Goal: Task Accomplishment & Management: Manage account settings

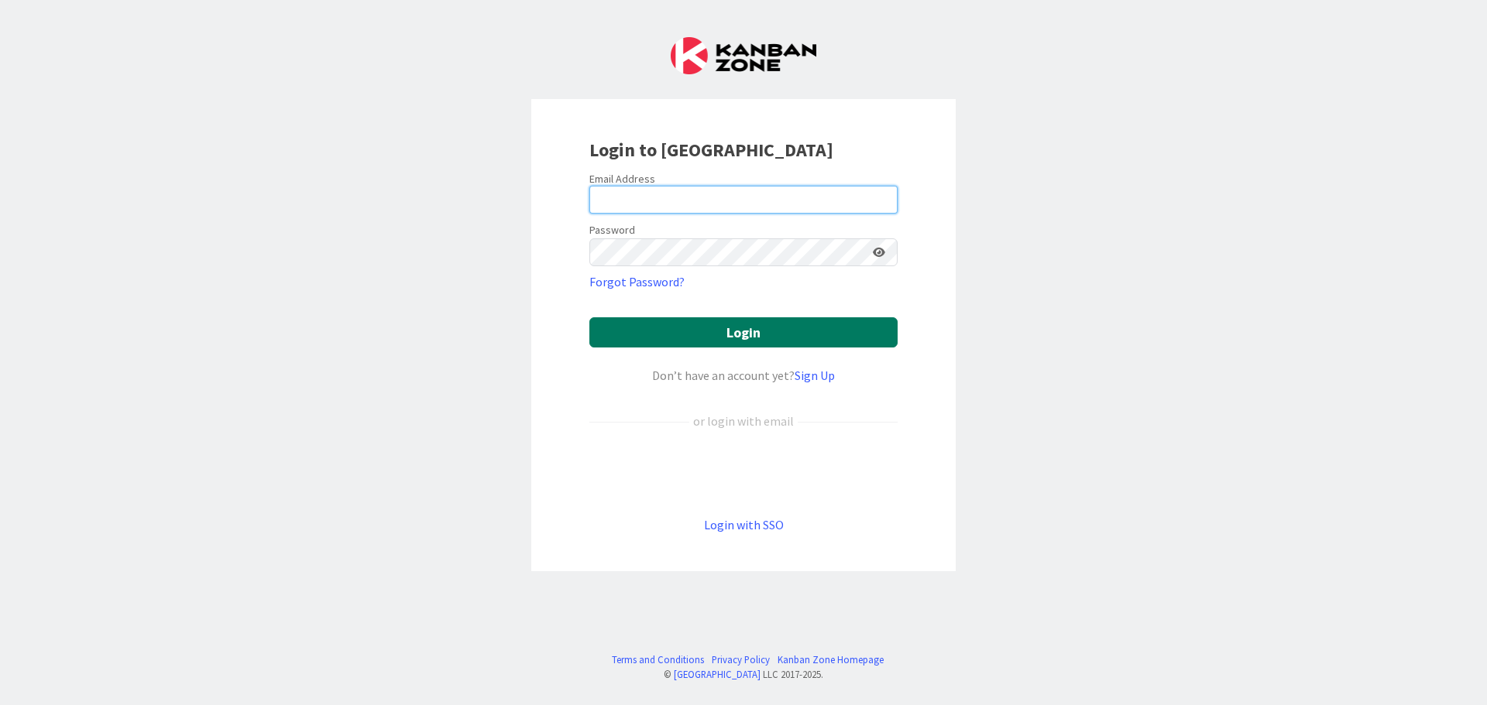
type input "[EMAIL_ADDRESS][DOMAIN_NAME]"
click at [705, 338] on button "Login" at bounding box center [743, 332] width 308 height 30
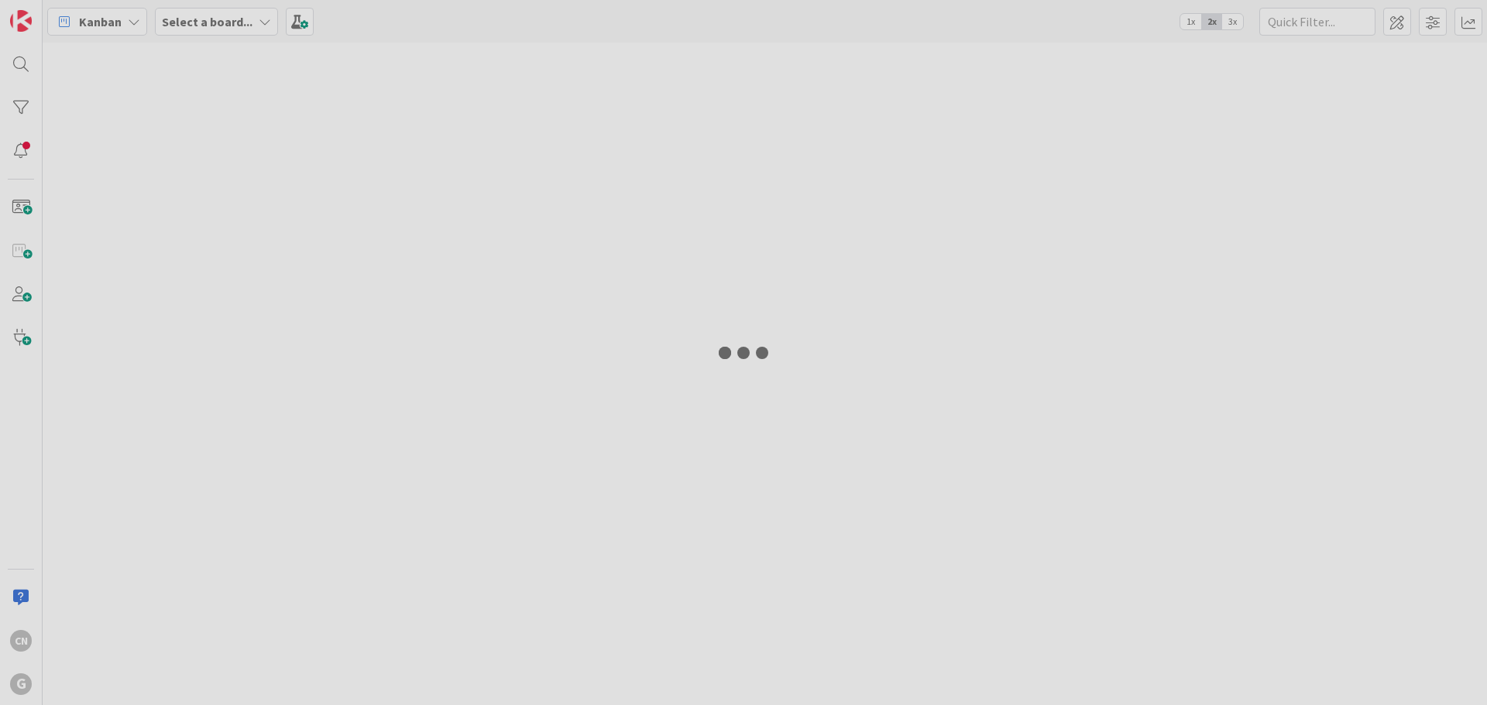
type input "wenzke"
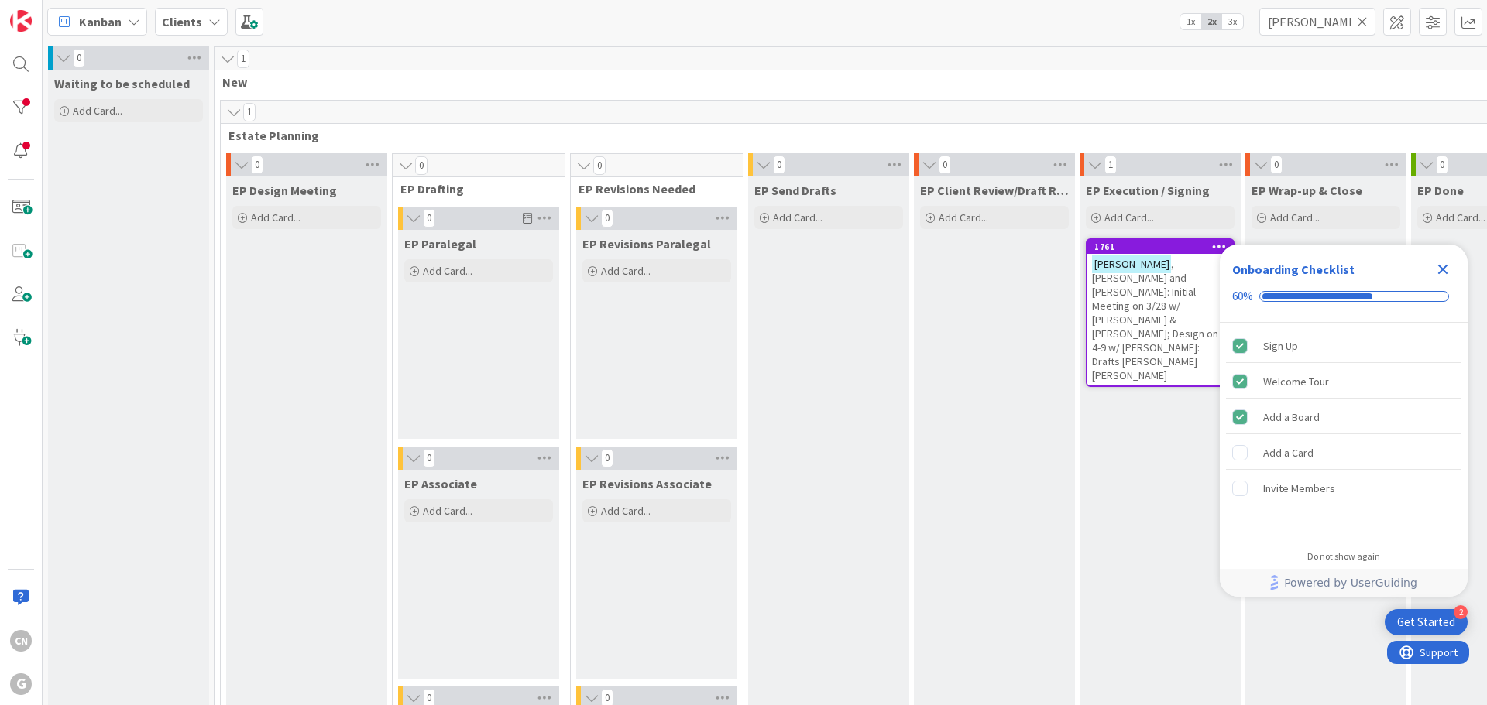
click at [1446, 268] on icon "Close Checklist" at bounding box center [1442, 269] width 19 height 19
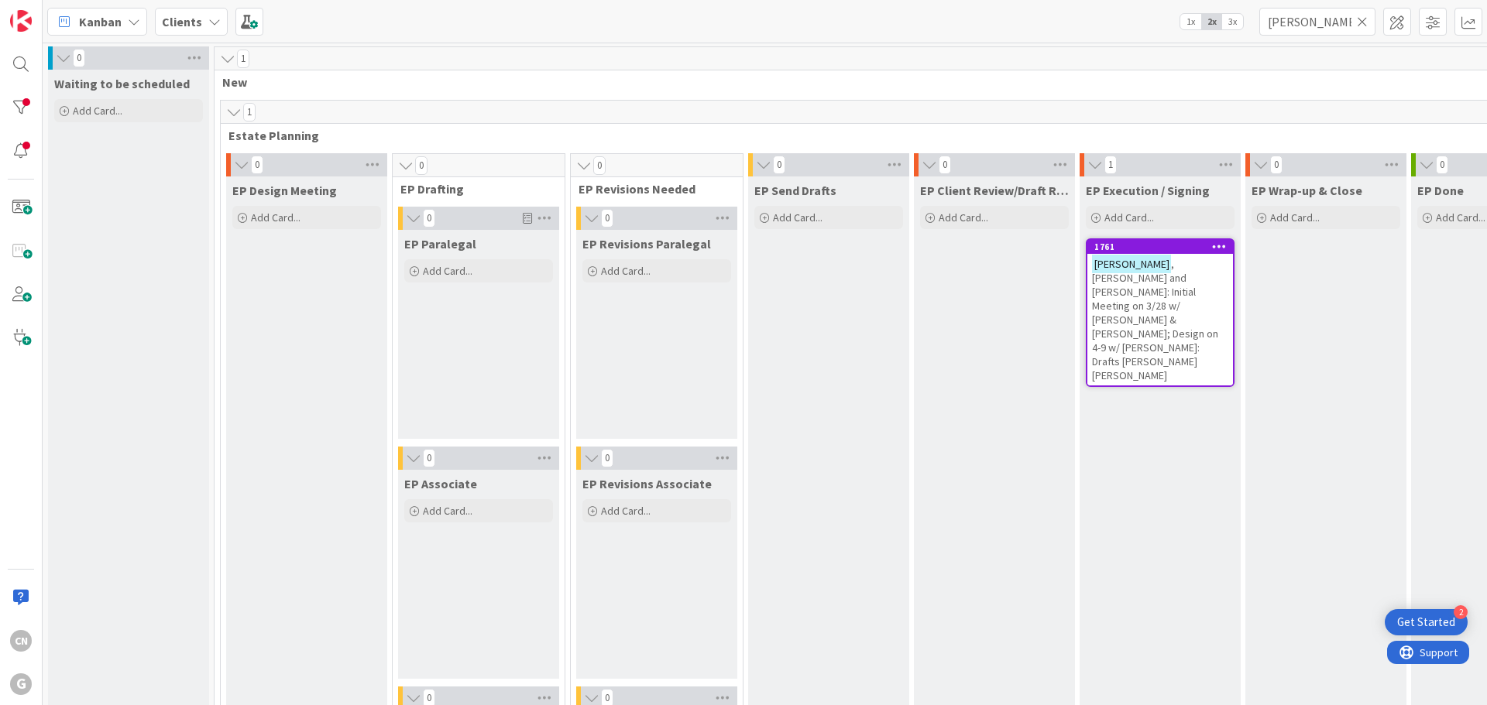
click at [1362, 22] on icon at bounding box center [1362, 22] width 11 height 14
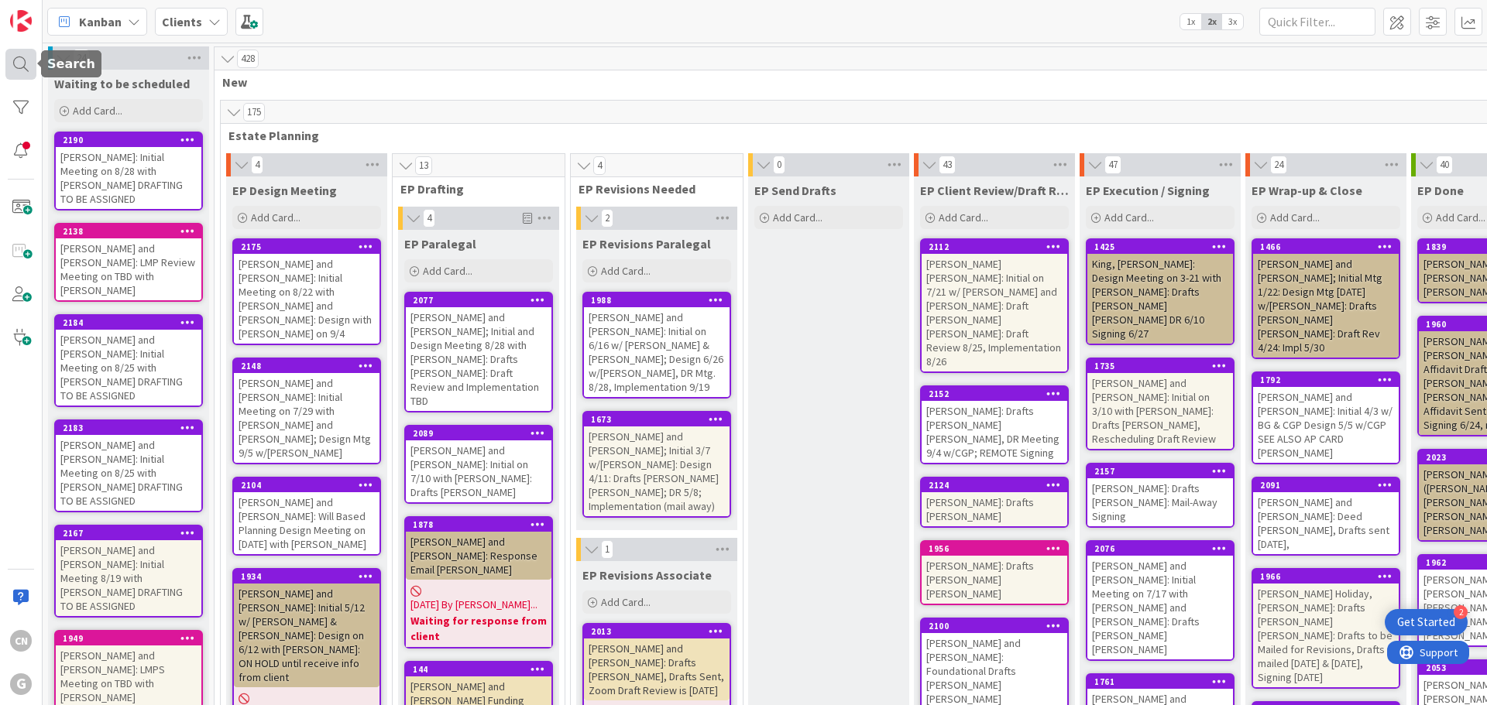
click at [21, 70] on div at bounding box center [20, 64] width 31 height 31
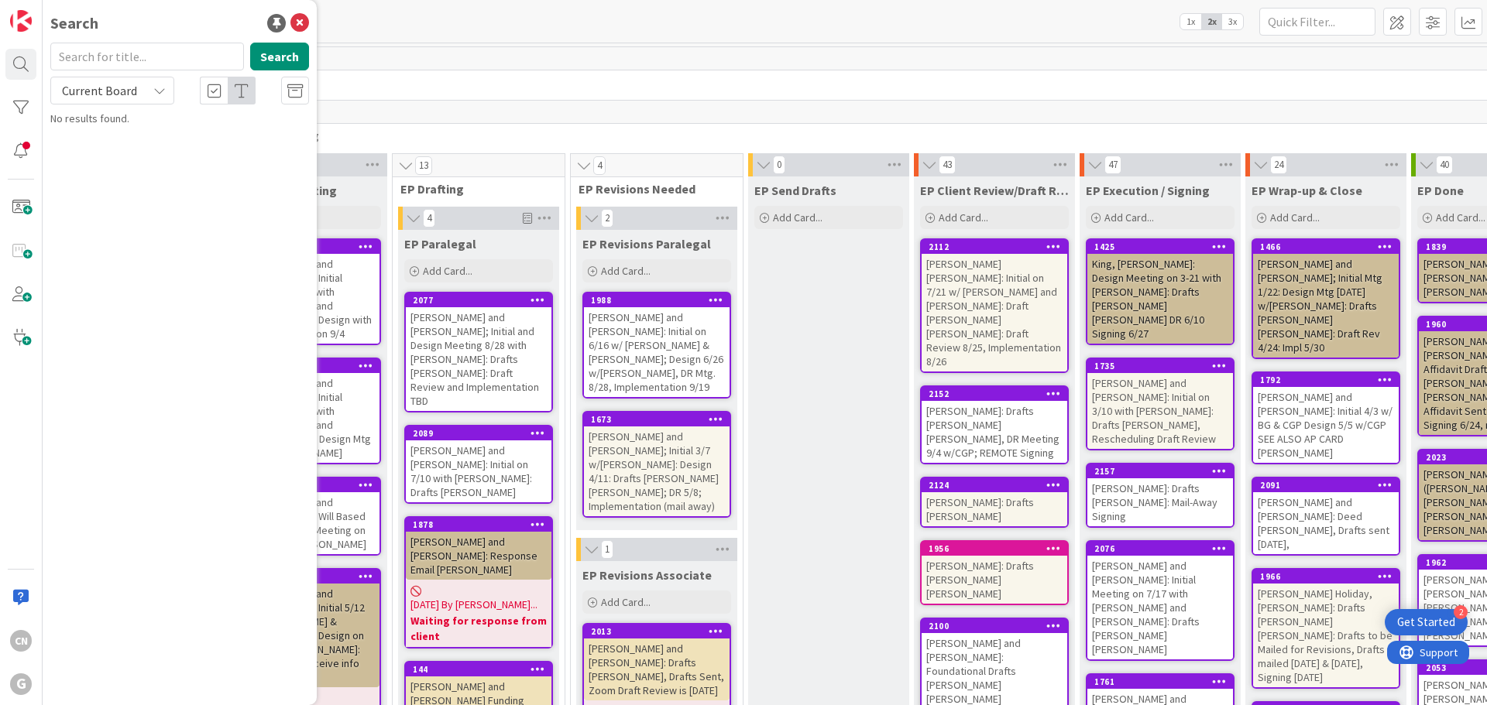
click at [91, 57] on input "text" at bounding box center [147, 57] width 194 height 28
type input "de [PERSON_NAME]"
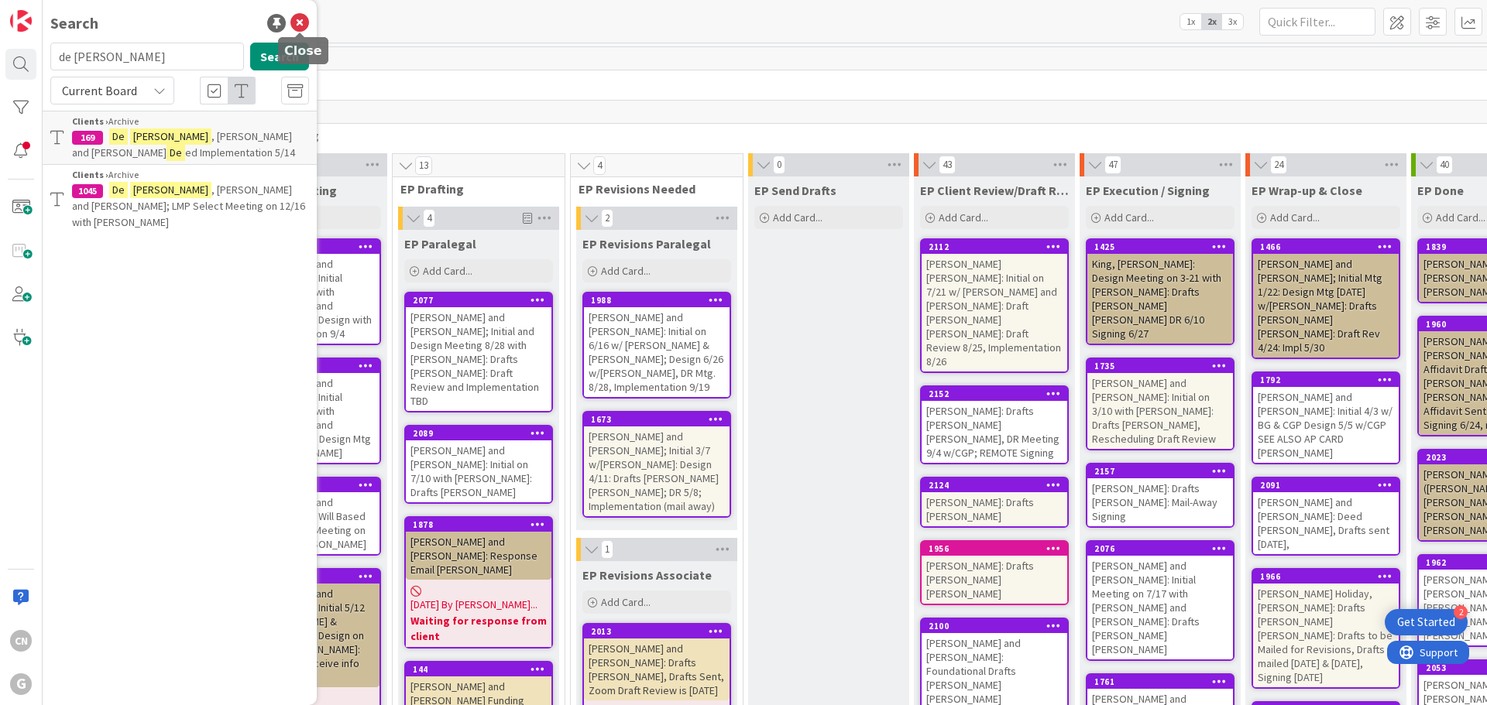
click at [293, 23] on icon at bounding box center [299, 23] width 19 height 19
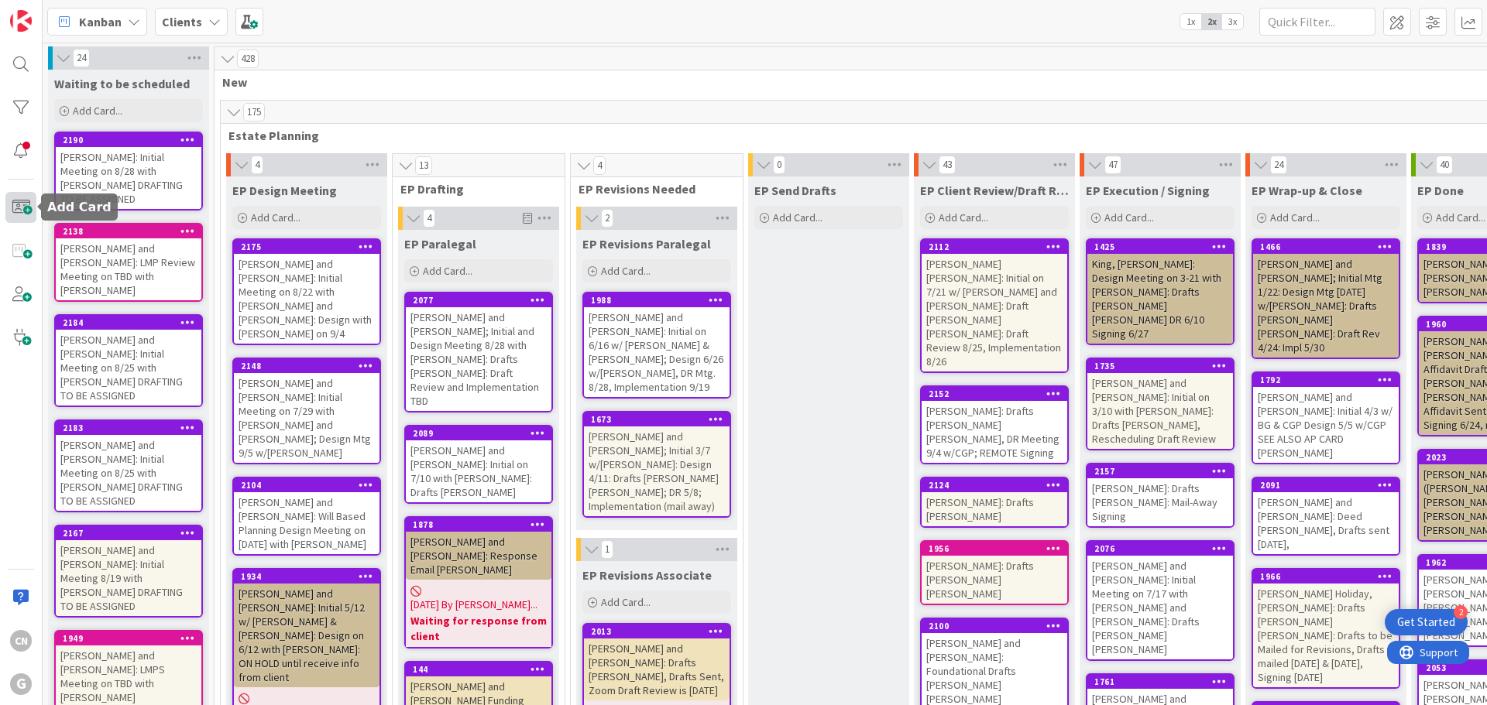
click at [19, 208] on span at bounding box center [20, 207] width 31 height 31
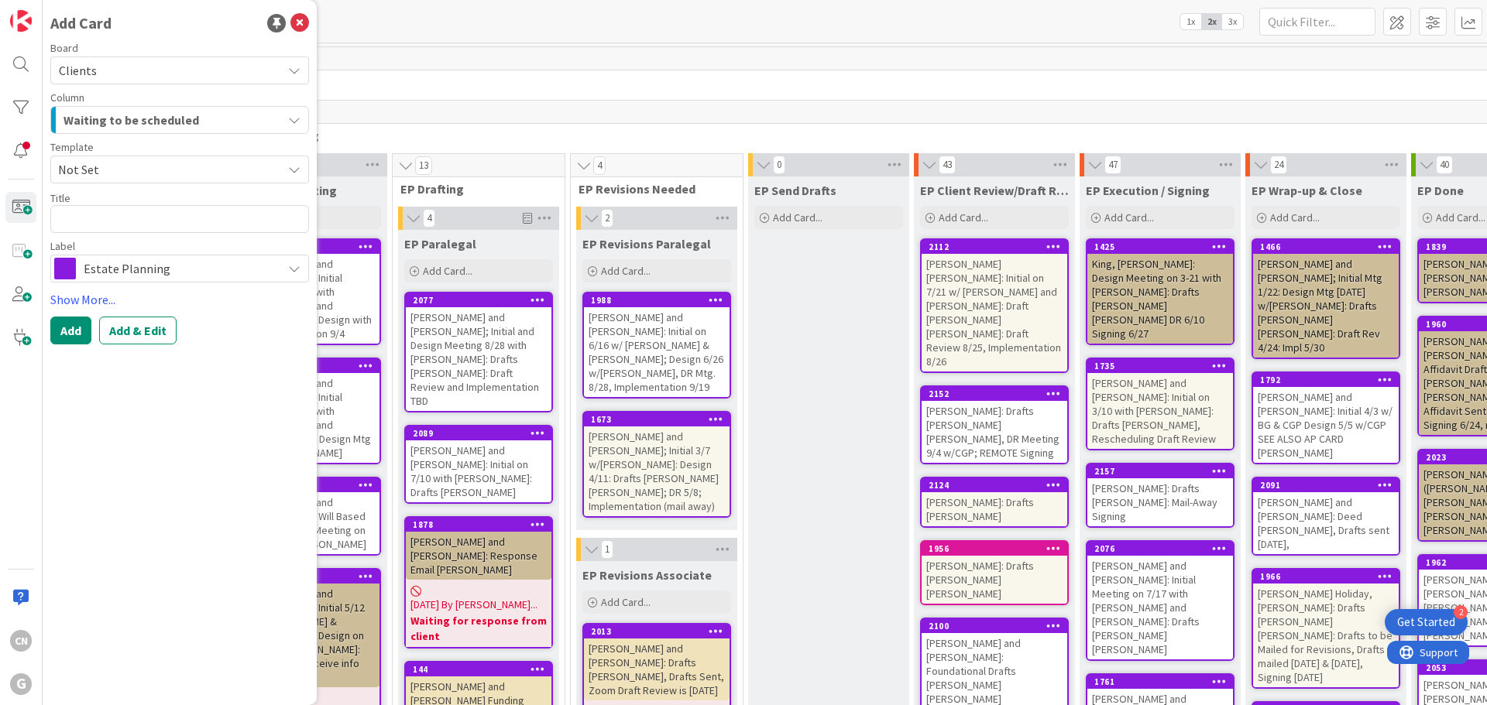
click at [112, 173] on span "Not Set" at bounding box center [164, 170] width 212 height 20
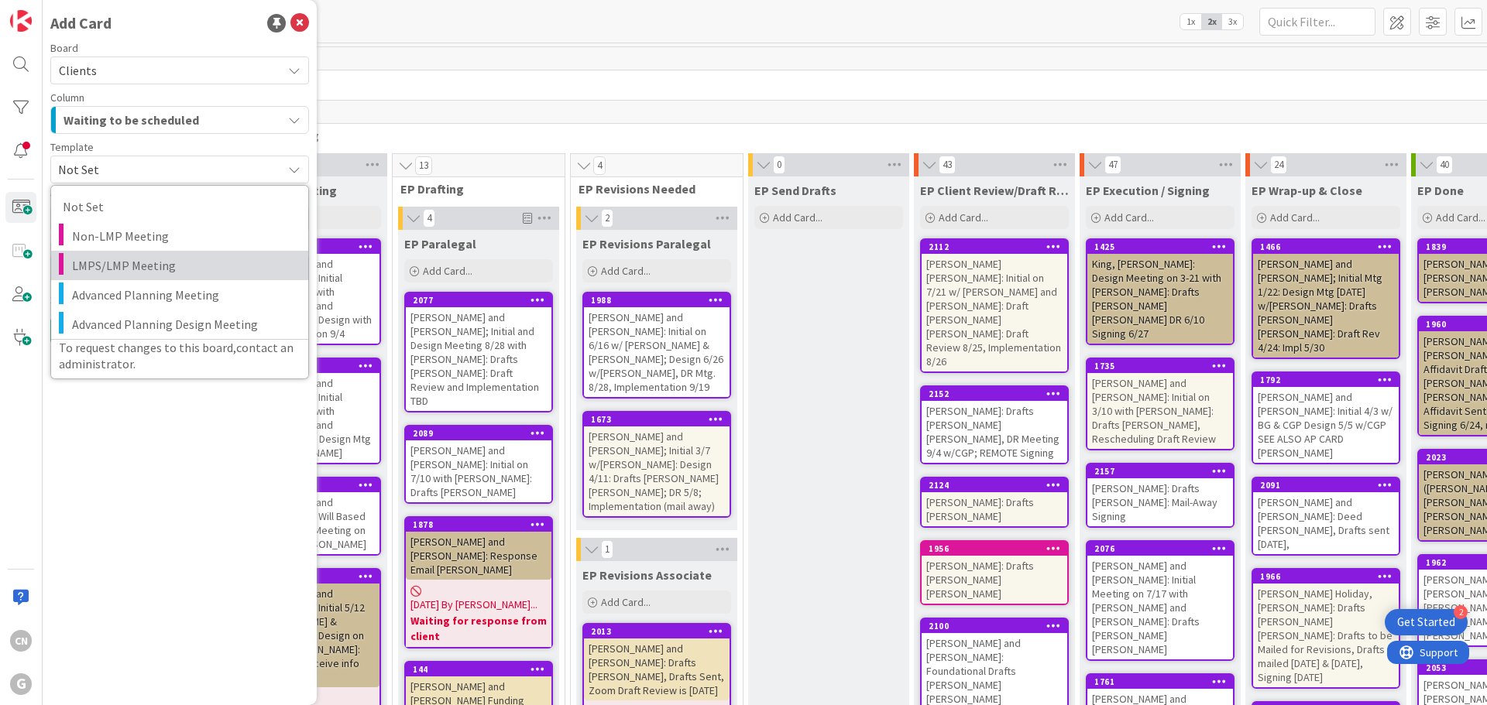
click at [105, 264] on span "LMPS/LMP Meeting" at bounding box center [184, 266] width 225 height 20
type textarea "x"
type textarea "LMPS/LMP Meeting"
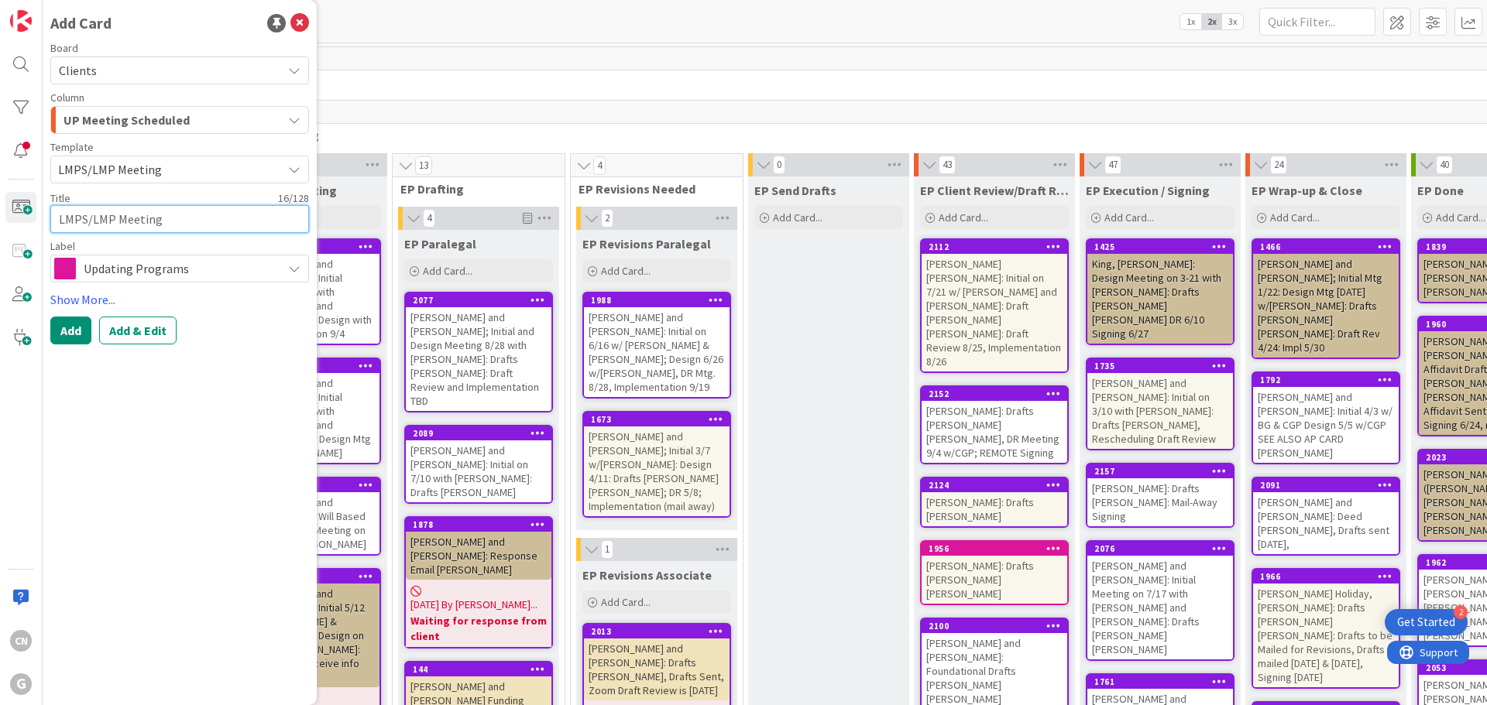
drag, startPoint x: 182, startPoint y: 227, endPoint x: 60, endPoint y: 223, distance: 122.4
click at [60, 223] on textarea "LMPS/LMP Meeting" at bounding box center [179, 219] width 259 height 28
click at [59, 220] on textarea "LMPS/LMP Meeting" at bounding box center [179, 219] width 259 height 28
type textarea "x"
type textarea "DLMPS/LMP Meeting"
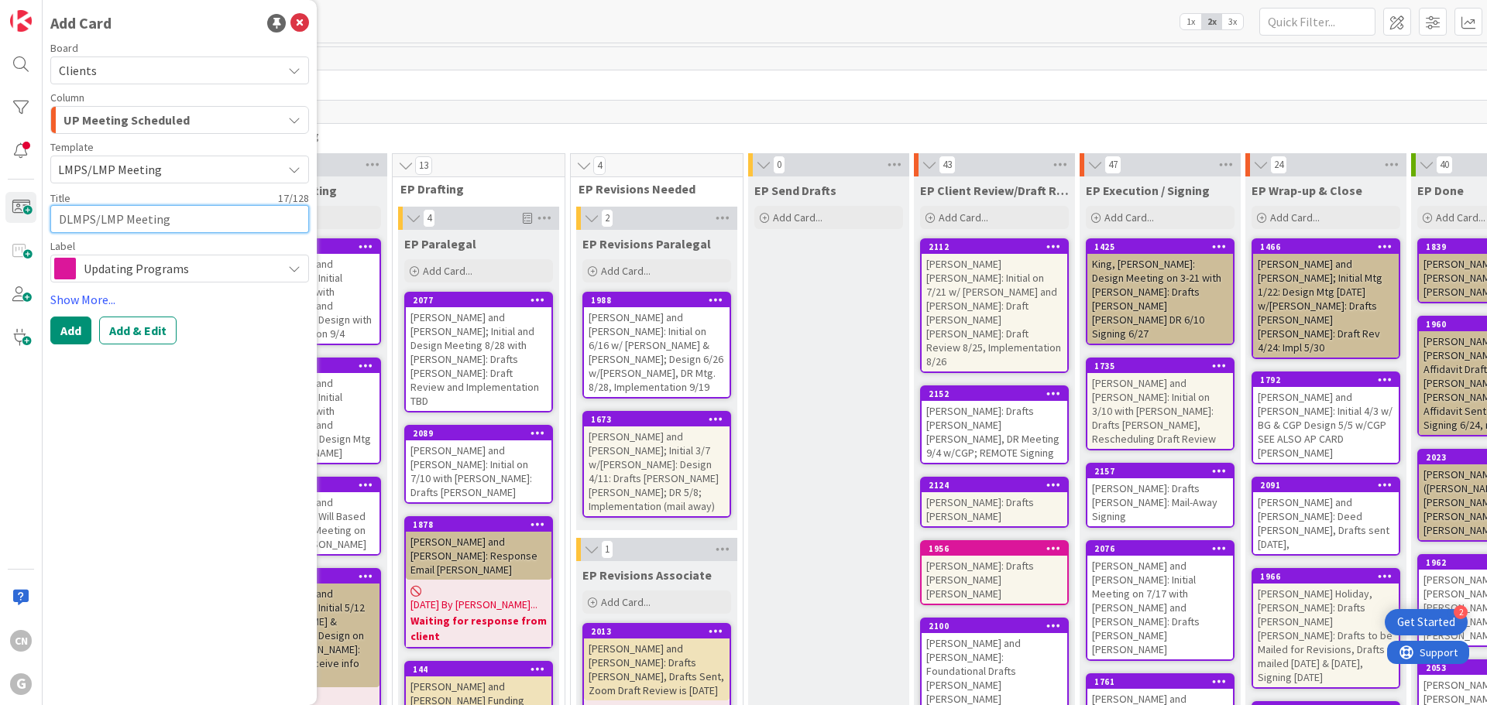
type textarea "x"
type textarea "DeLMPS/LMP Meeting"
type textarea "x"
type textarea "De LMPS/LMP Meeting"
type textarea "x"
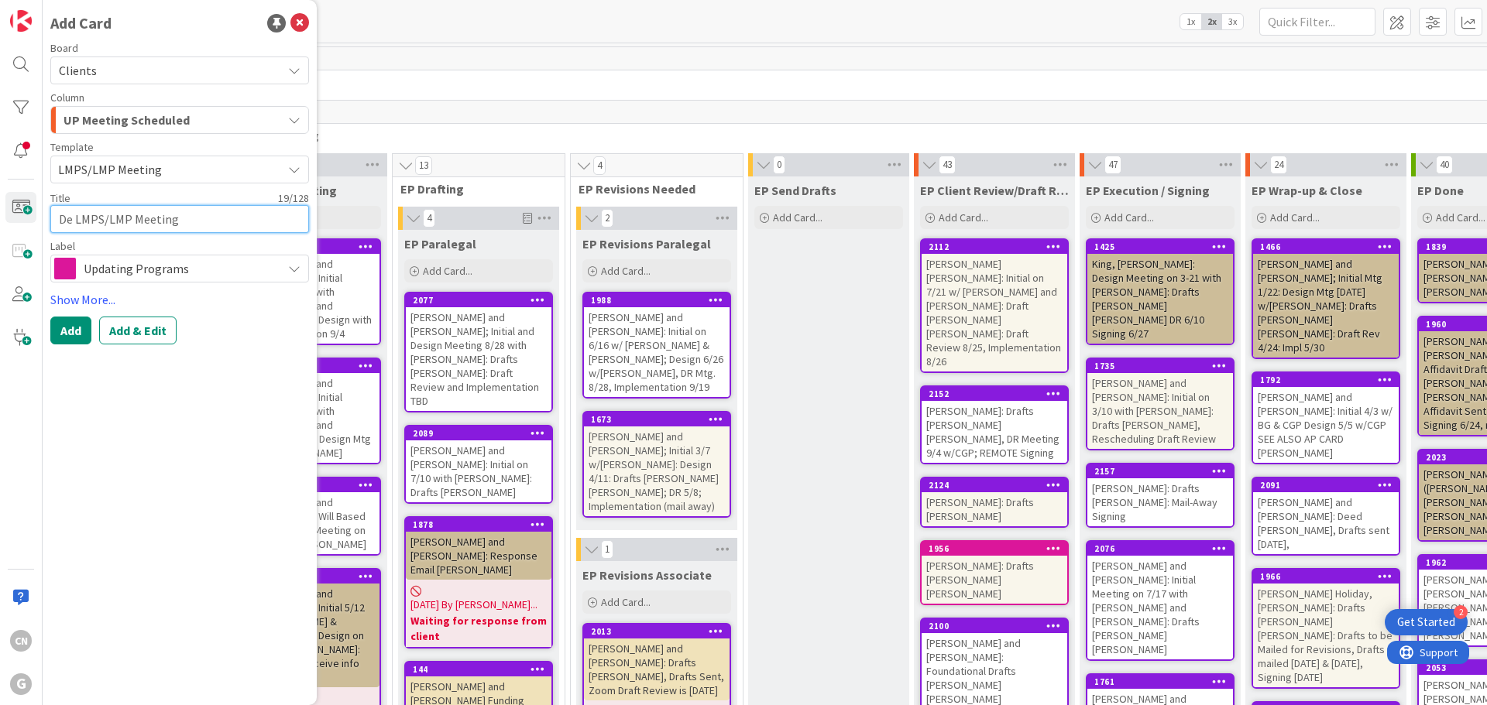
type textarea "De YLMPS/LMP Meeting"
type textarea "x"
type textarea "De YoLMPS/LMP Meeting"
type textarea "x"
type textarea "De YonLMPS/LMP Meeting"
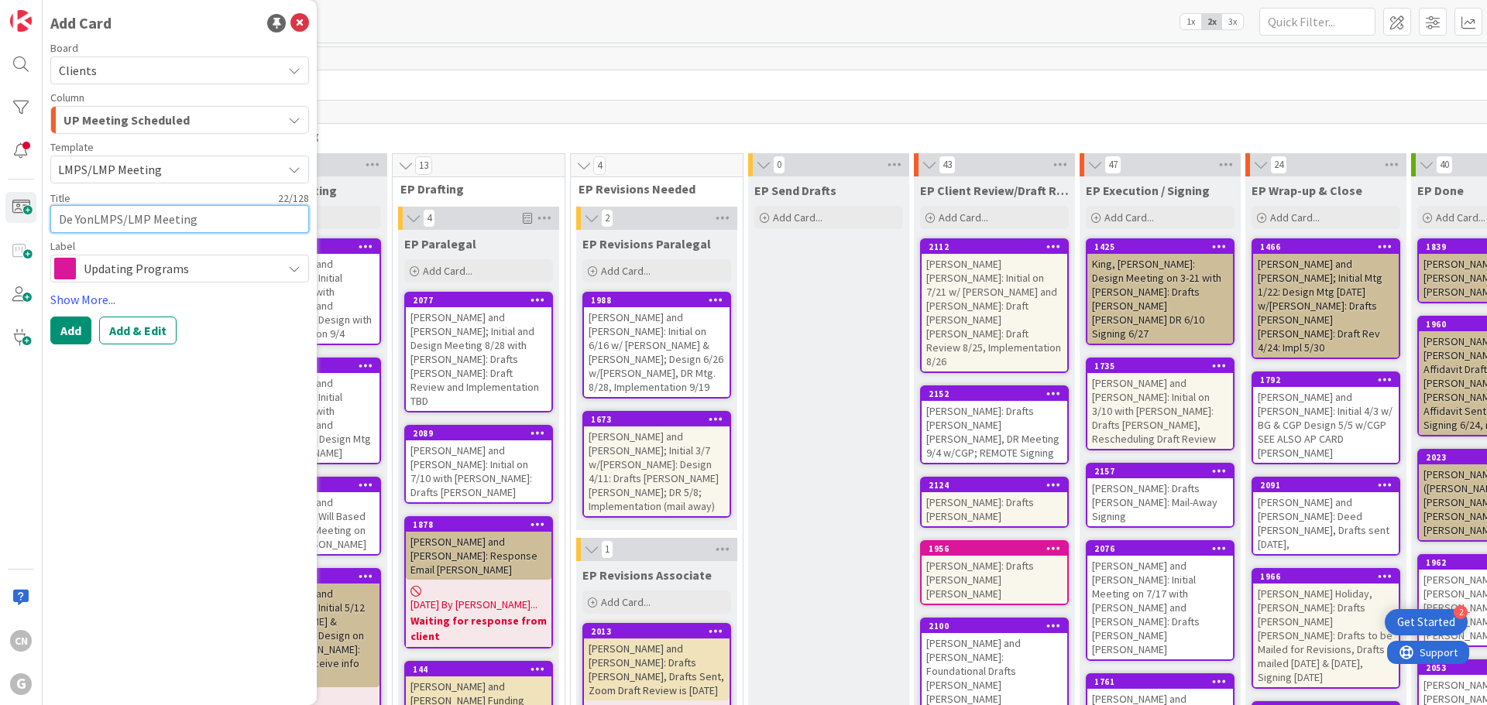
type textarea "x"
type textarea "De YongLMPS/LMP Meeting"
type textarea "x"
type textarea "De Yong,LMPS/LMP Meeting"
type textarea "x"
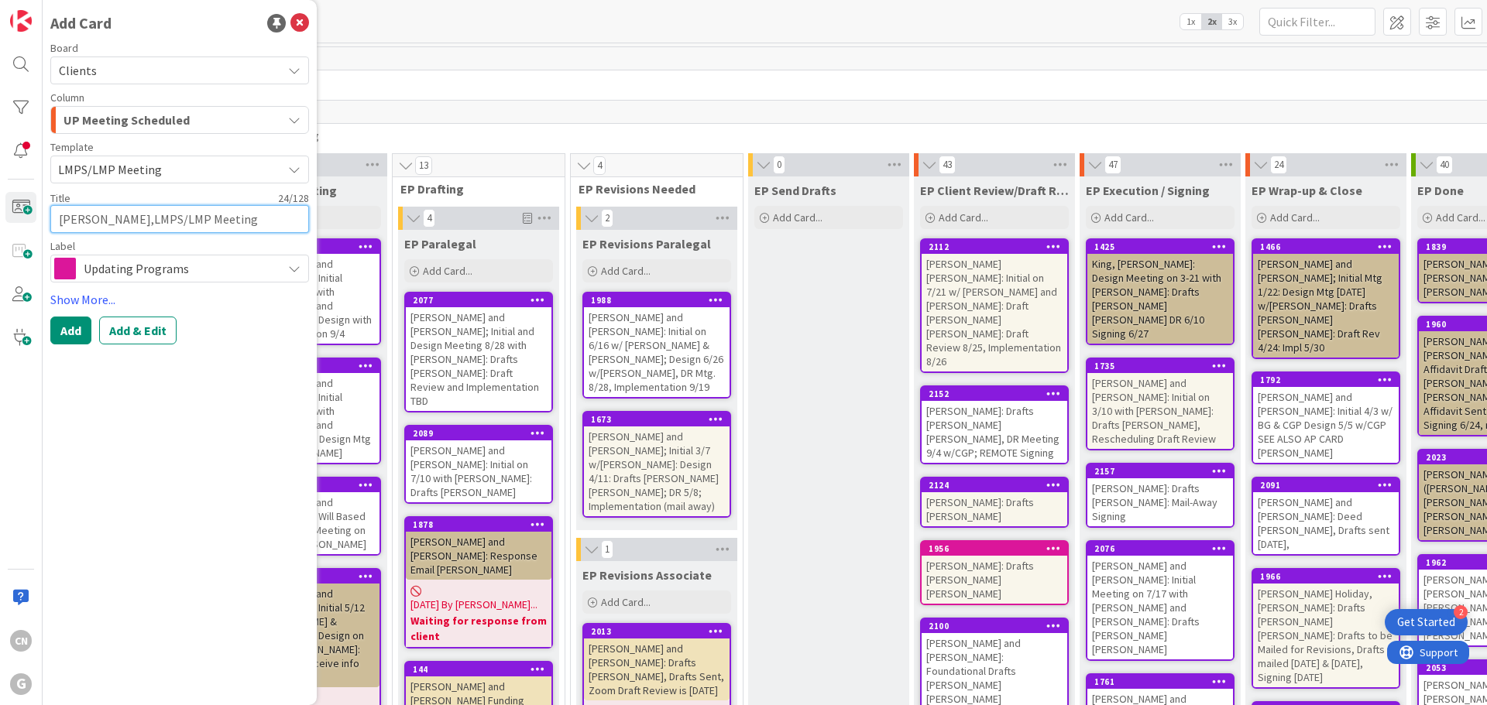
type textarea "De Yong, LMPS/LMP Meeting"
type textarea "x"
type textarea "De Yong, DLMPS/LMP Meeting"
type textarea "x"
type textarea "De Yong, DaLMPS/LMP Meeting"
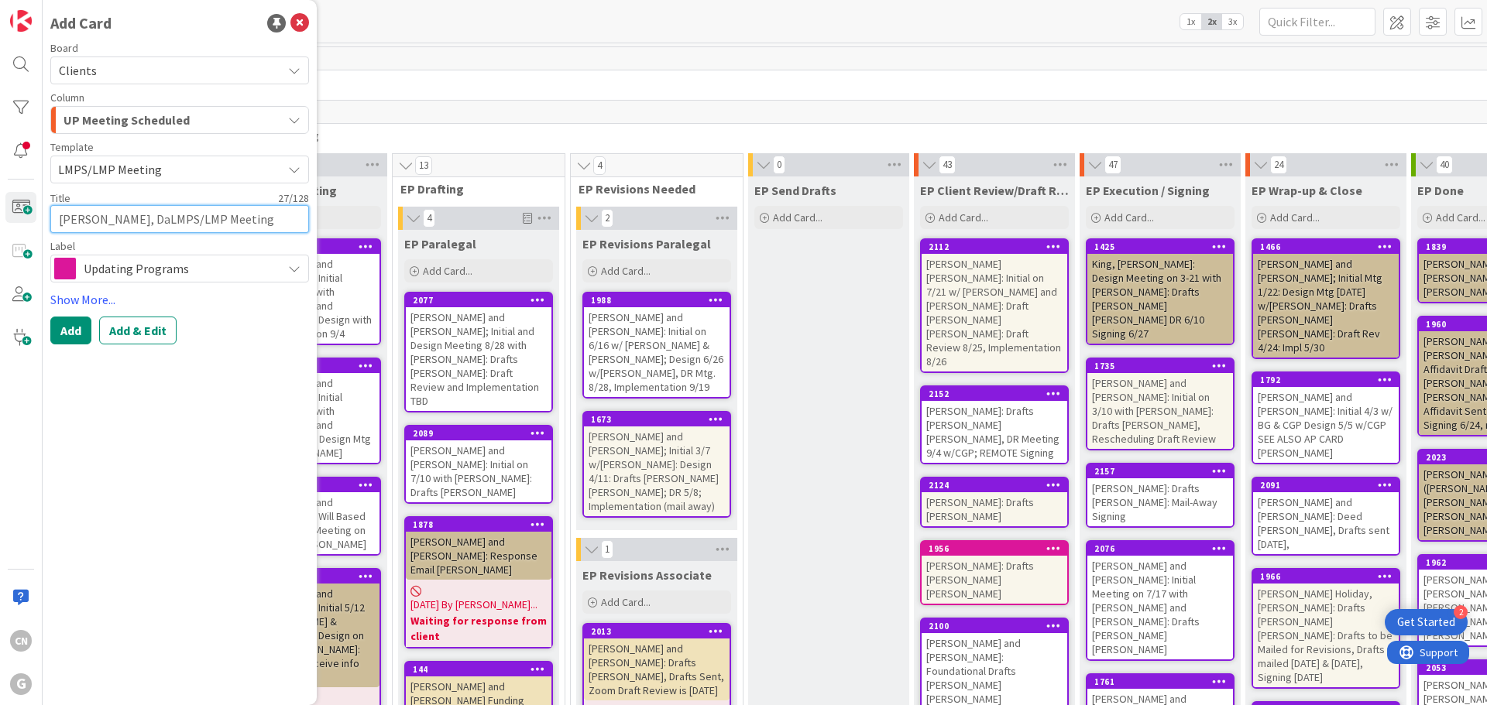
type textarea "x"
type textarea "De Yong, DavLMPS/LMP Meeting"
type textarea "x"
type textarea "De Yong, DaviLMPS/LMP Meeting"
type textarea "x"
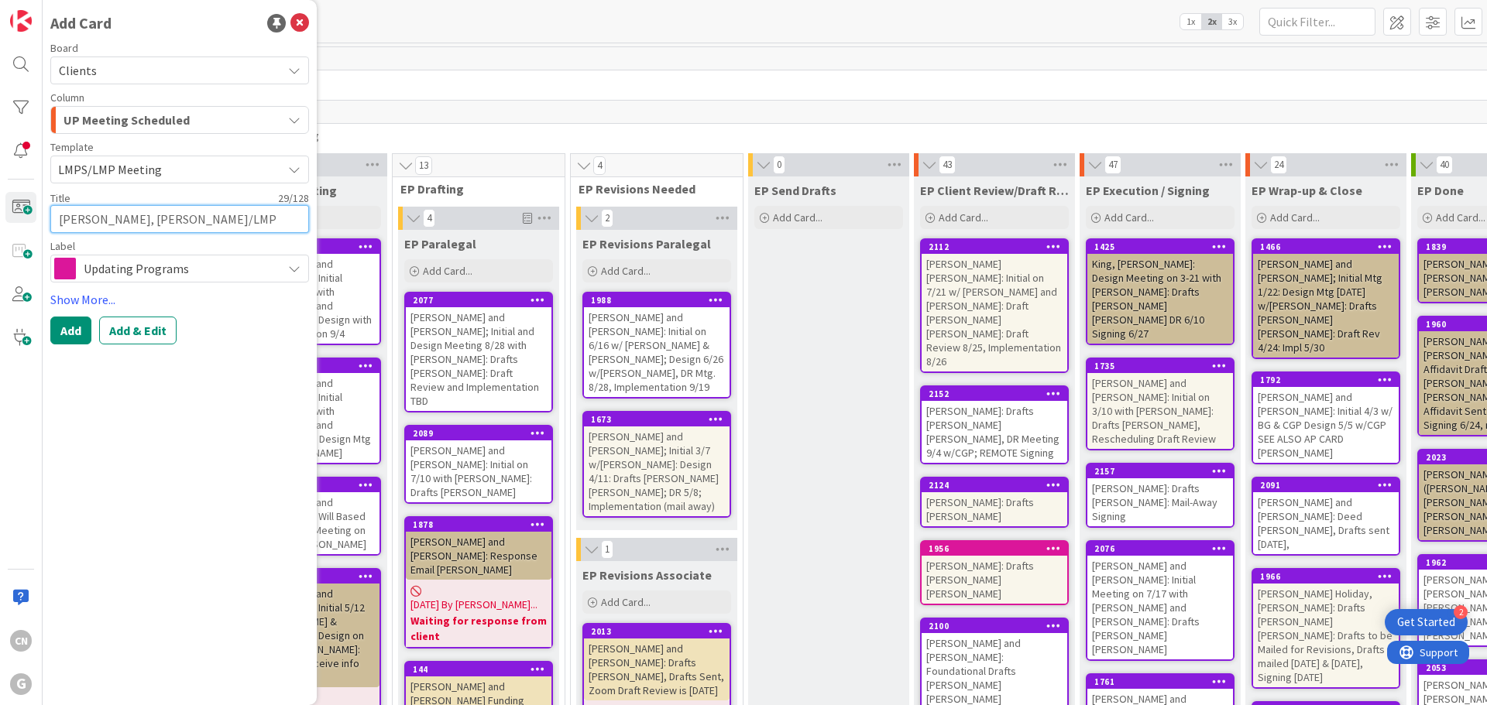
type textarea "De Yong, DavidLMPS/LMP Meeting"
type textarea "x"
type textarea "De Yong, David LMPS/LMP Meeting"
type textarea "x"
type textarea "De Yong, David &LMPS/LMP Meeting"
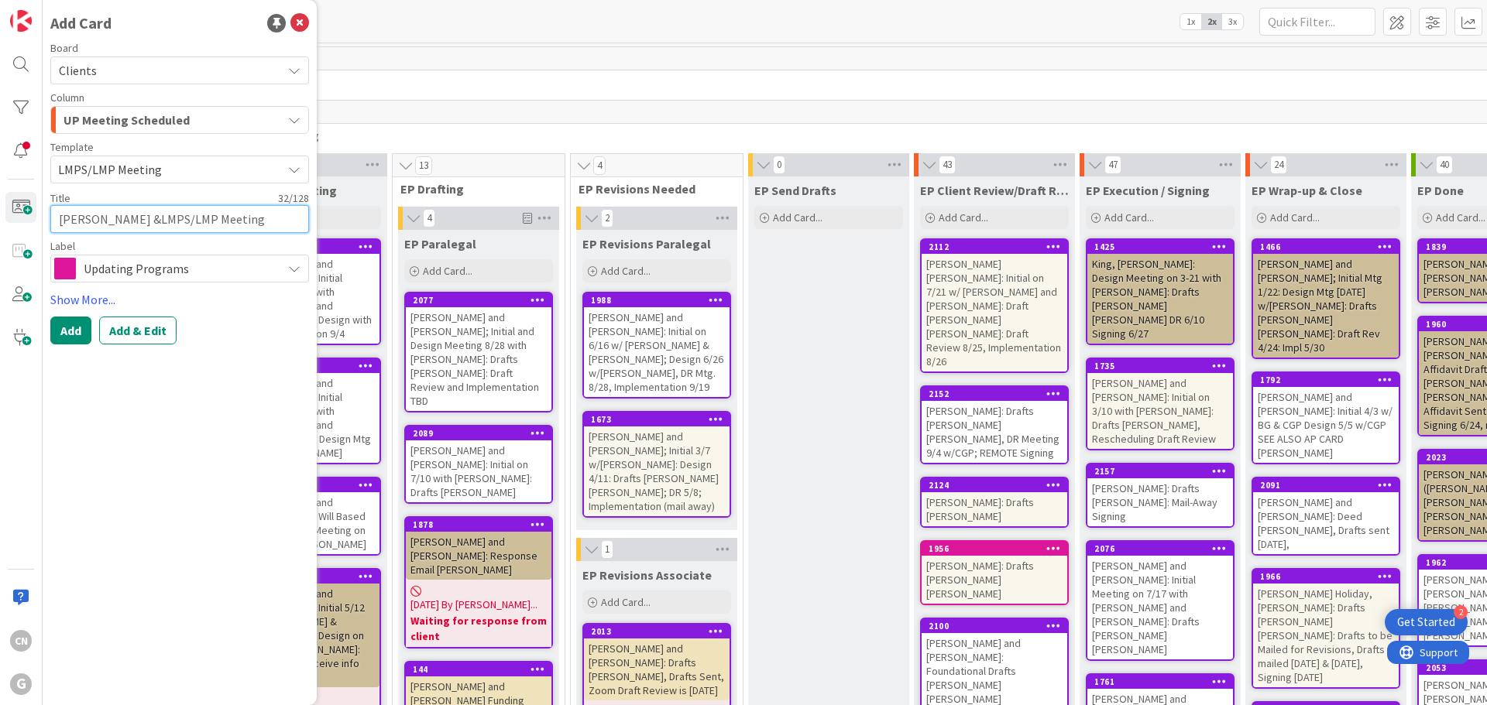
type textarea "x"
type textarea "De Yong, David & LMPS/LMP Meeting"
type textarea "x"
type textarea "De Yong, David & CLMPS/LMP Meeting"
type textarea "x"
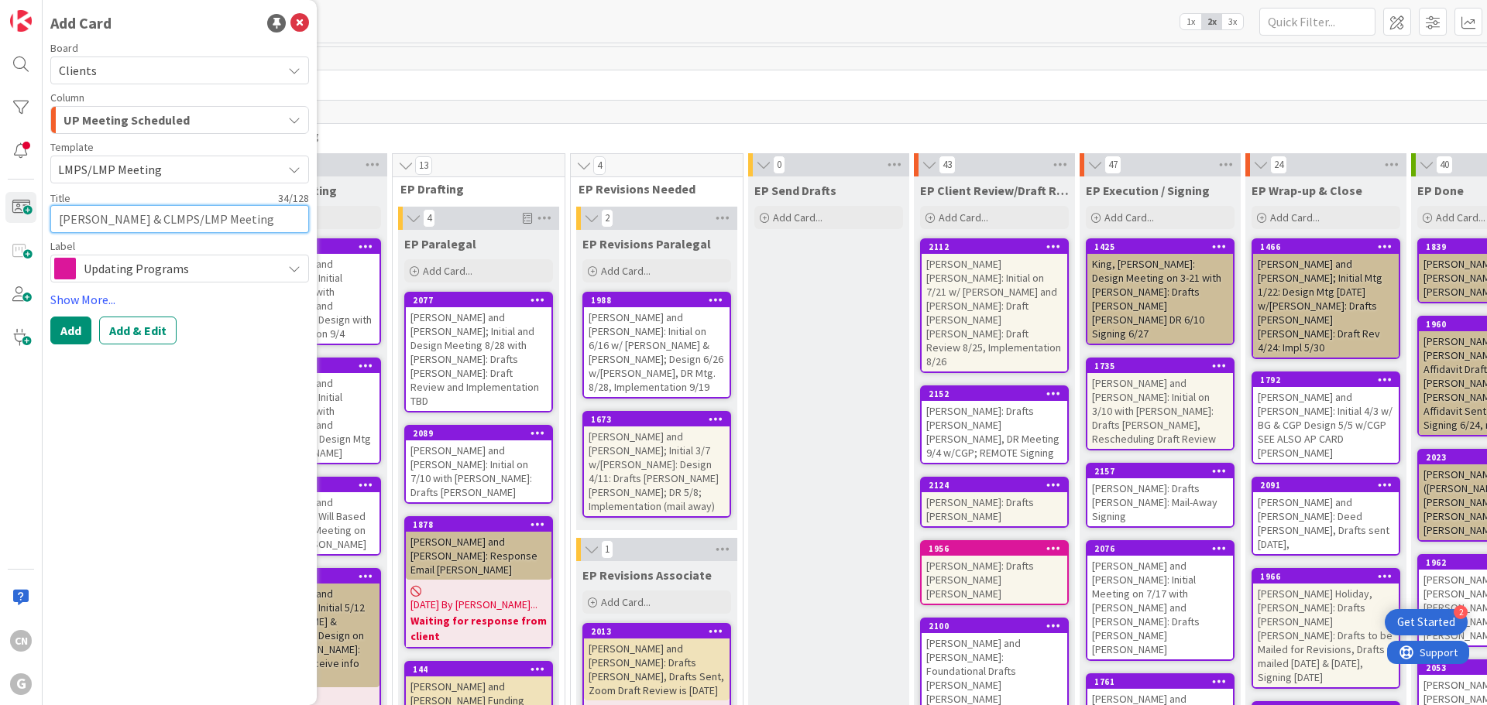
type textarea "De Yong, David & CoLMPS/LMP Meeting"
type textarea "x"
type textarea "De Yong, David & CorLMPS/LMP Meeting"
type textarea "x"
type textarea "De Yong, David & CornLMPS/LMP Meeting"
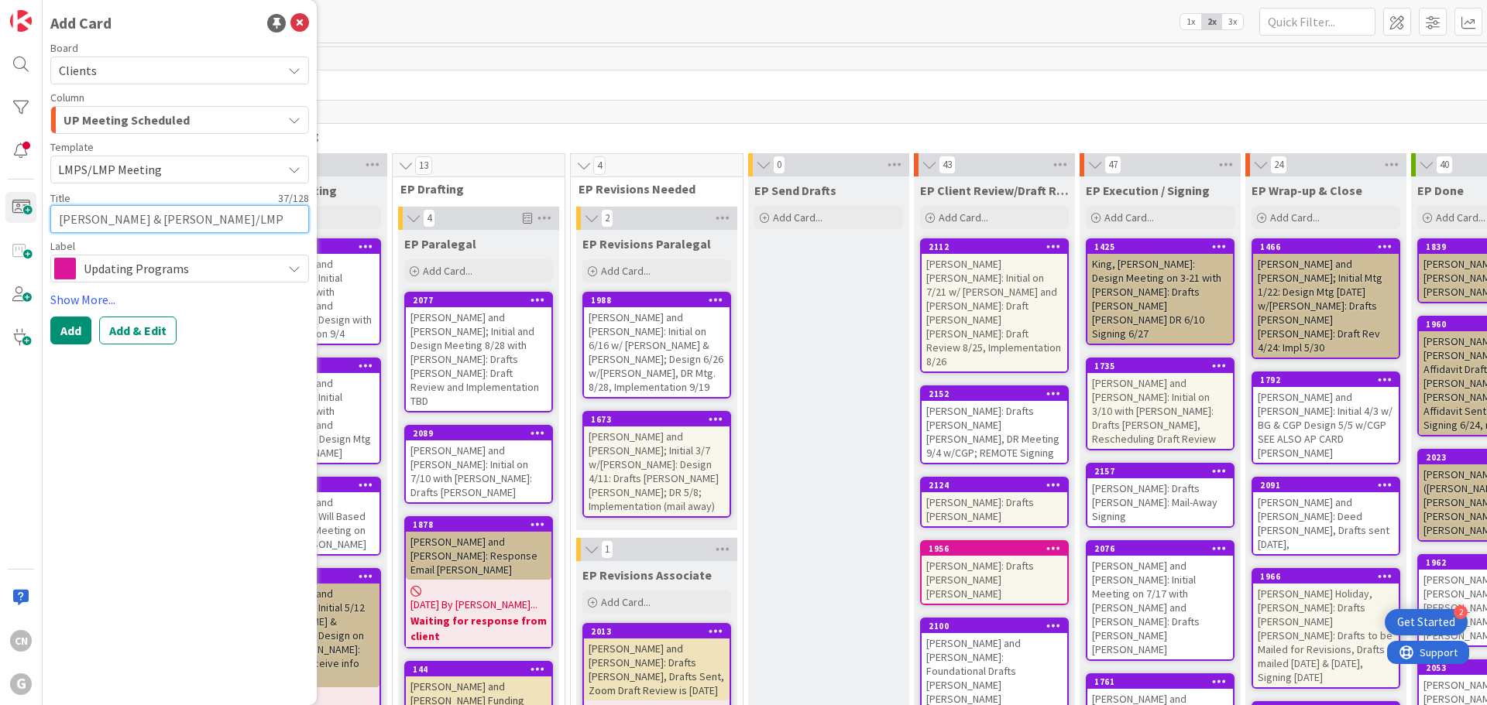
type textarea "x"
type textarea "De Yong, David & CorneLMPS/LMP Meeting"
type textarea "x"
type textarea "De Yong, David & CornelLMPS/LMP Meeting"
type textarea "x"
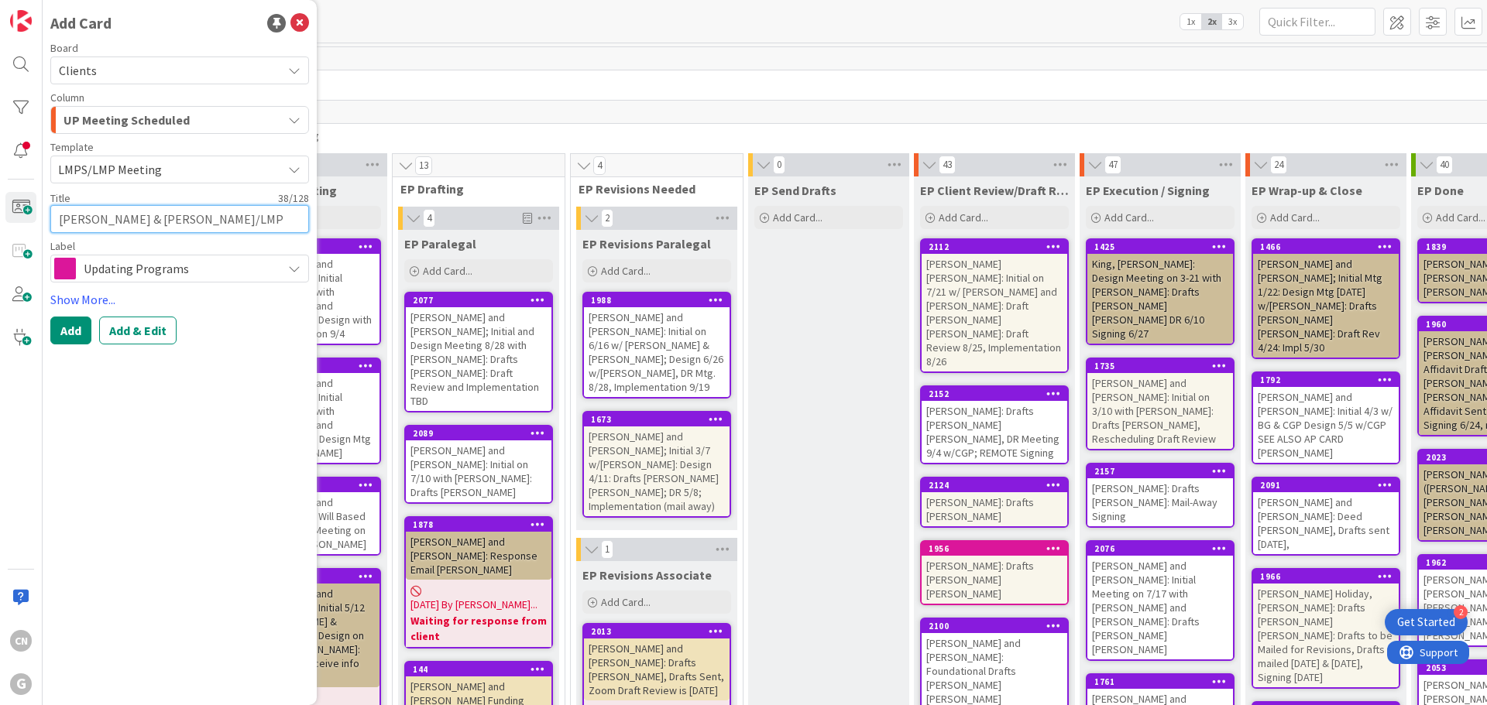
type textarea "De Yong, David & CornellLMPS/LMP Meeting"
type textarea "x"
type textarea "De Yong, David & Cornell,LMPS/LMP Meeting"
type textarea "x"
type textarea "De Yong, David & Cornell, LMPS/LMP Meeting"
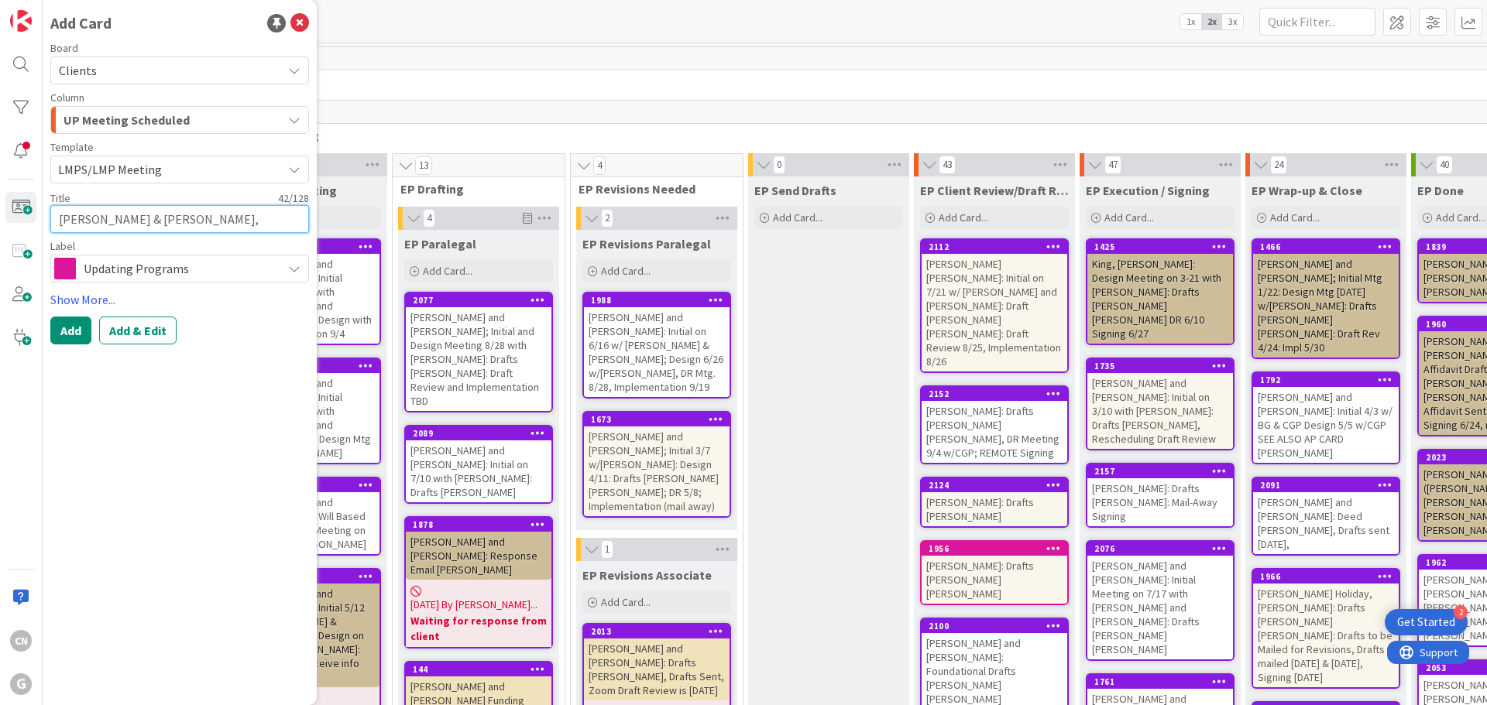
type textarea "x"
type textarea "De Yong, David & Cornell, ALMPS/LMP Meeting"
type textarea "x"
type textarea "De Yong, David & Cornell, AlLMPS/LMP Meeting"
type textarea "x"
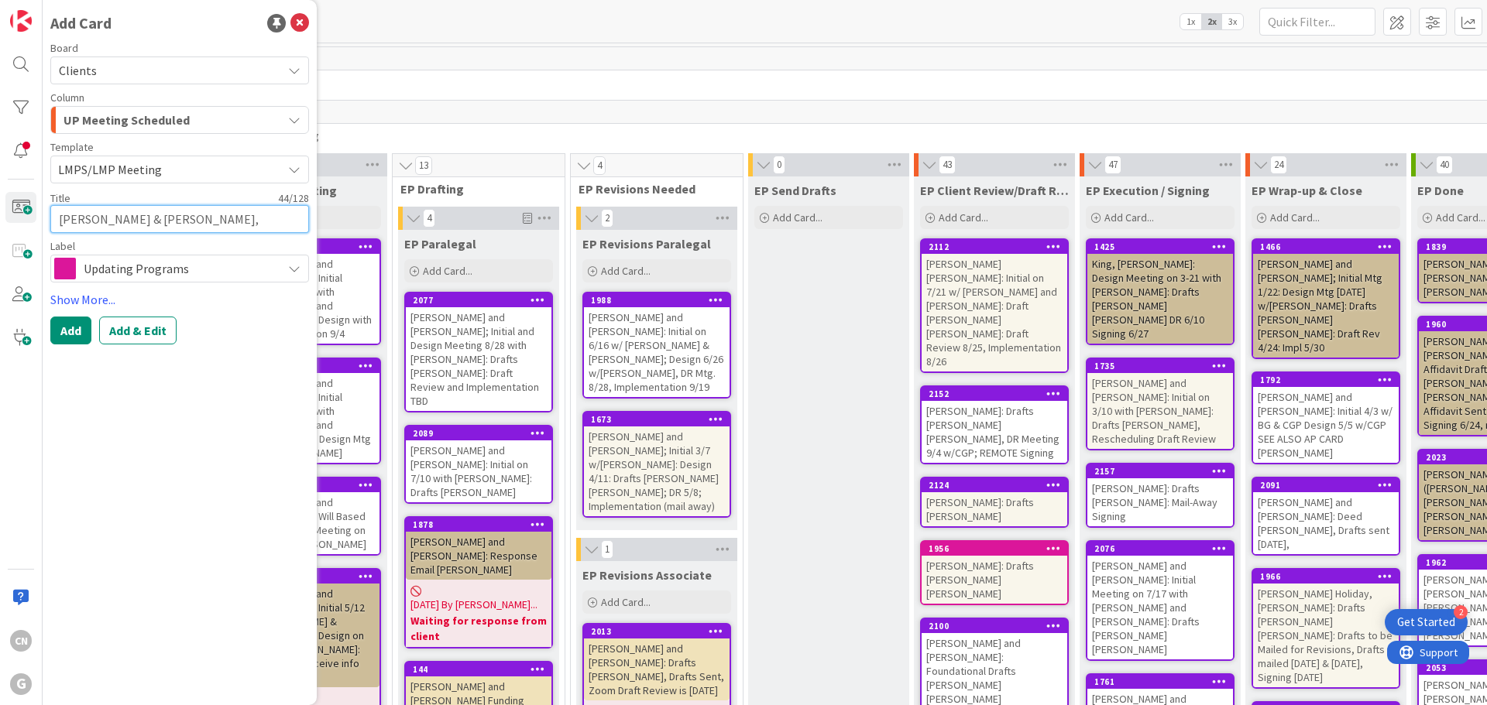
type textarea "De Yong, David & Cornell, AliLMPS/LMP Meeting"
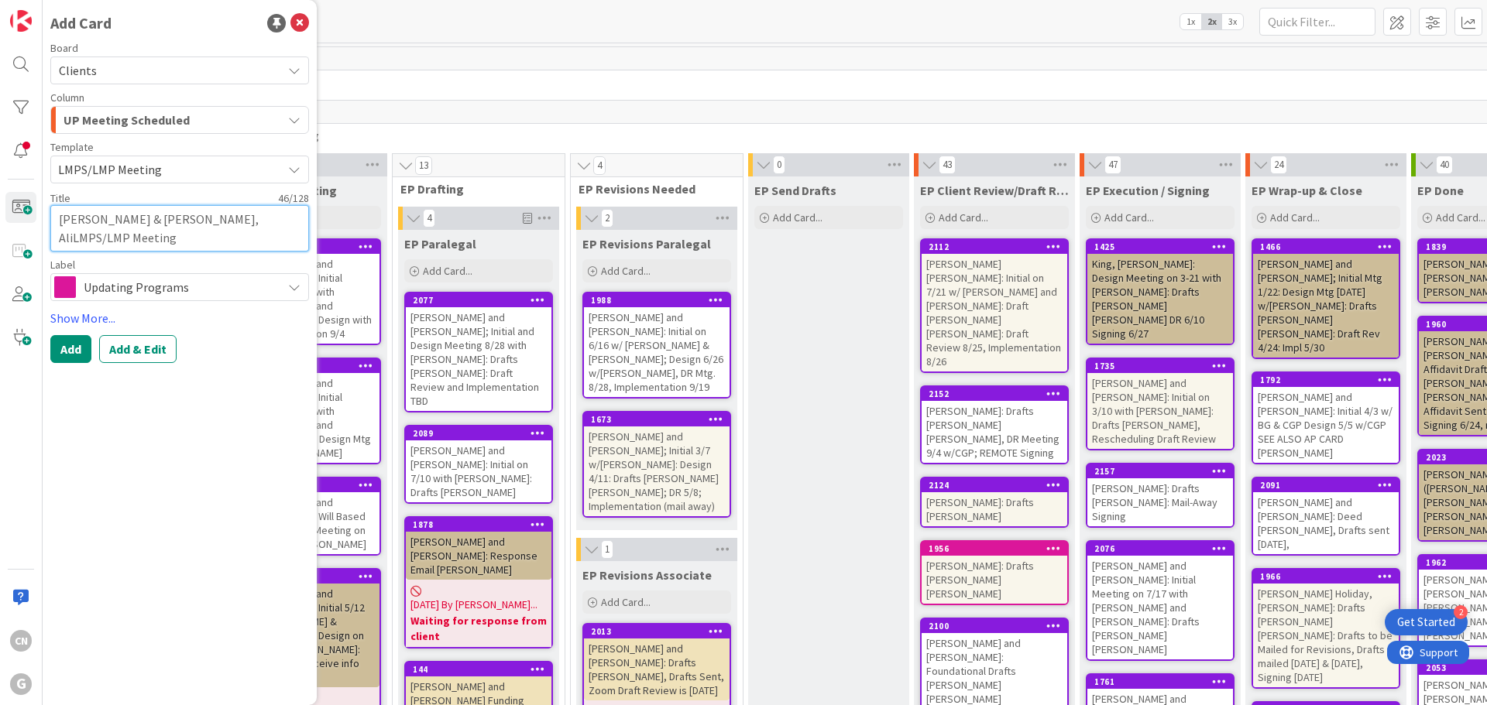
type textarea "x"
type textarea "De Yong, David & Cornell, AlisLMPS/LMP Meeting"
type textarea "x"
type textarea "De Yong, David & Cornell, AlisoLMPS/LMP Meeting"
type textarea "x"
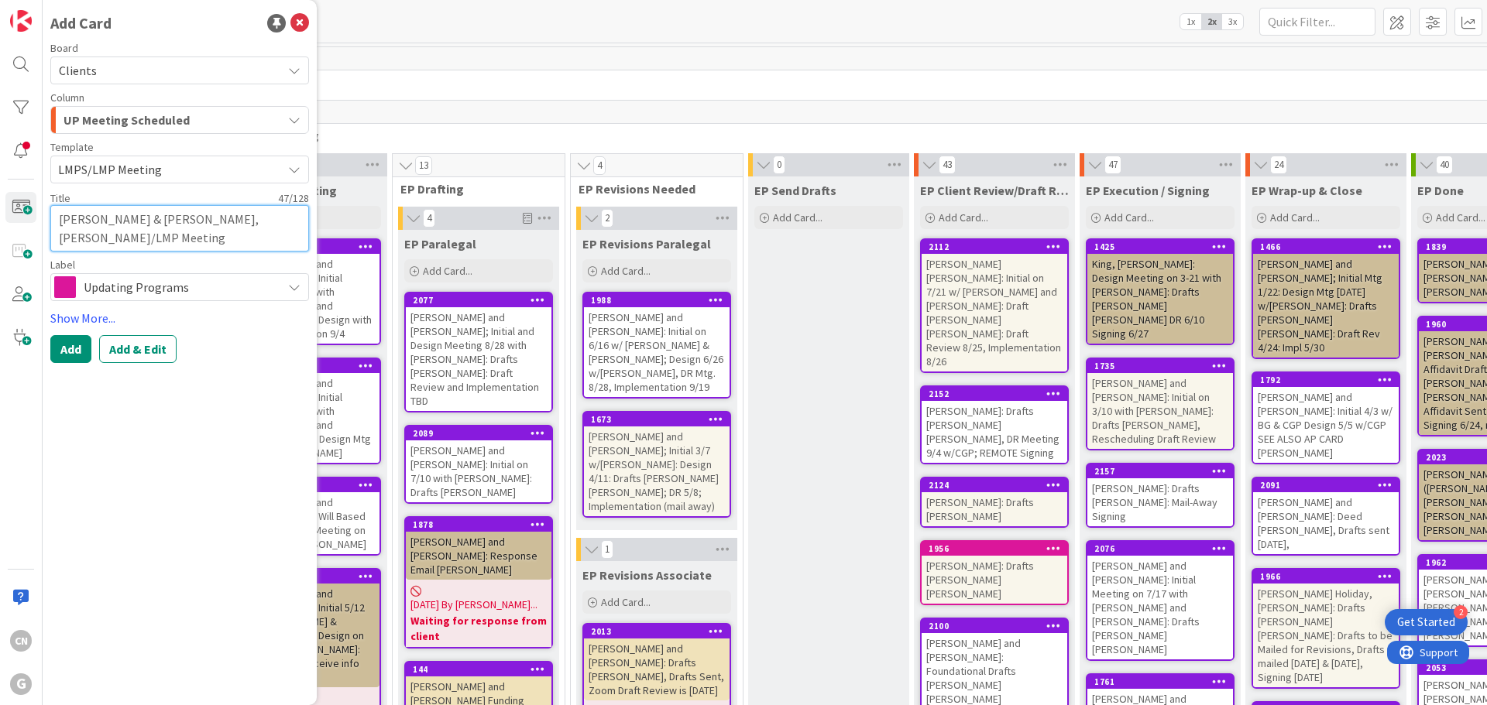
type textarea "De Yong, David & Cornell, AlisonLMPS/LMP Meeting"
type textarea "x"
type textarea "De Yong, David & Cornell, Alison LMPS/LMP Meeting"
type textarea "x"
type textarea "De Yong, David & Cornell, Alison -LMPS/LMP Meeting"
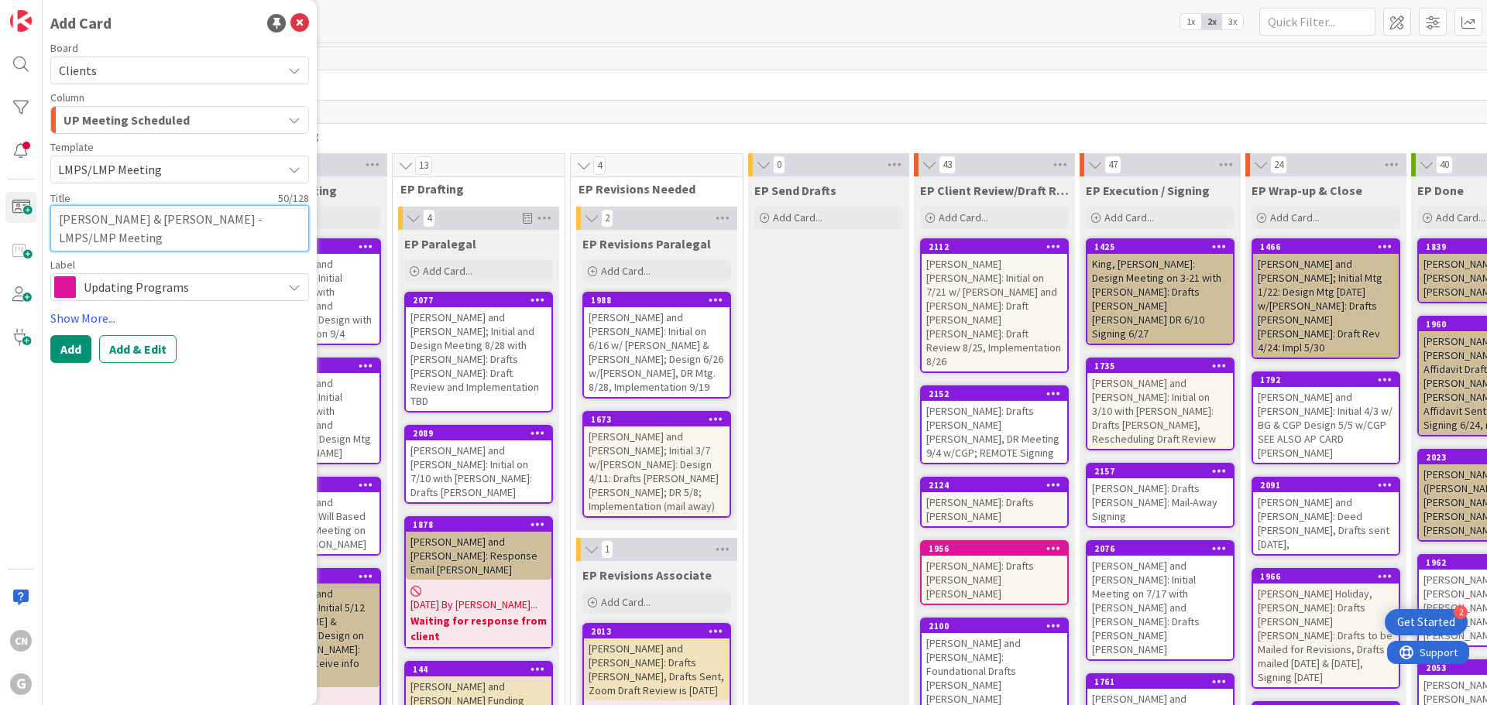
type textarea "x"
type textarea "De Yong, David & Cornell, Alison - LMPS/LMP Meeting"
type textarea "x"
type textarea "De Yong, David & Cornell, Alison - LMPSLMP Meeting"
type textarea "x"
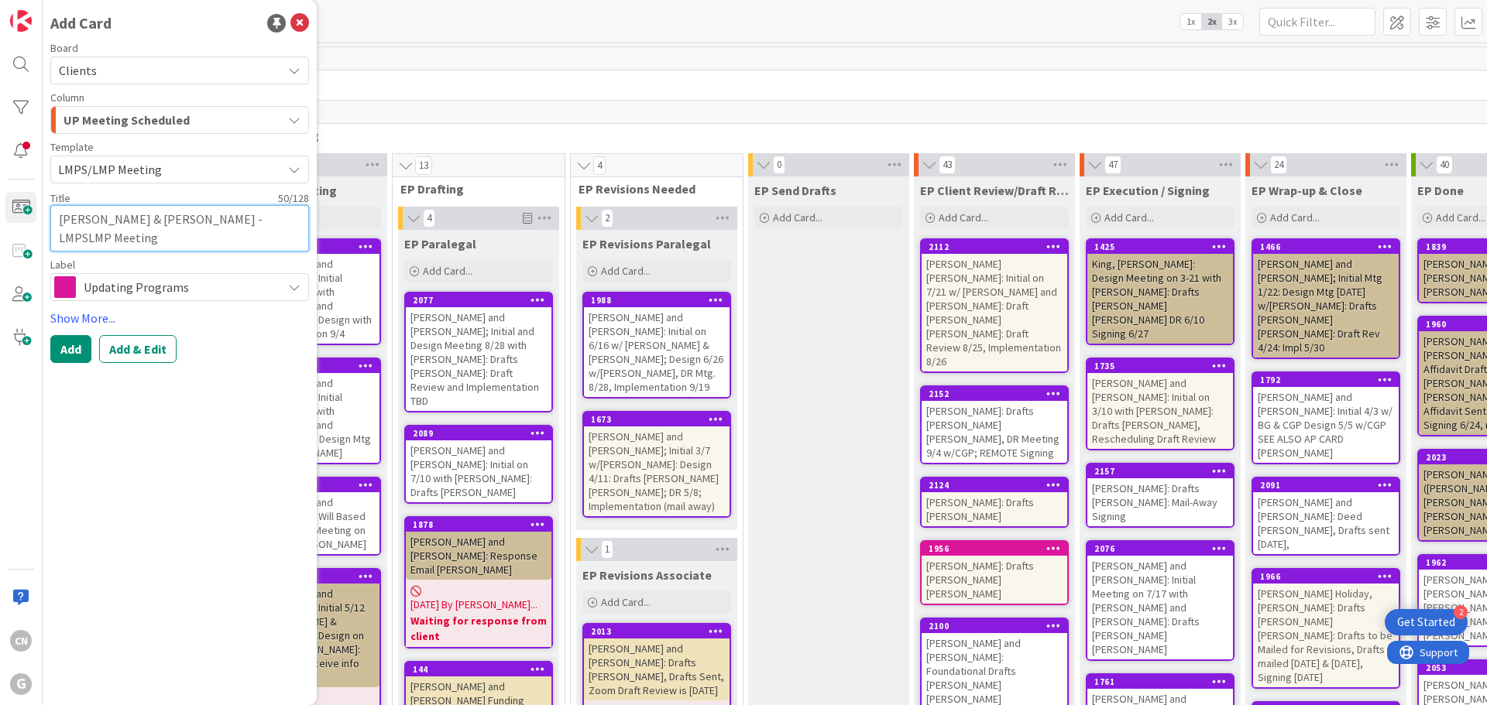
type textarea "De Yong, David & Cornell, Alison - LMPSMP Meeting"
type textarea "x"
type textarea "De Yong, David & Cornell, Alison - LMPSP Meeting"
type textarea "x"
type textarea "De Yong, David & Cornell, Alison - LMPS Meeting"
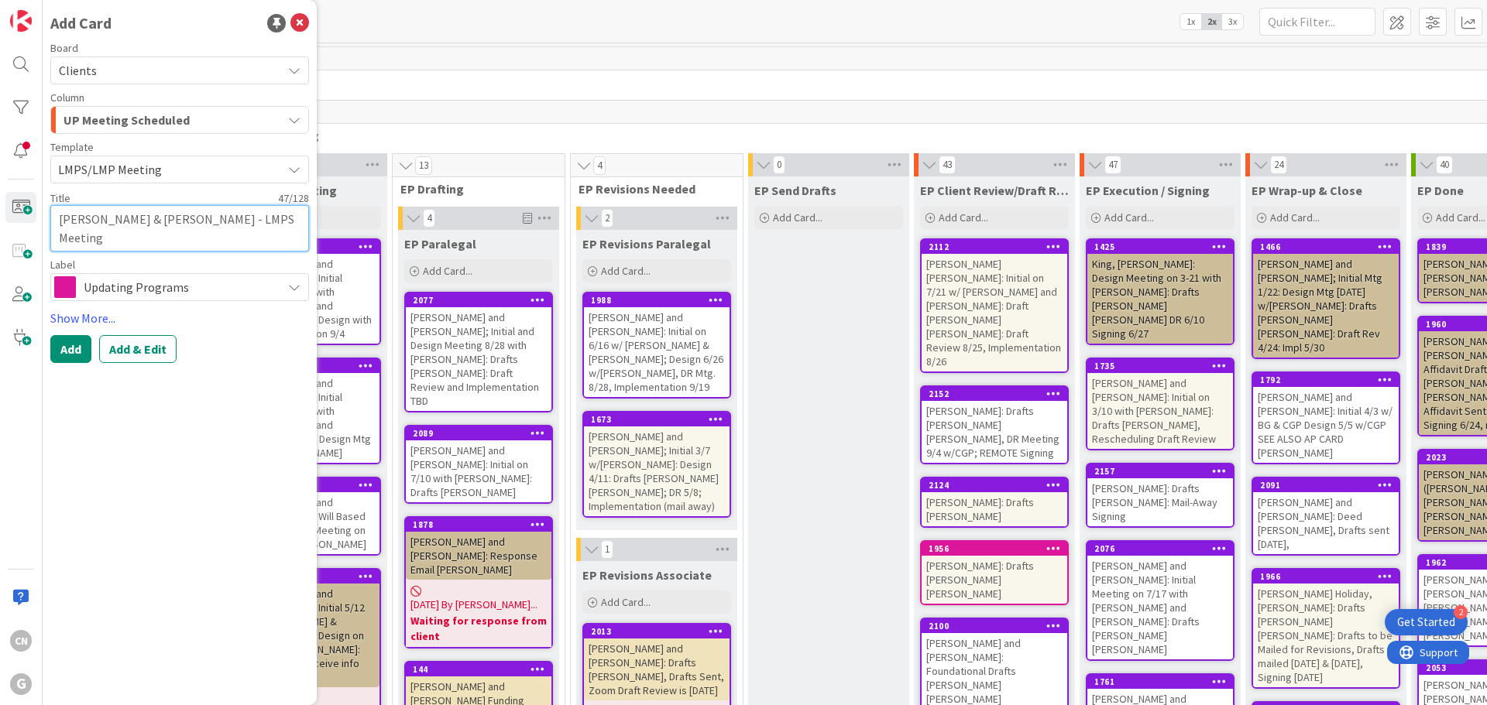
type textarea "x"
type textarea "De Yong, David & Cornell, Alison - LMPSMeeting"
type textarea "x"
type textarea "De Yong, David & Cornell, Alison - LMPS Meeting"
click at [63, 352] on button "Add" at bounding box center [70, 349] width 41 height 28
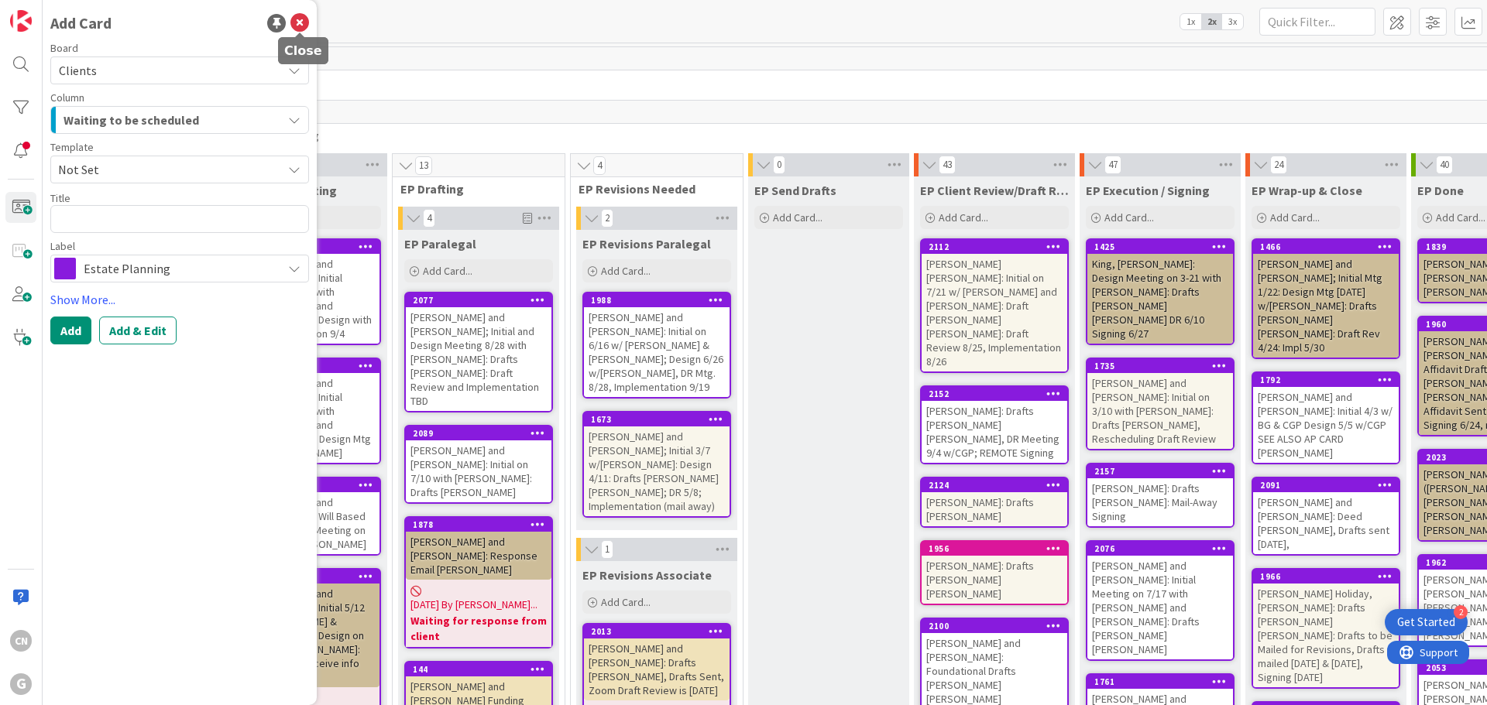
click at [300, 22] on icon at bounding box center [299, 23] width 19 height 19
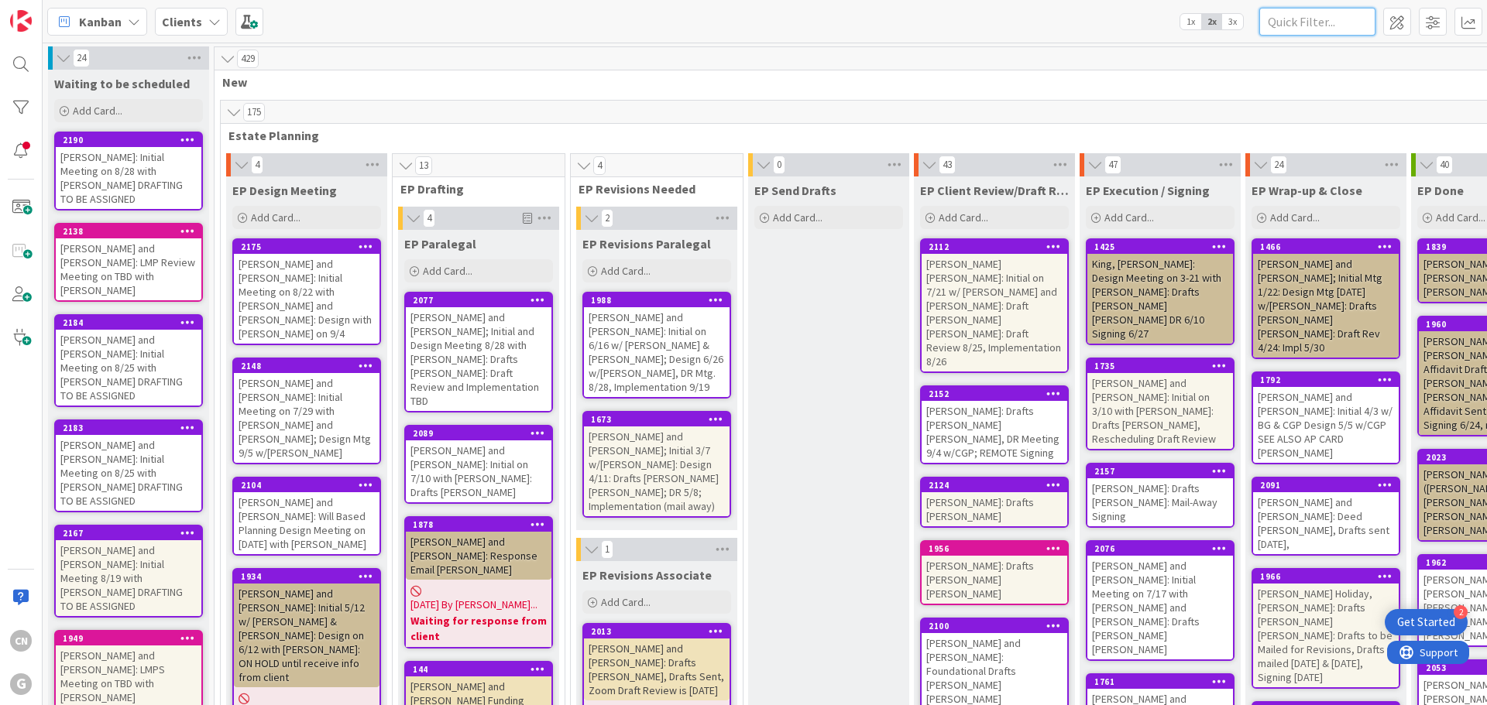
click at [1330, 24] on input "text" at bounding box center [1317, 22] width 116 height 28
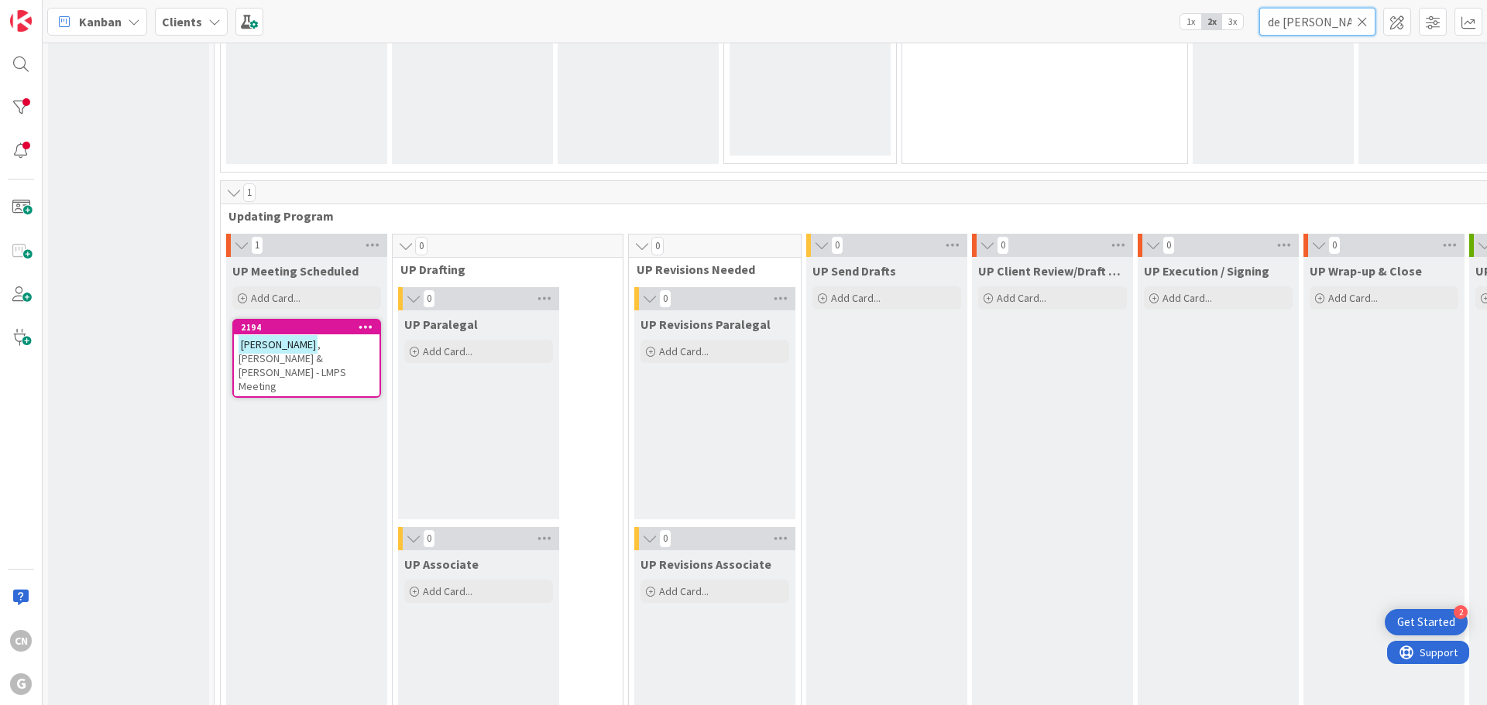
scroll to position [2089, 0]
type input "de [PERSON_NAME]"
click at [321, 354] on span ", David & Cornell, Alison - LMPS Meeting" at bounding box center [292, 364] width 108 height 56
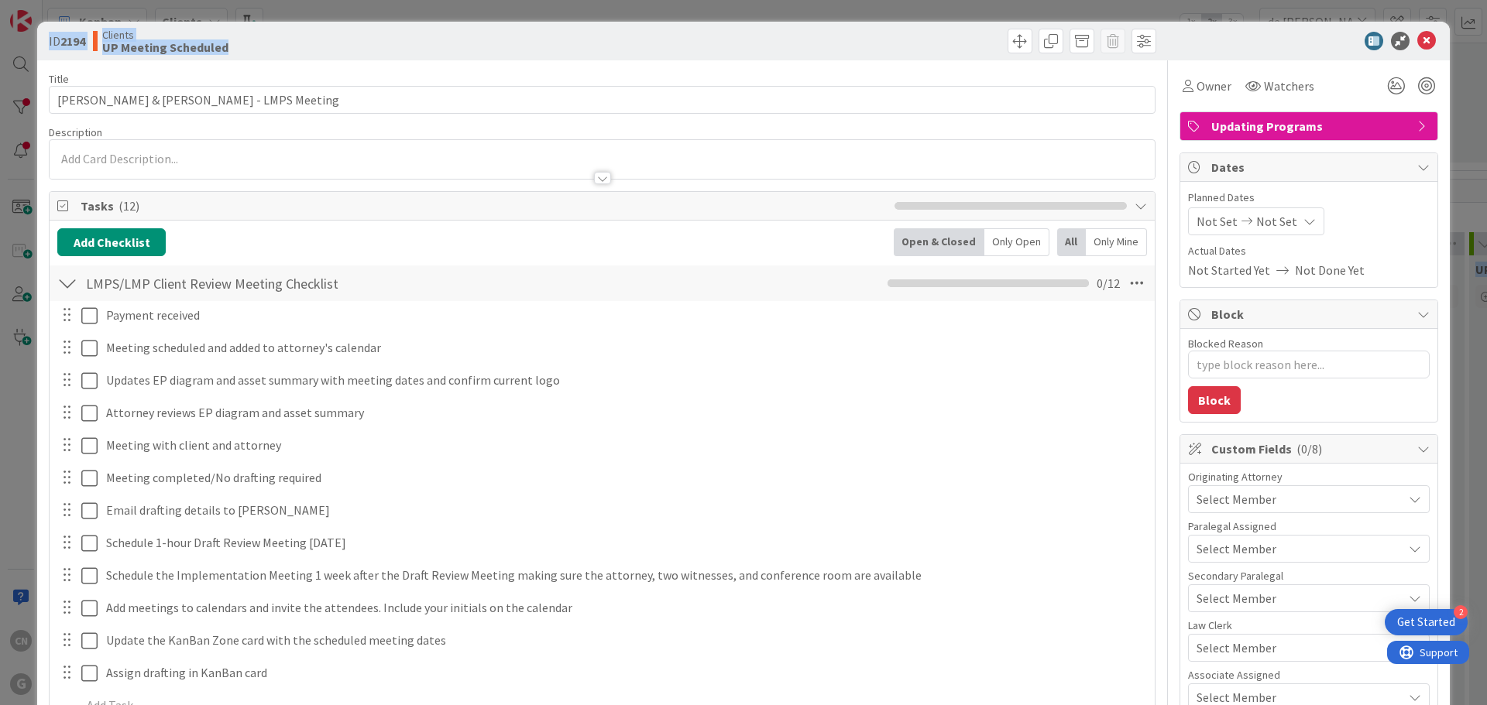
drag, startPoint x: 930, startPoint y: 34, endPoint x: 2271, endPoint y: 43, distance: 1341.2
click at [1486, 43] on html "2 Get Started CN G Kanban Clients 1x 2x 3x de yong 0 Waiting to be scheduled Ad…" at bounding box center [743, 352] width 1487 height 705
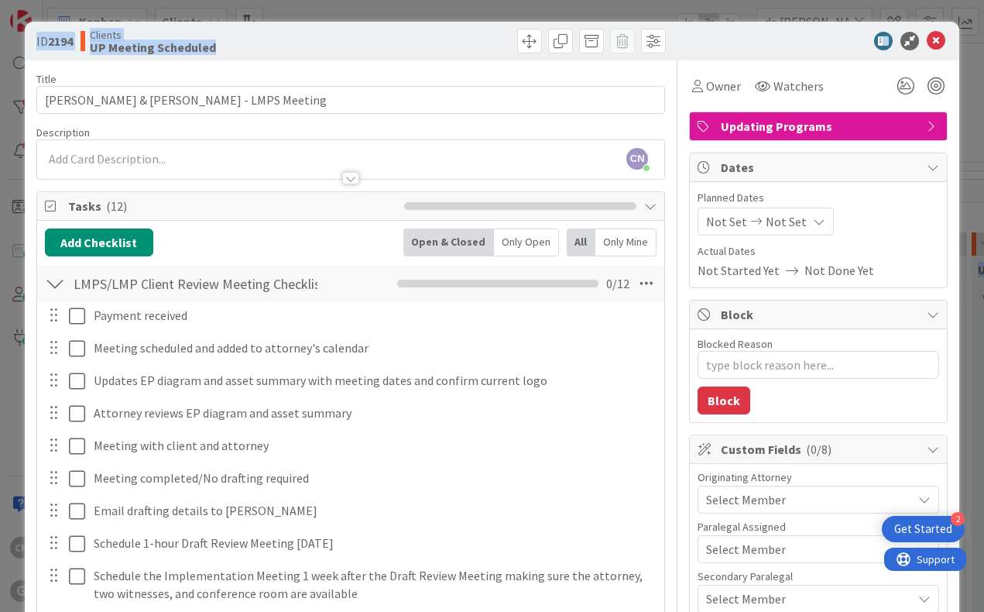
type textarea "x"
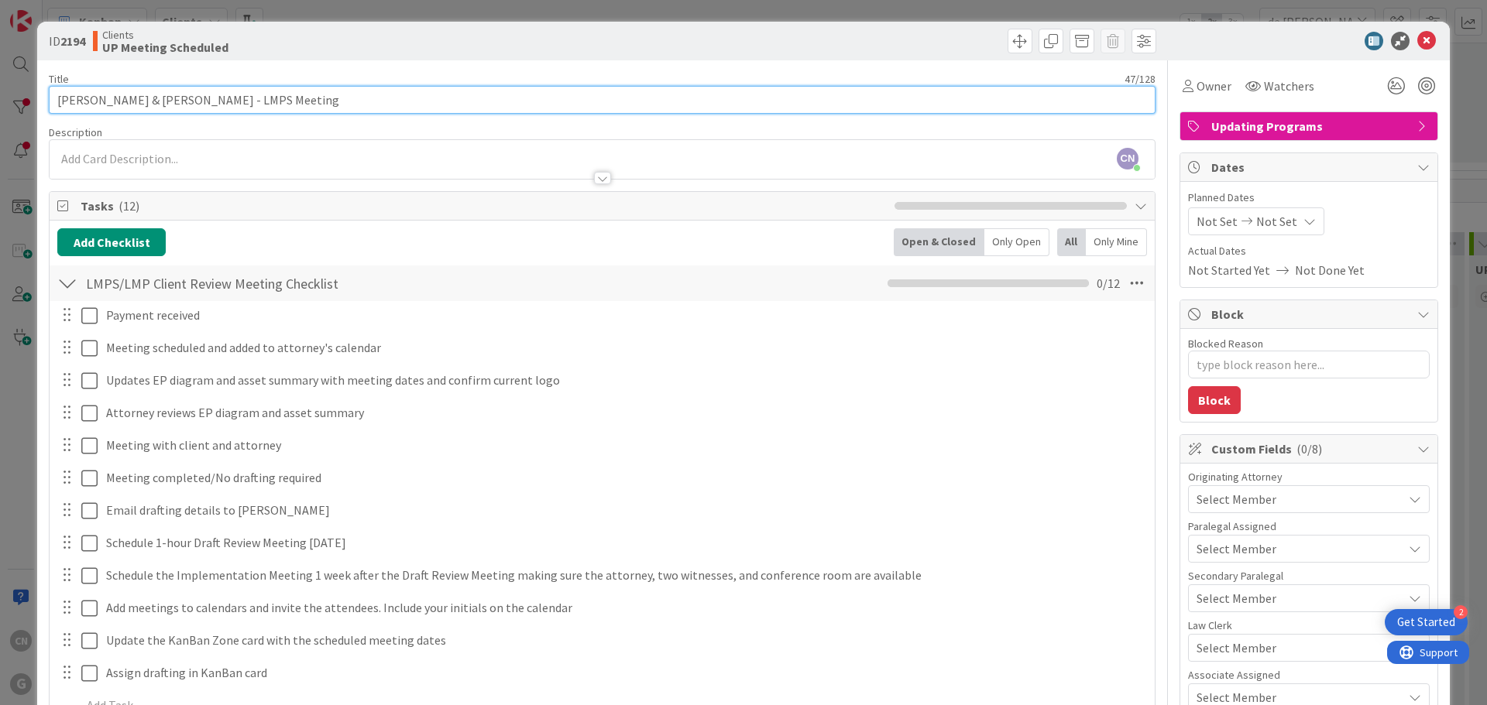
click at [335, 99] on input "De Yong, David & Cornell, Alison - LMPS Meeting" at bounding box center [602, 100] width 1107 height 28
type input "De Yong, David & Cornell, Alison - LMPS Meeting on"
type textarea "x"
type input "De Yong, David & Cornell, Alison - LMPS Meeting on 9"
type textarea "x"
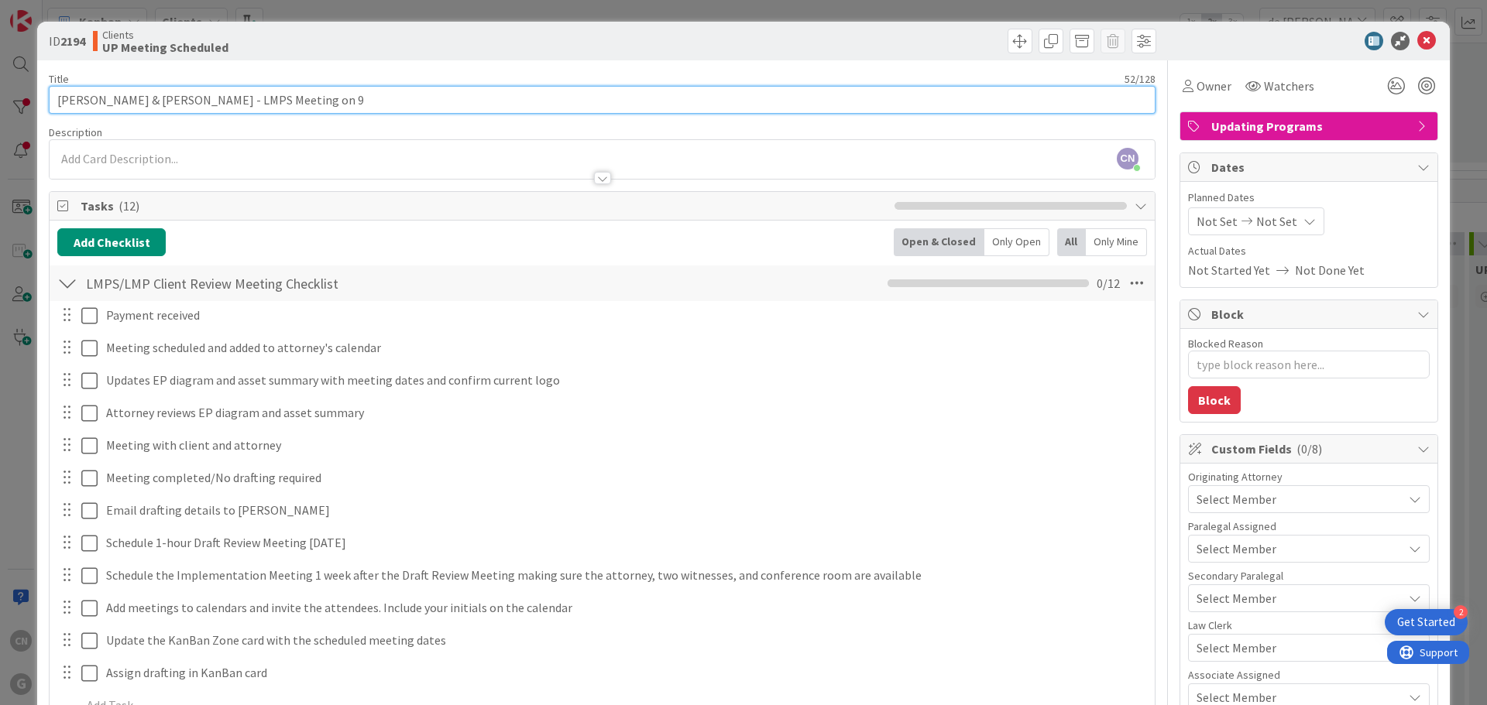
type input "De Yong, David & Cornell, Alison - LMPS Meeting on 9/"
type textarea "x"
type input "De Yong, David & Cornell, Alison - LMPS Meeting on 9/29"
type textarea "x"
type input "De Yong, David & Cornell, Alison - LMPS Meeting on 9/29"
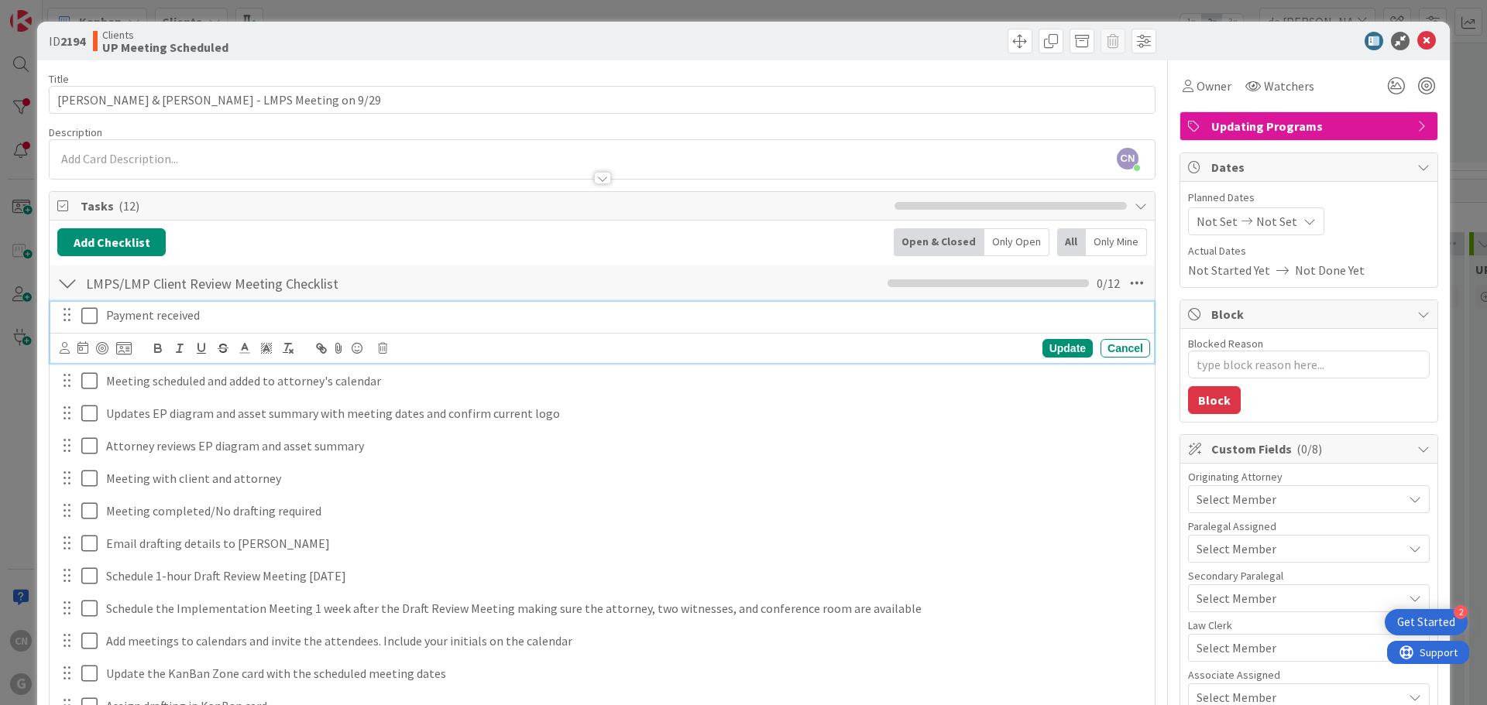
click at [270, 318] on p "Payment received" at bounding box center [625, 316] width 1038 height 18
click at [87, 320] on icon at bounding box center [92, 316] width 23 height 19
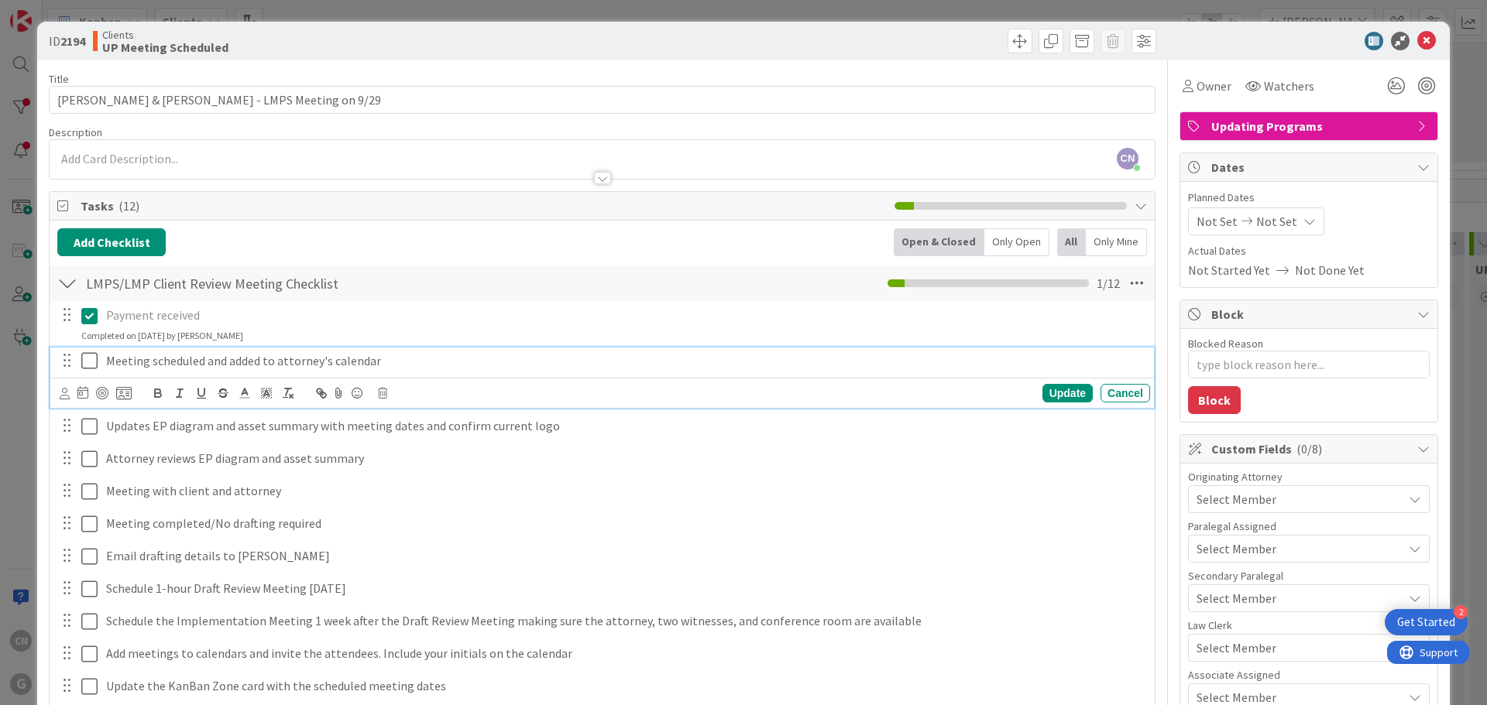
click at [87, 367] on icon at bounding box center [92, 361] width 23 height 19
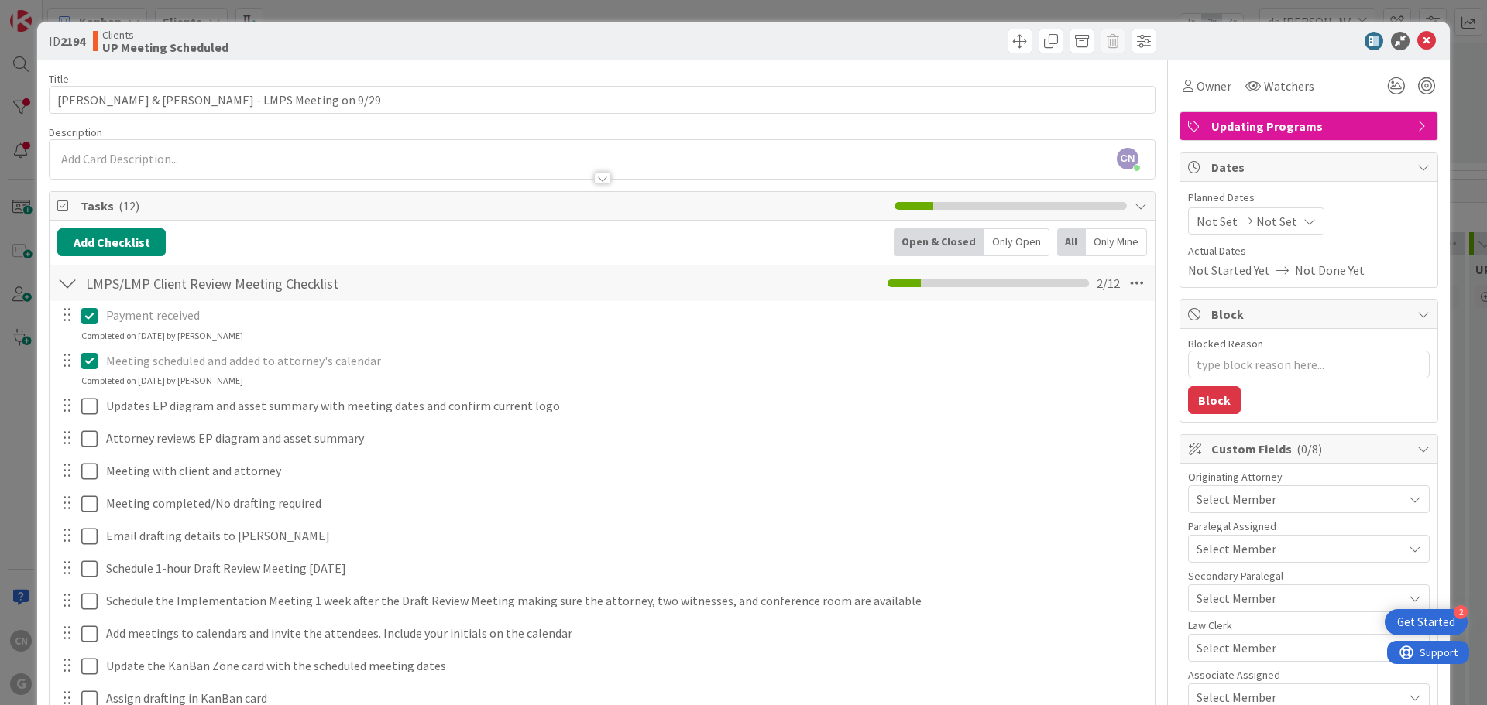
click at [94, 365] on icon at bounding box center [92, 361] width 23 height 19
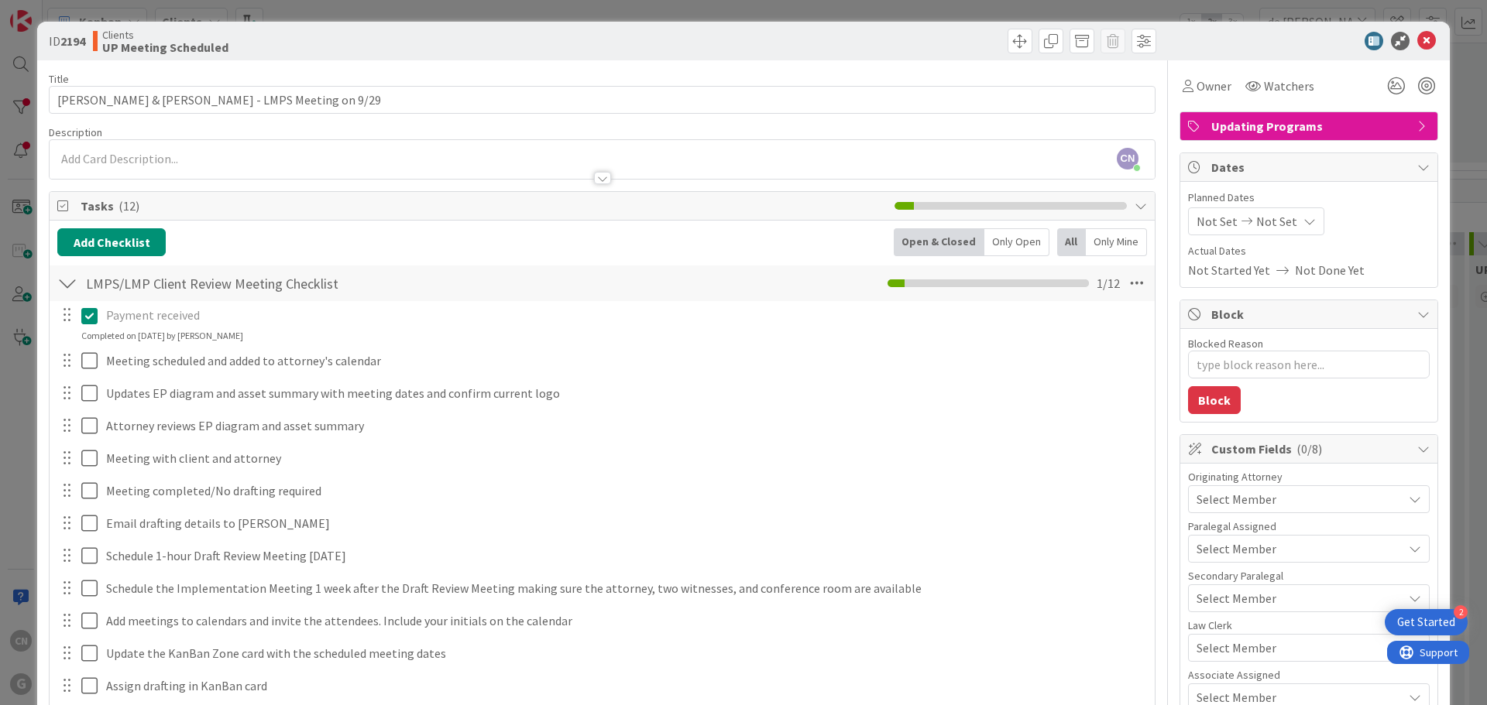
click at [95, 319] on icon at bounding box center [92, 316] width 23 height 19
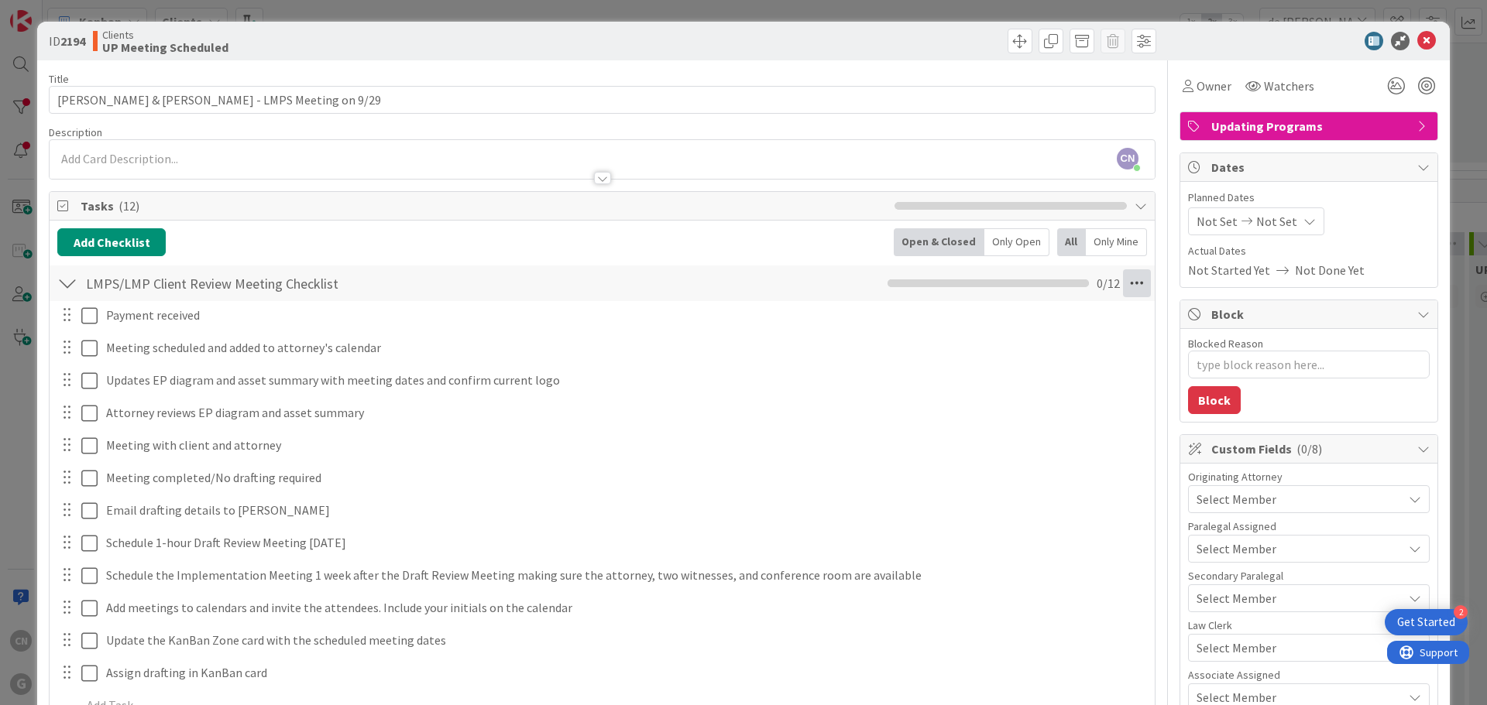
click at [1127, 282] on icon at bounding box center [1137, 283] width 28 height 28
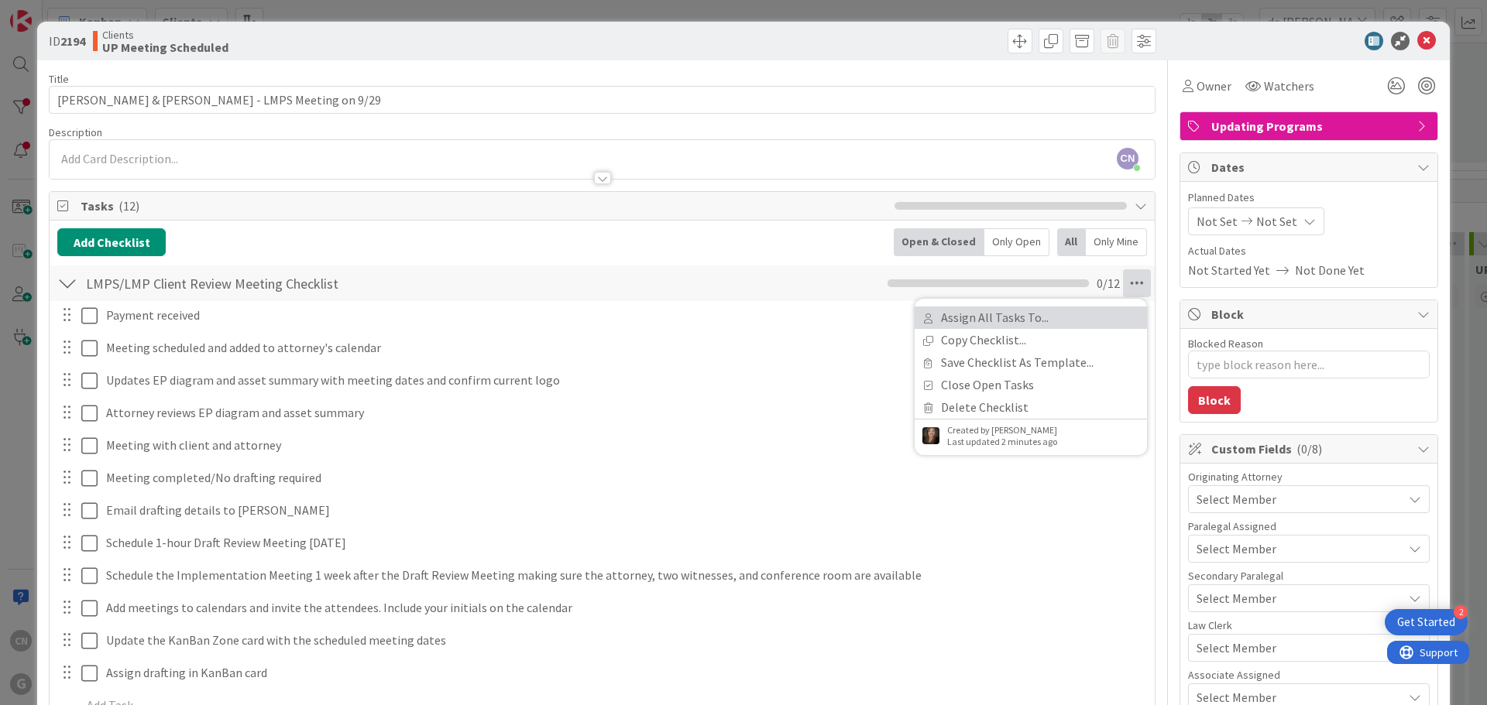
click at [1014, 323] on link "Assign All Tasks To..." at bounding box center [1030, 318] width 232 height 22
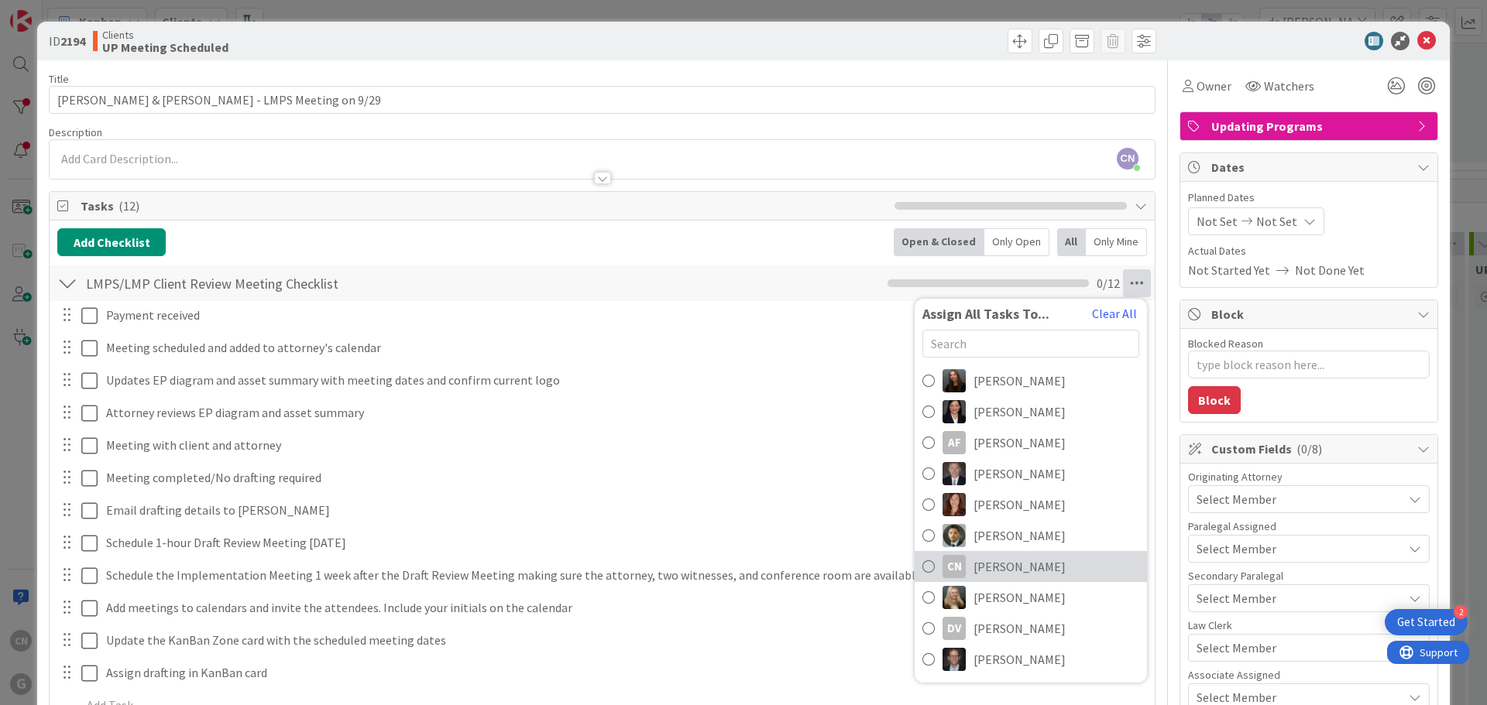
click at [1019, 573] on span "Cindy Negron Vitilio" at bounding box center [1019, 567] width 92 height 19
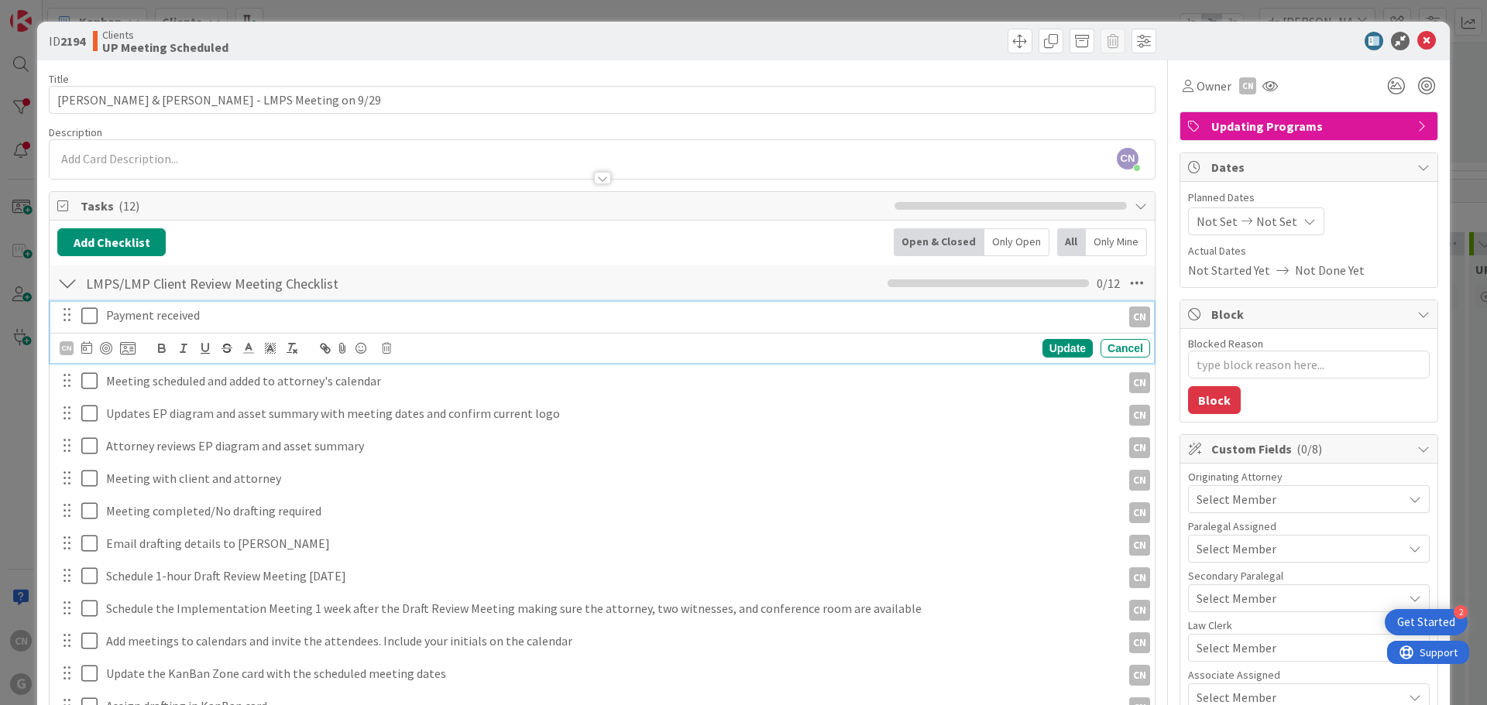
click at [88, 317] on icon at bounding box center [92, 316] width 23 height 19
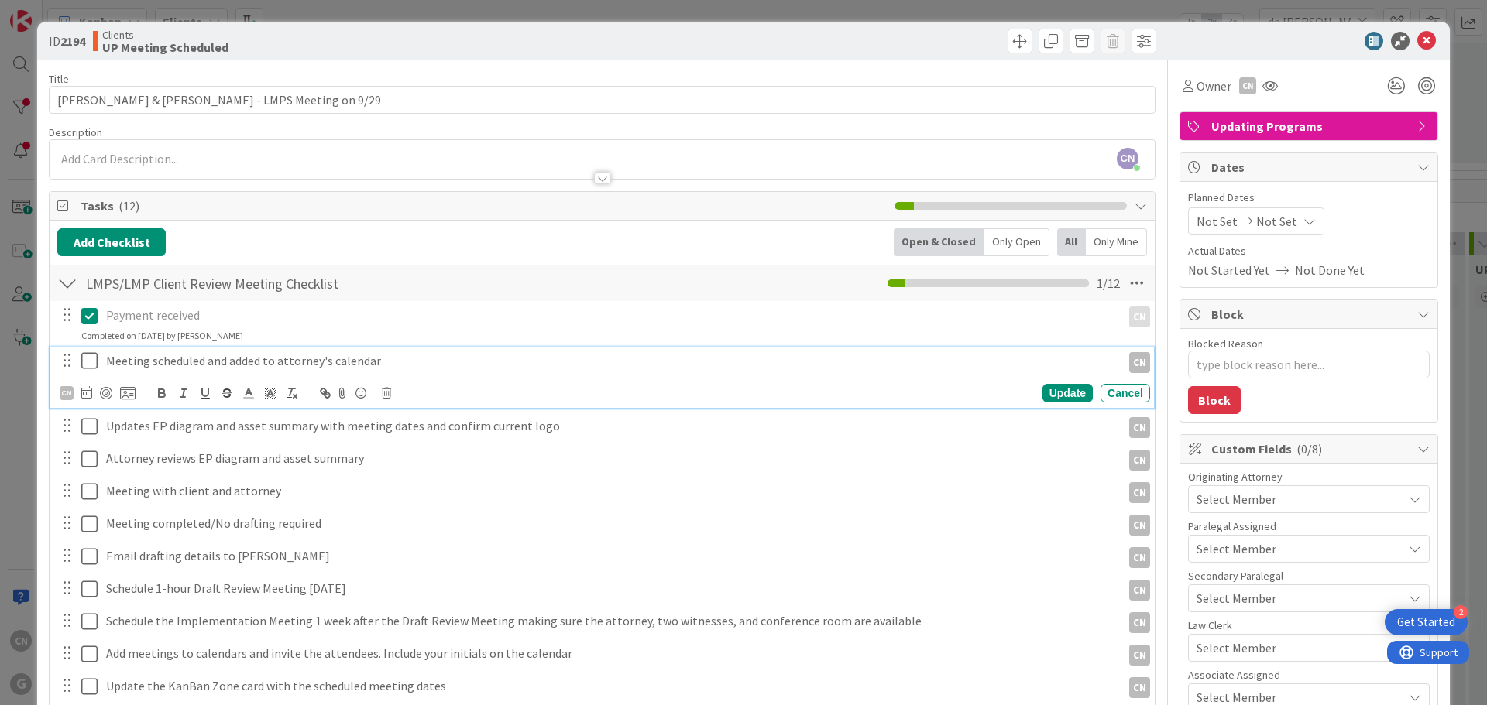
click at [92, 356] on icon at bounding box center [92, 361] width 23 height 19
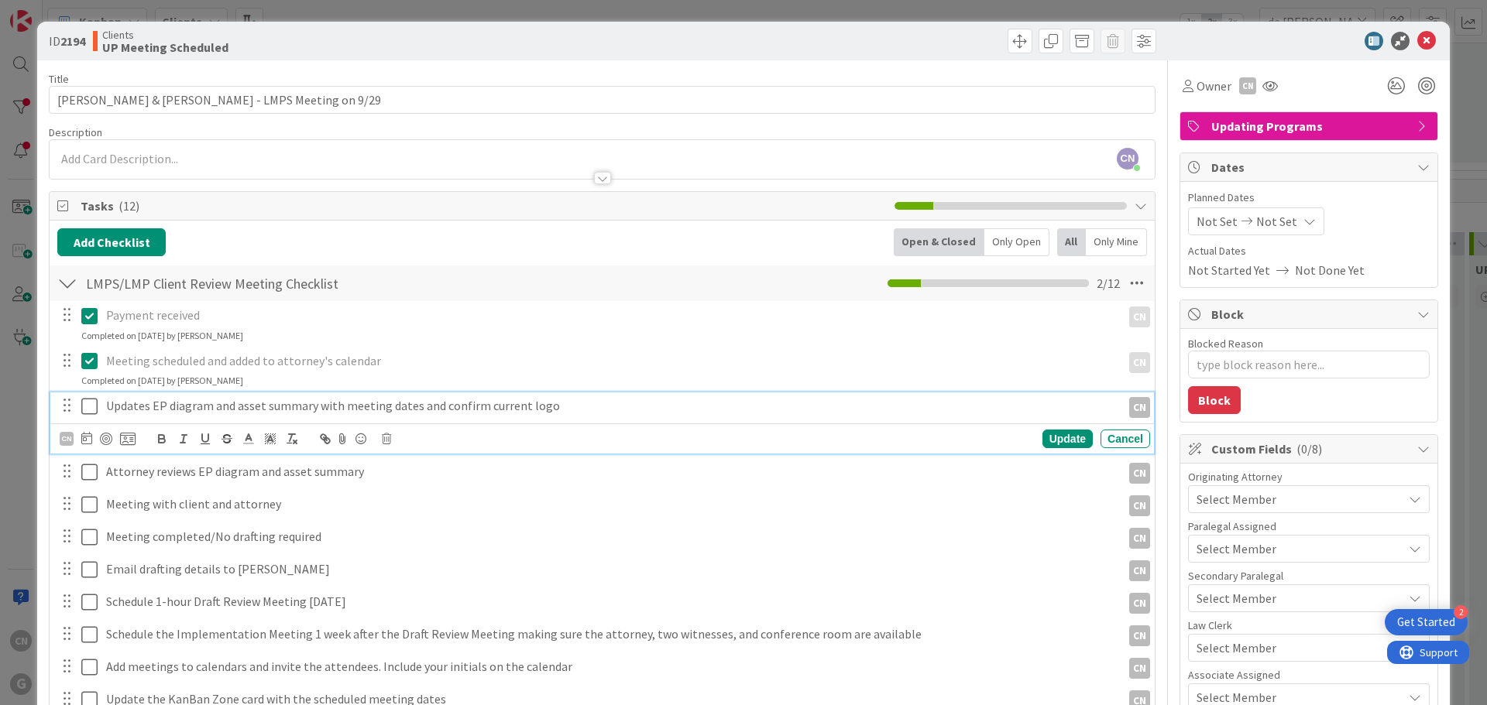
click at [84, 410] on icon at bounding box center [92, 406] width 23 height 19
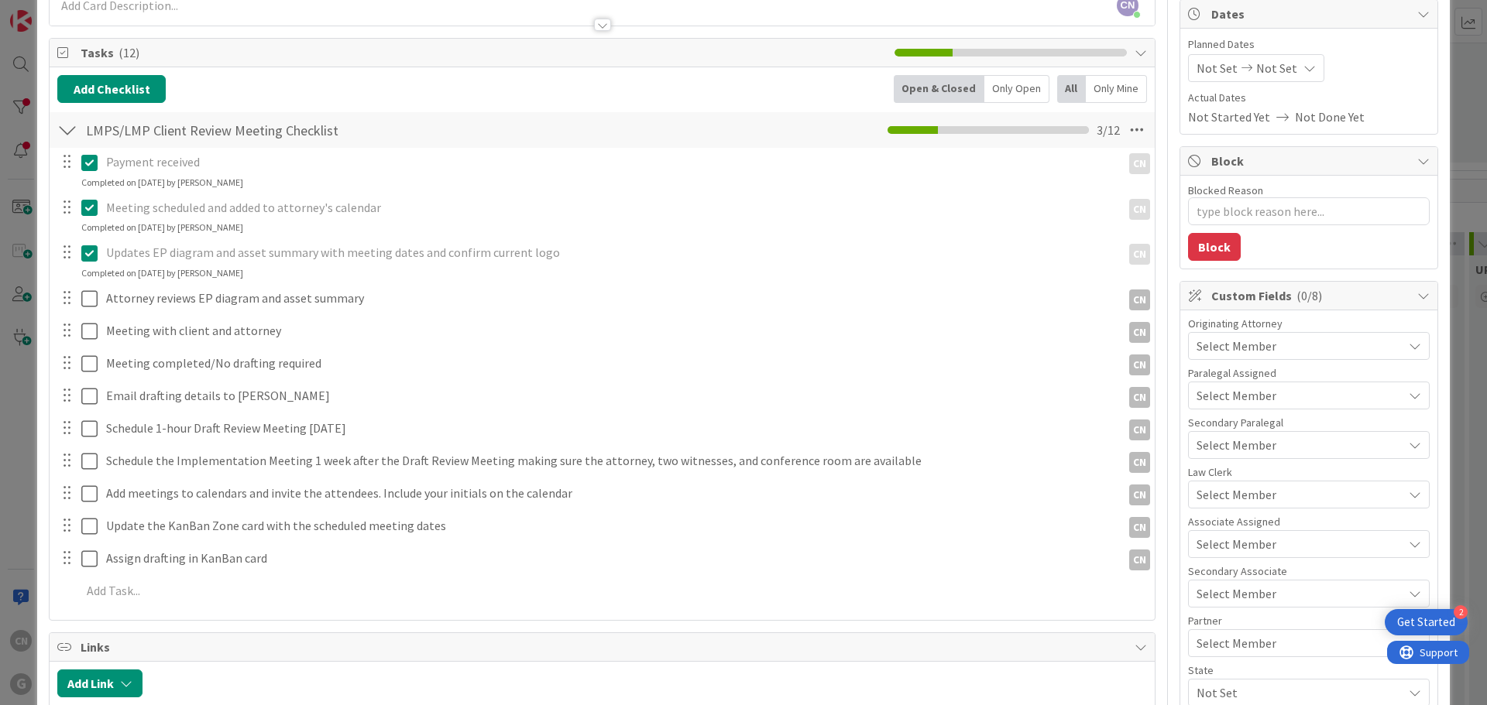
scroll to position [154, 0]
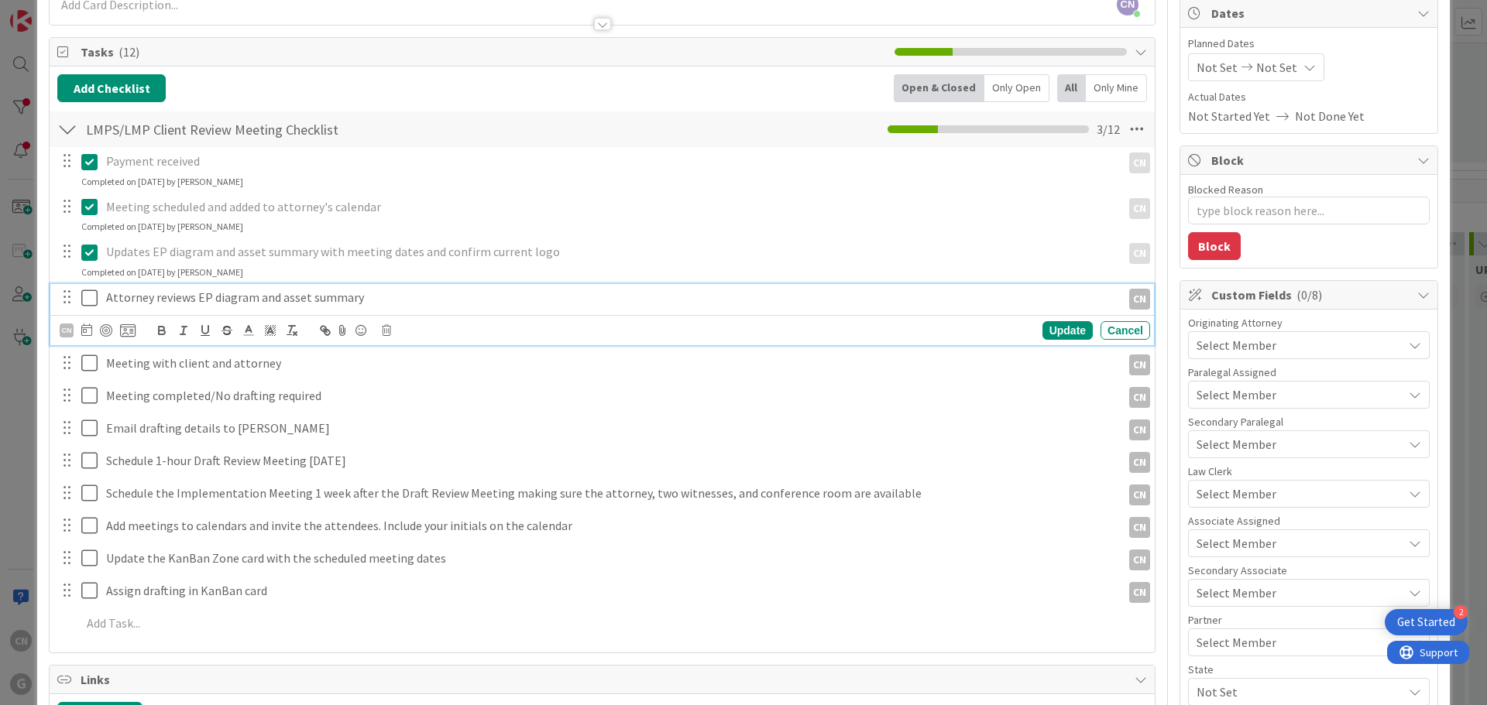
click at [365, 293] on p "Attorney reviews EP diagram and asset summary" at bounding box center [610, 298] width 1009 height 18
click at [70, 332] on div "CN" at bounding box center [67, 331] width 14 height 14
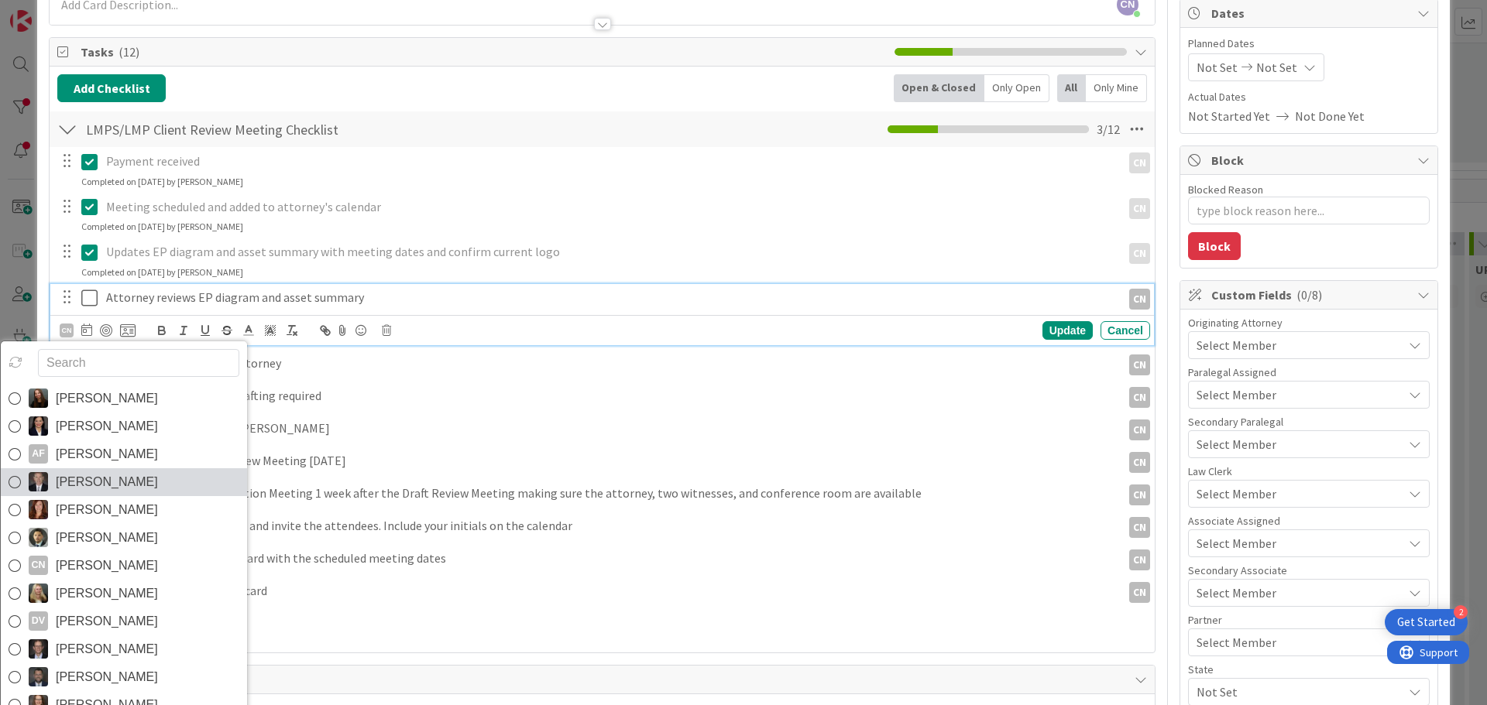
click at [126, 489] on span "Brad Galbraith" at bounding box center [107, 482] width 102 height 23
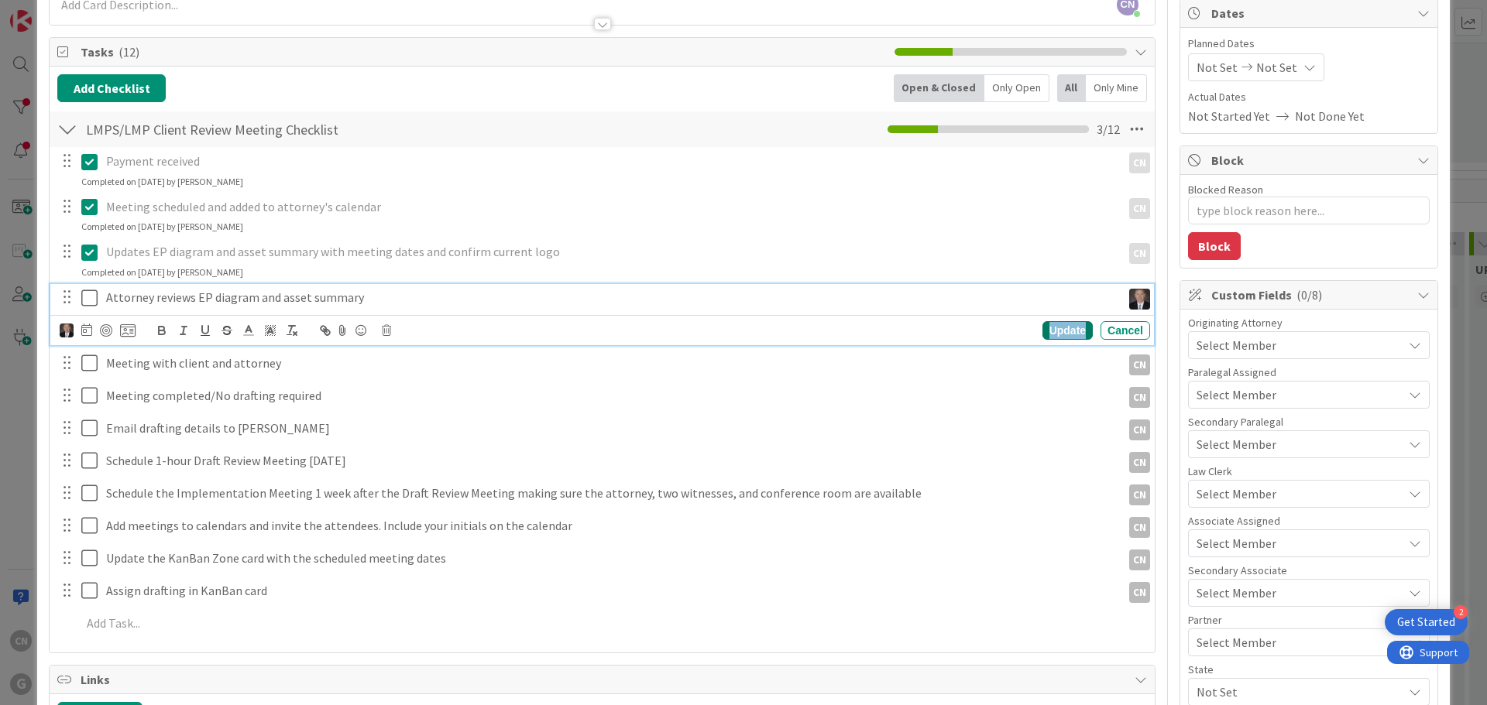
click at [1049, 333] on div "Update" at bounding box center [1067, 330] width 50 height 19
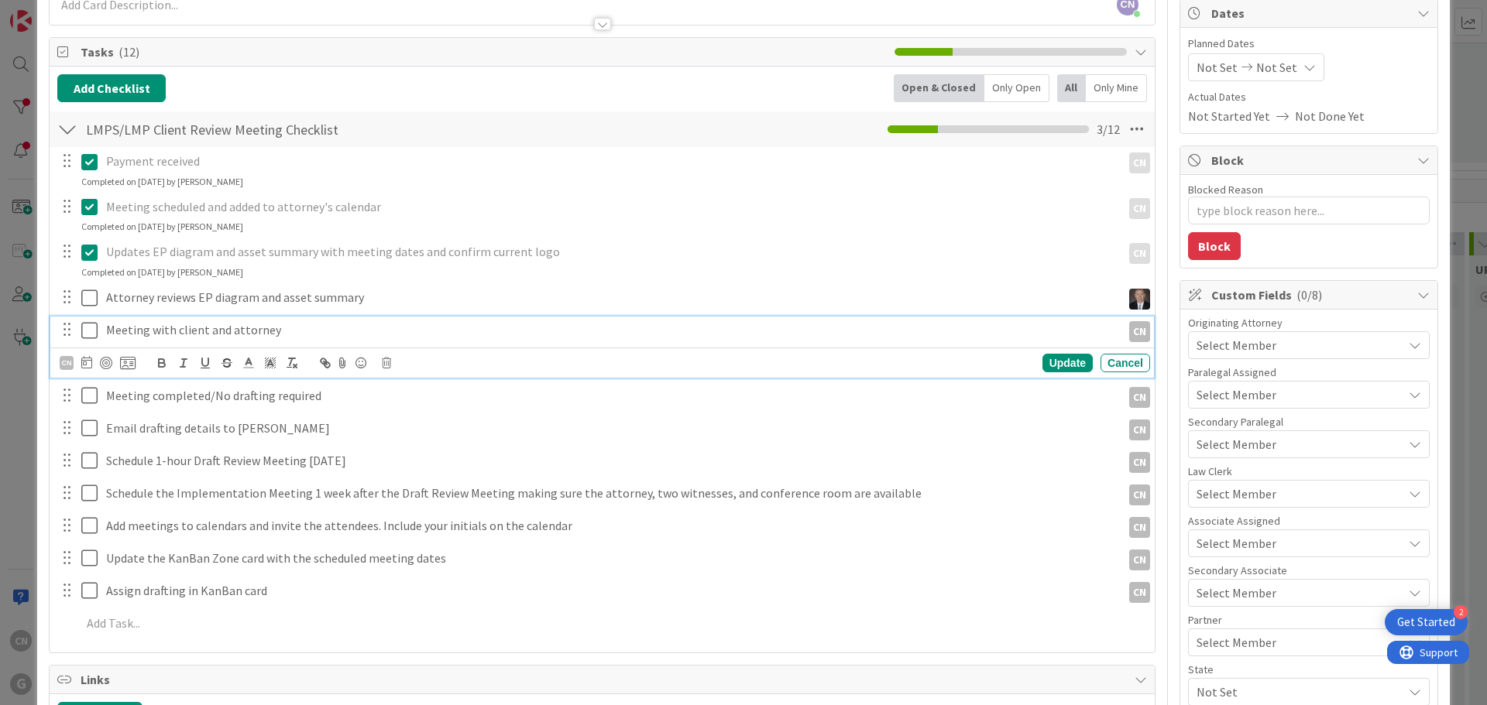
click at [1049, 333] on p "Meeting with client and attorney" at bounding box center [610, 330] width 1009 height 18
click at [410, 283] on div "Payment received CN CN Update Cancel Completed on 08/29/2025 by Cindy Negron Vi…" at bounding box center [601, 395] width 1089 height 496
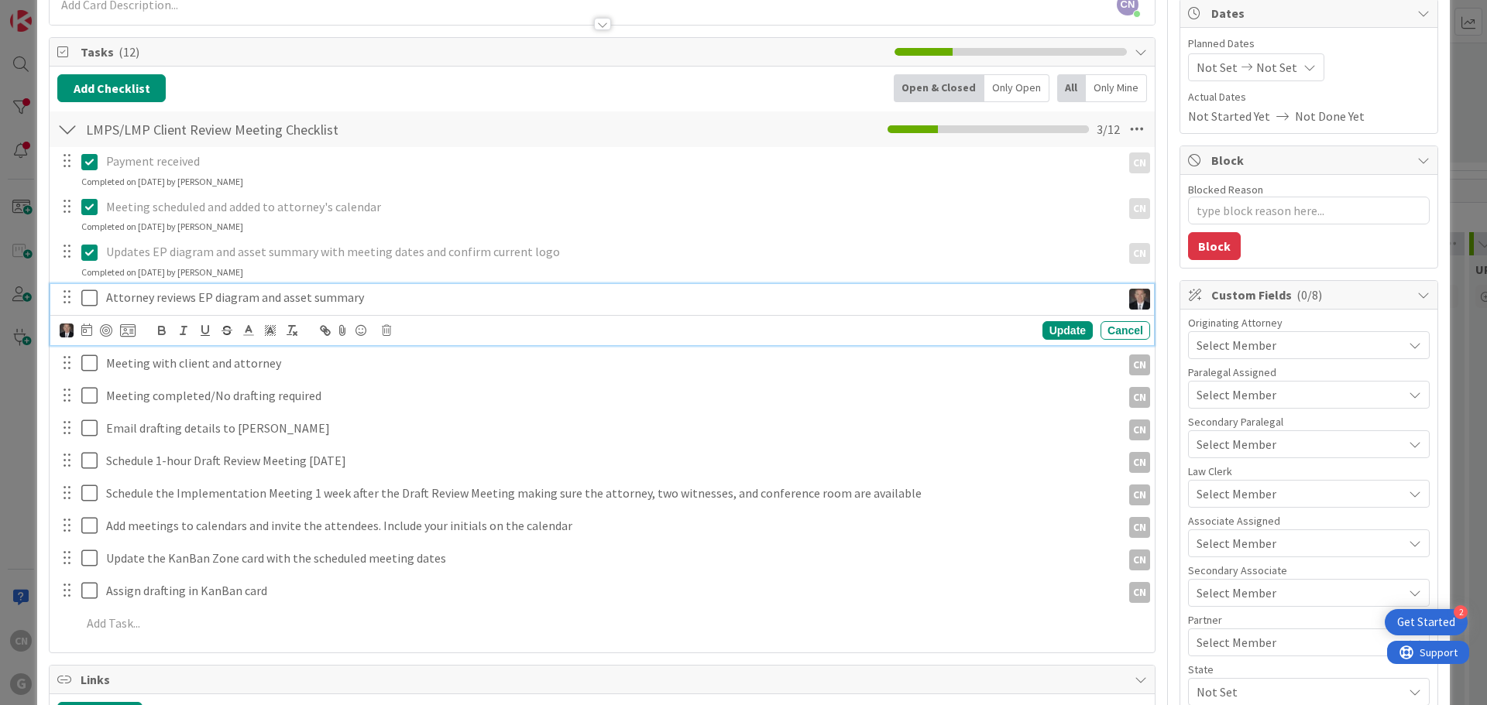
click at [380, 303] on p "Attorney reviews EP diagram and asset summary" at bounding box center [610, 298] width 1009 height 18
click at [123, 332] on icon at bounding box center [127, 331] width 15 height 14
type textarea "x"
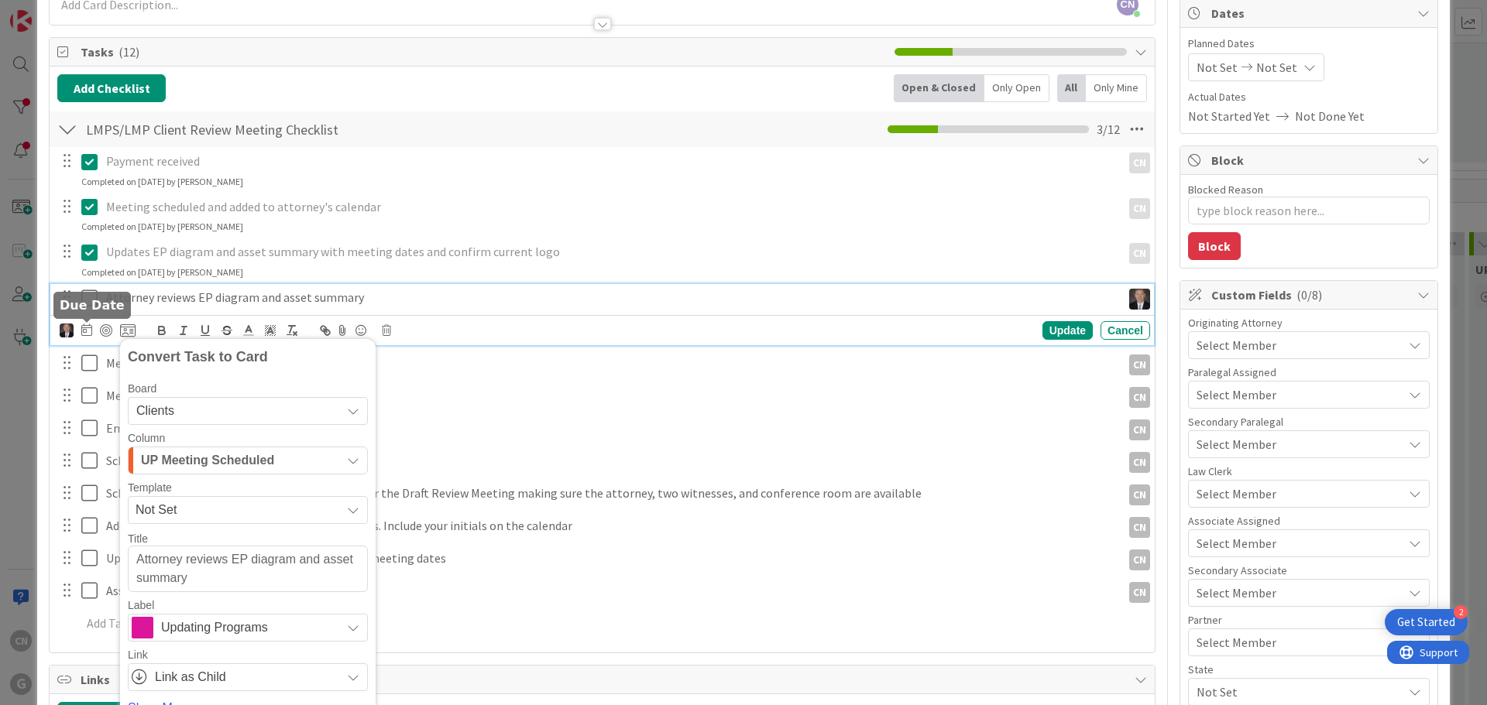
click at [81, 328] on icon at bounding box center [86, 330] width 11 height 12
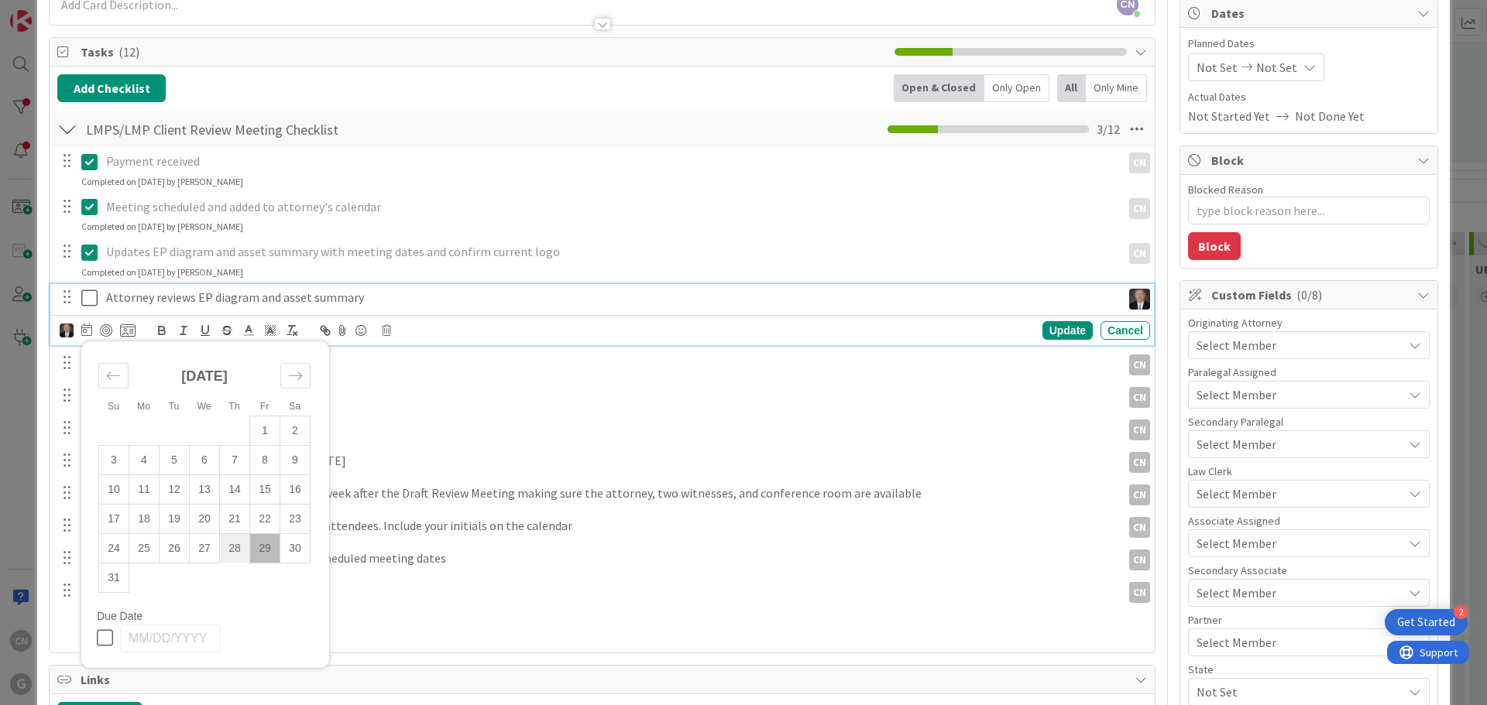
click at [234, 554] on td "28" at bounding box center [235, 548] width 30 height 29
type input "08/28/2025"
click at [1058, 331] on div "Update" at bounding box center [1067, 330] width 50 height 19
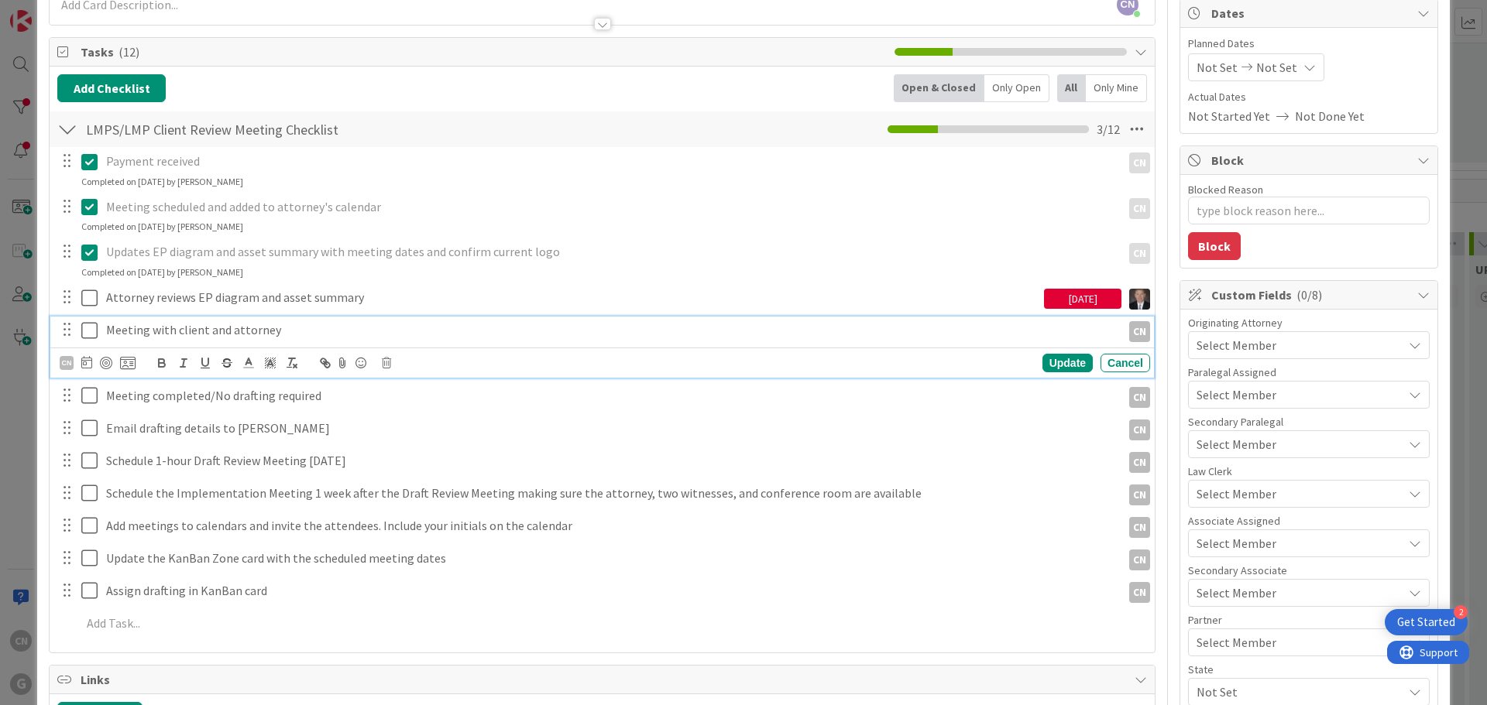
click at [288, 331] on p "Meeting with client and attorney" at bounding box center [610, 330] width 1009 height 18
click at [66, 362] on div "CN" at bounding box center [67, 363] width 14 height 14
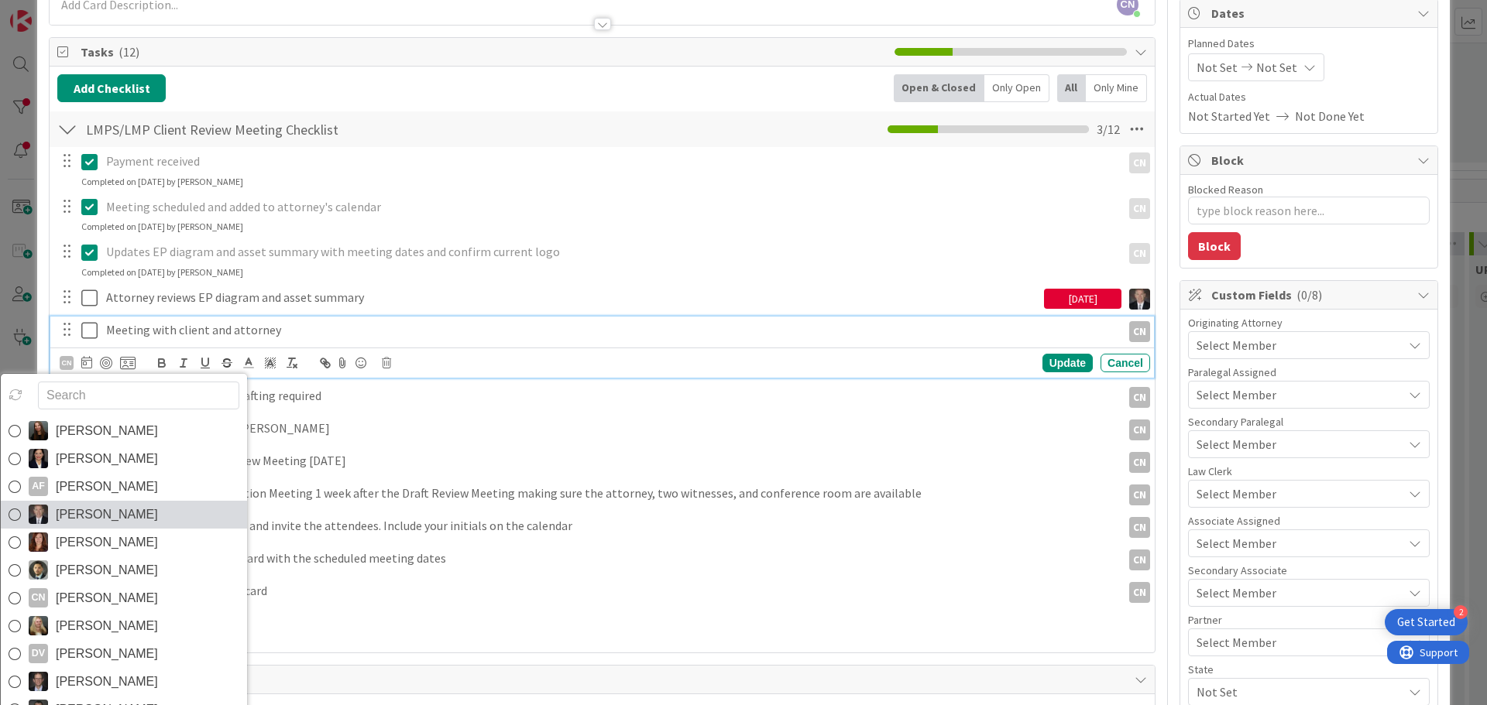
click at [77, 511] on span "Brad Galbraith" at bounding box center [107, 514] width 102 height 23
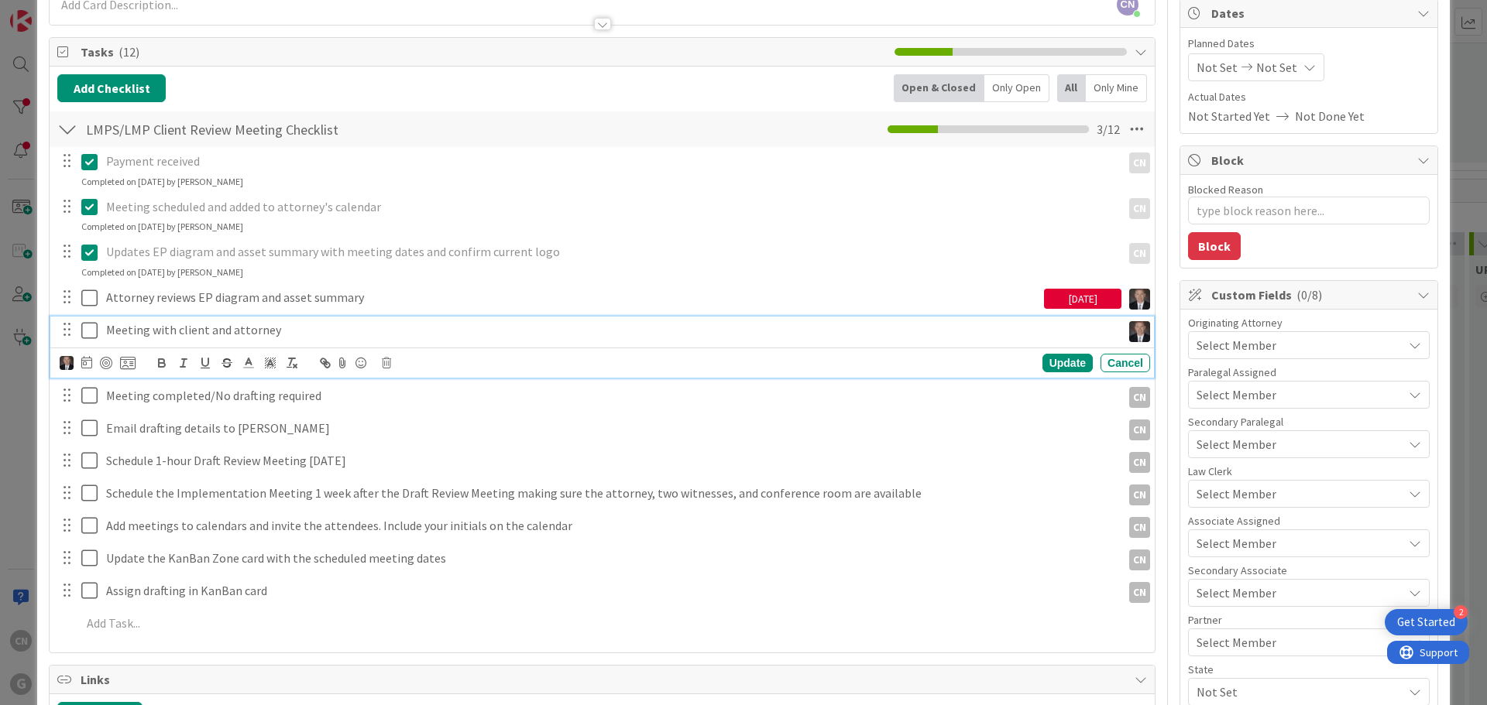
type textarea "x"
click at [87, 364] on icon at bounding box center [86, 362] width 11 height 12
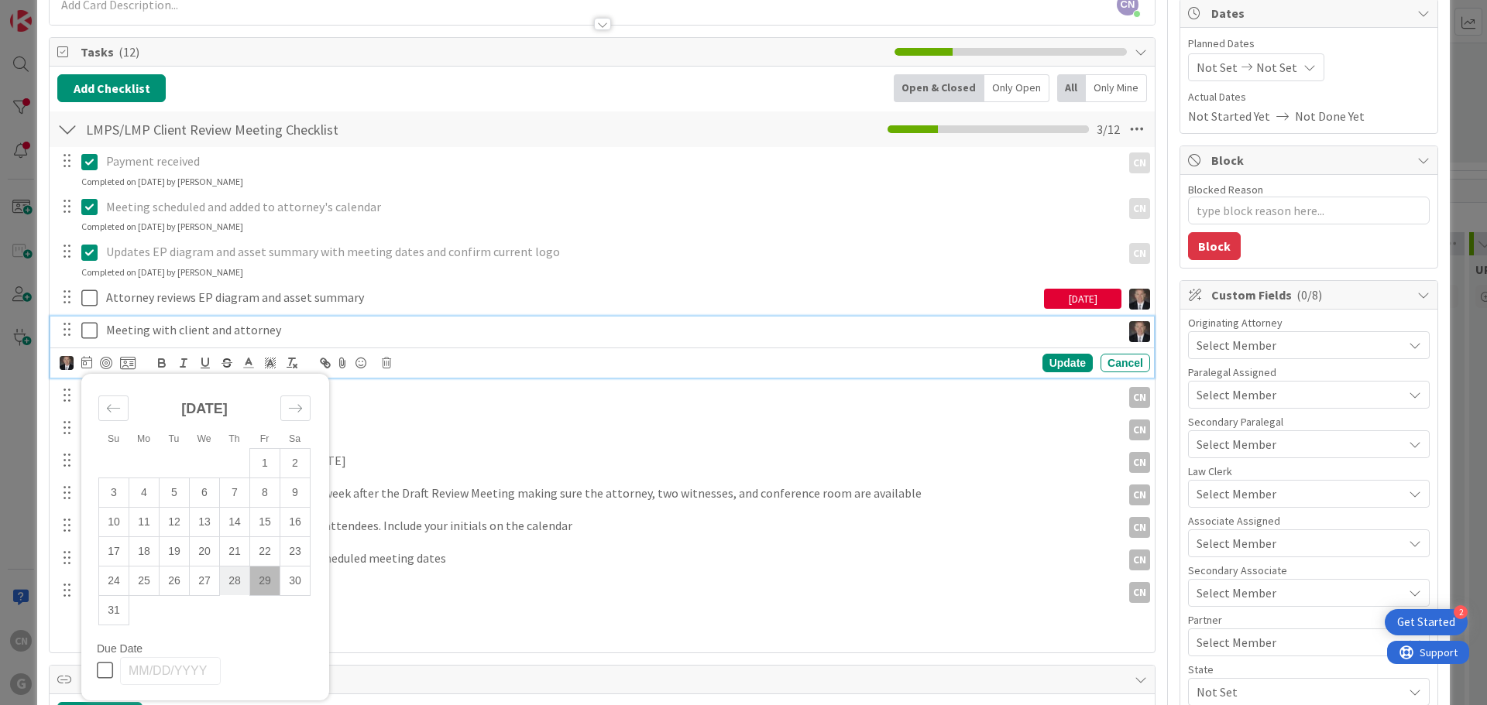
click at [235, 582] on td "28" at bounding box center [235, 580] width 30 height 29
type input "08/28/2025"
type textarea "x"
click at [293, 407] on icon "Move forward to switch to the next month." at bounding box center [295, 408] width 15 height 15
click at [263, 554] on td "26" at bounding box center [265, 551] width 30 height 29
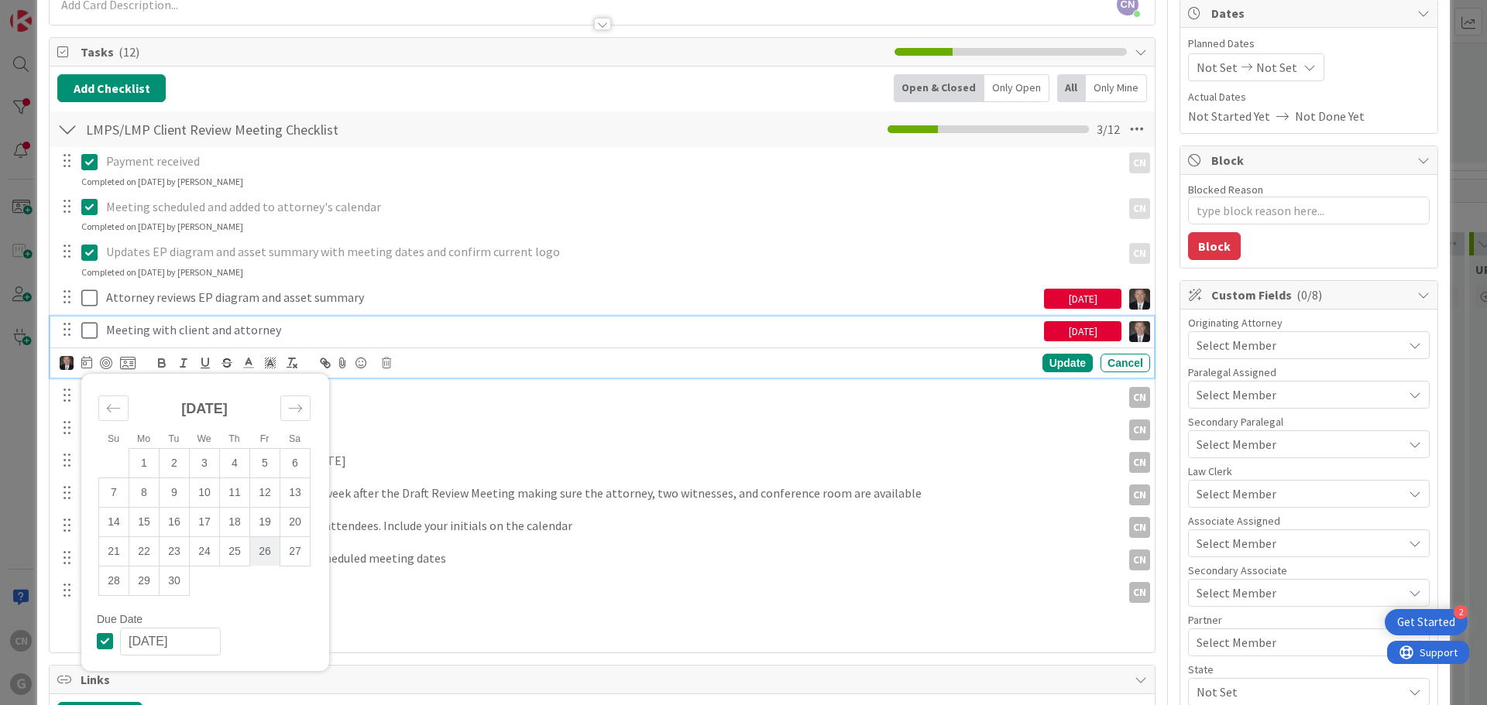
type input "09/26/2025"
type textarea "x"
click at [147, 579] on td "29" at bounding box center [144, 580] width 30 height 29
type input "09/29/2025"
type textarea "x"
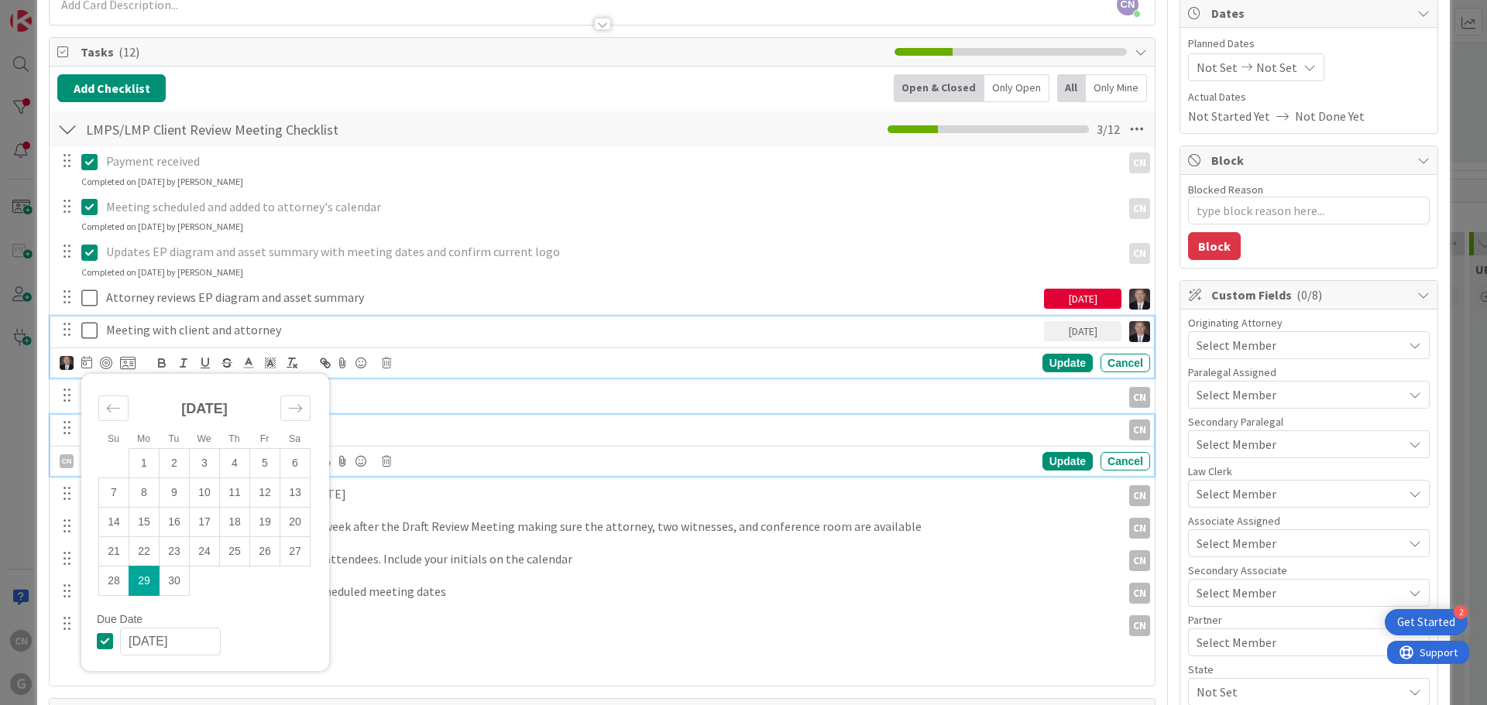
click at [499, 420] on p "Email drafting details to Shari" at bounding box center [610, 429] width 1009 height 18
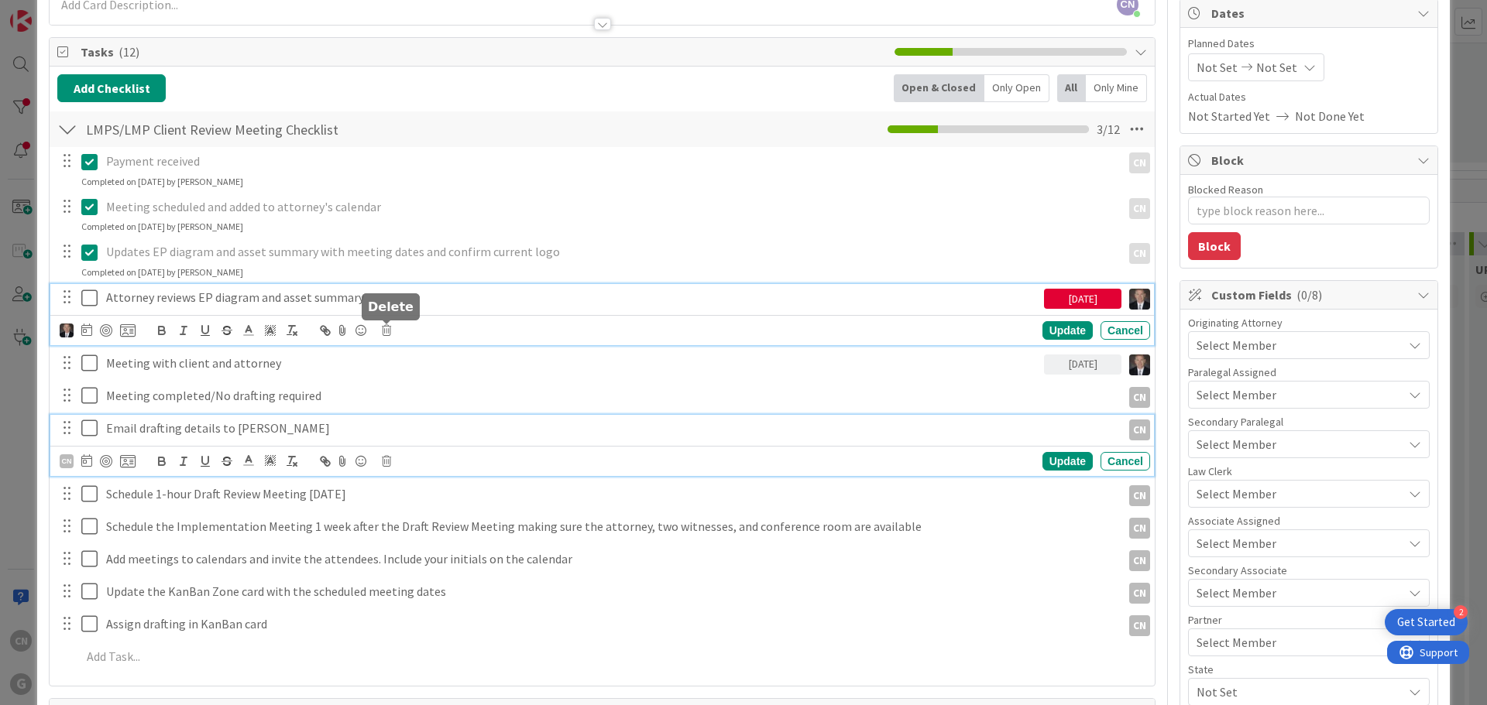
click at [387, 334] on div "Attorney reviews EP diagram and asset summary 08/28/2025 Amanda Mattox Amber Me…" at bounding box center [601, 314] width 1103 height 61
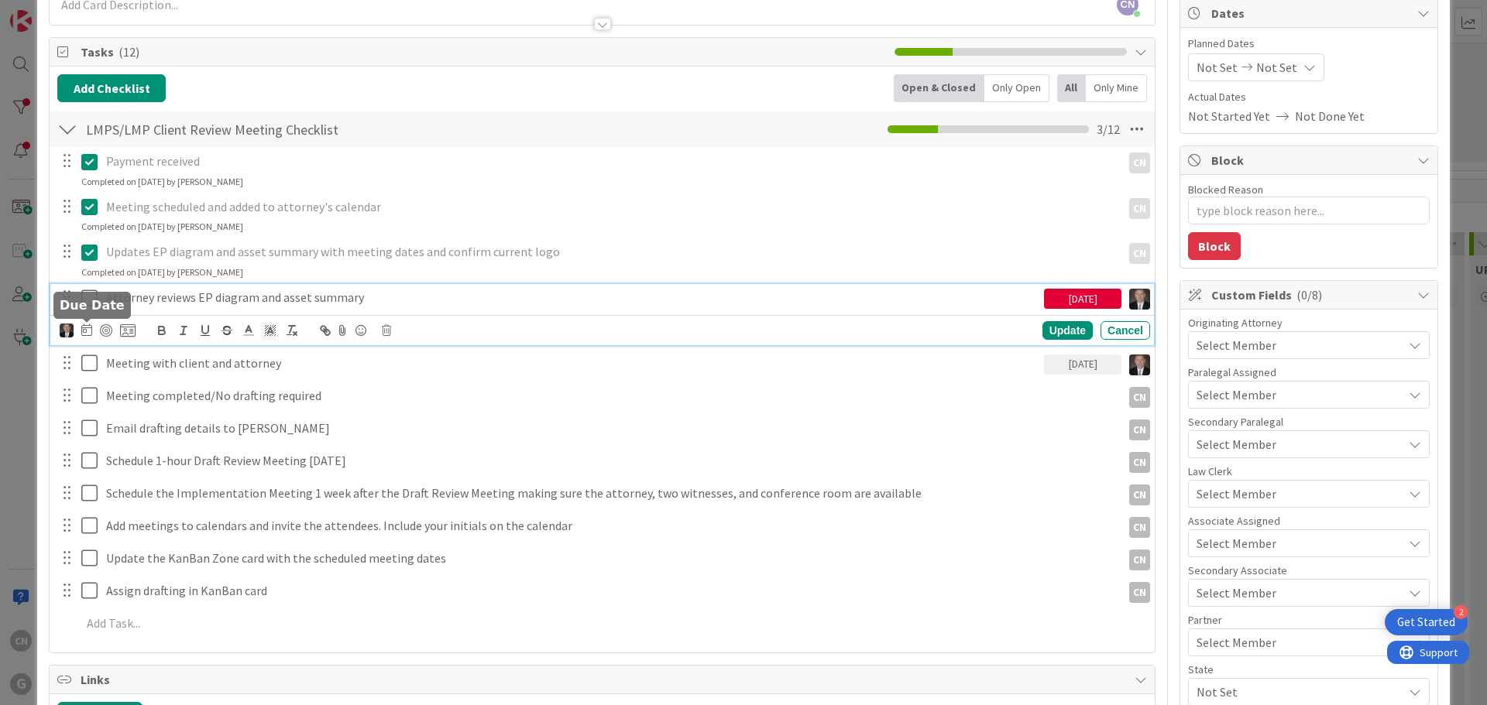
click at [87, 332] on icon at bounding box center [86, 330] width 11 height 12
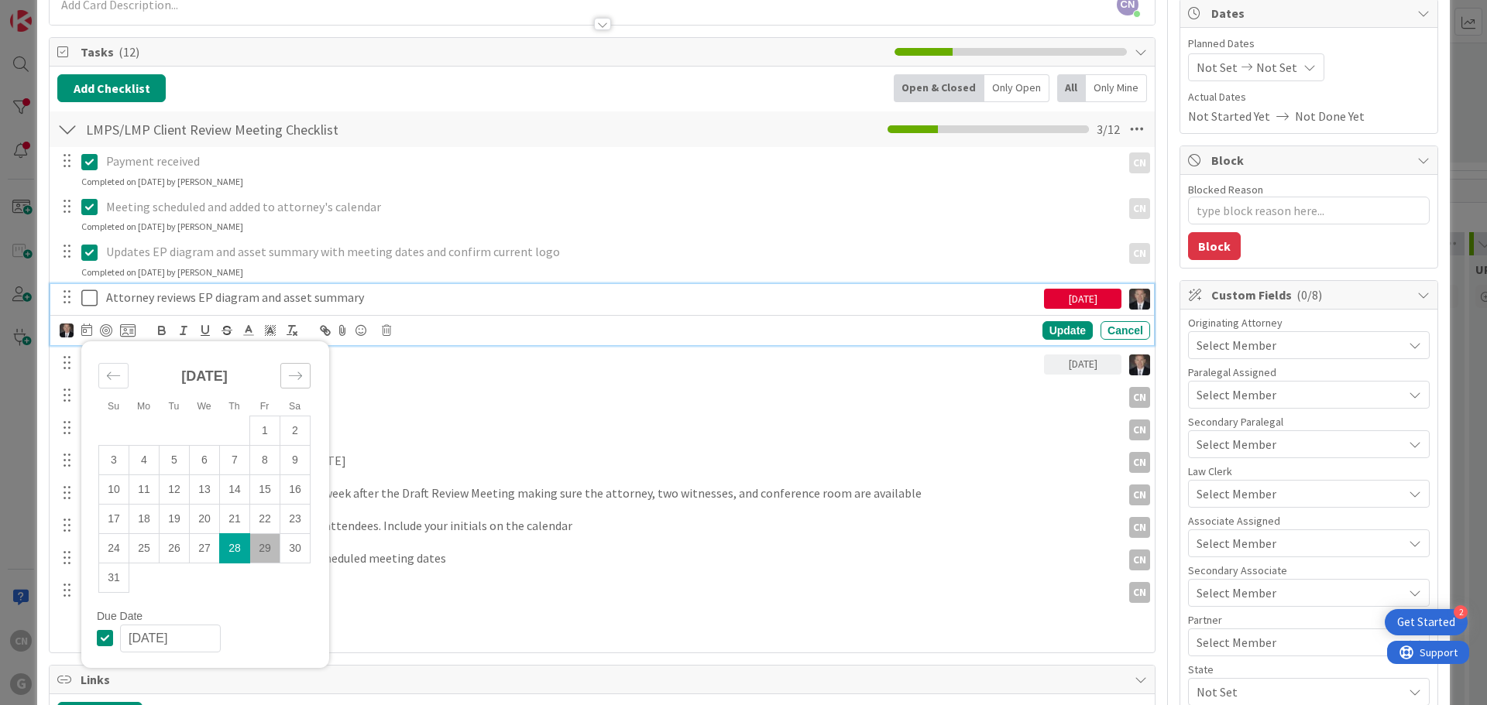
click at [290, 378] on icon "Move forward to switch to the next month." at bounding box center [295, 376] width 15 height 15
click at [266, 523] on td "26" at bounding box center [265, 518] width 30 height 29
type input "09/26/2025"
type textarea "x"
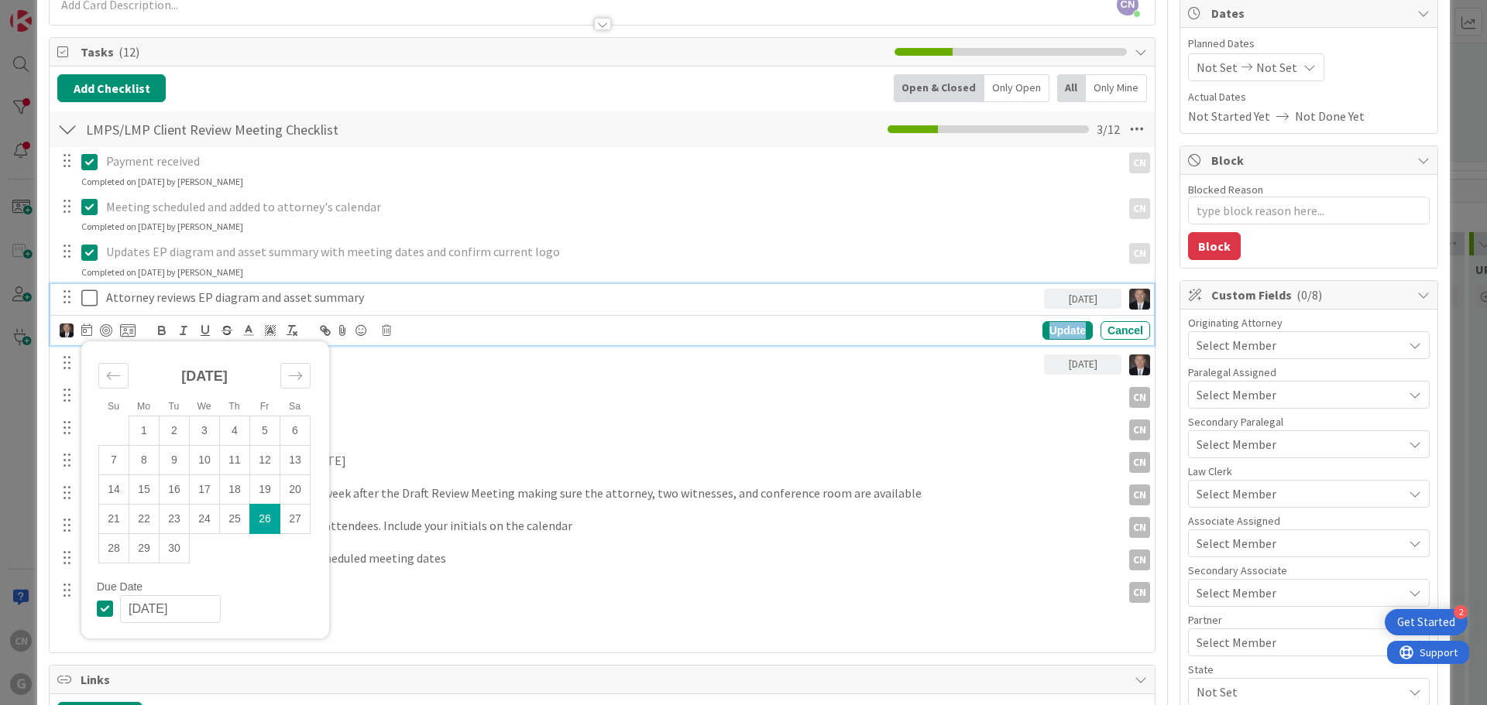
click at [1055, 331] on div "Update" at bounding box center [1067, 330] width 50 height 19
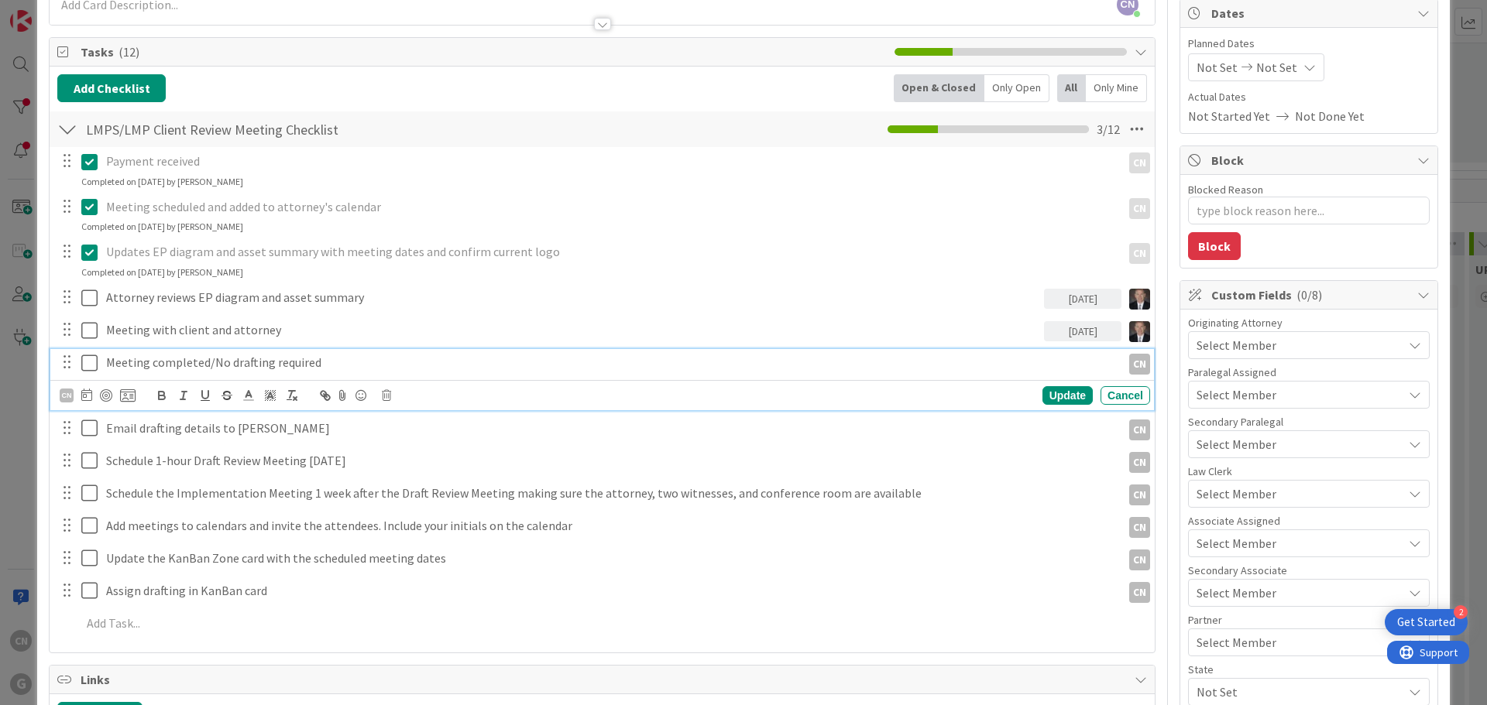
click at [333, 365] on p "Meeting completed/No drafting required" at bounding box center [610, 363] width 1009 height 18
click at [83, 400] on icon at bounding box center [86, 395] width 11 height 12
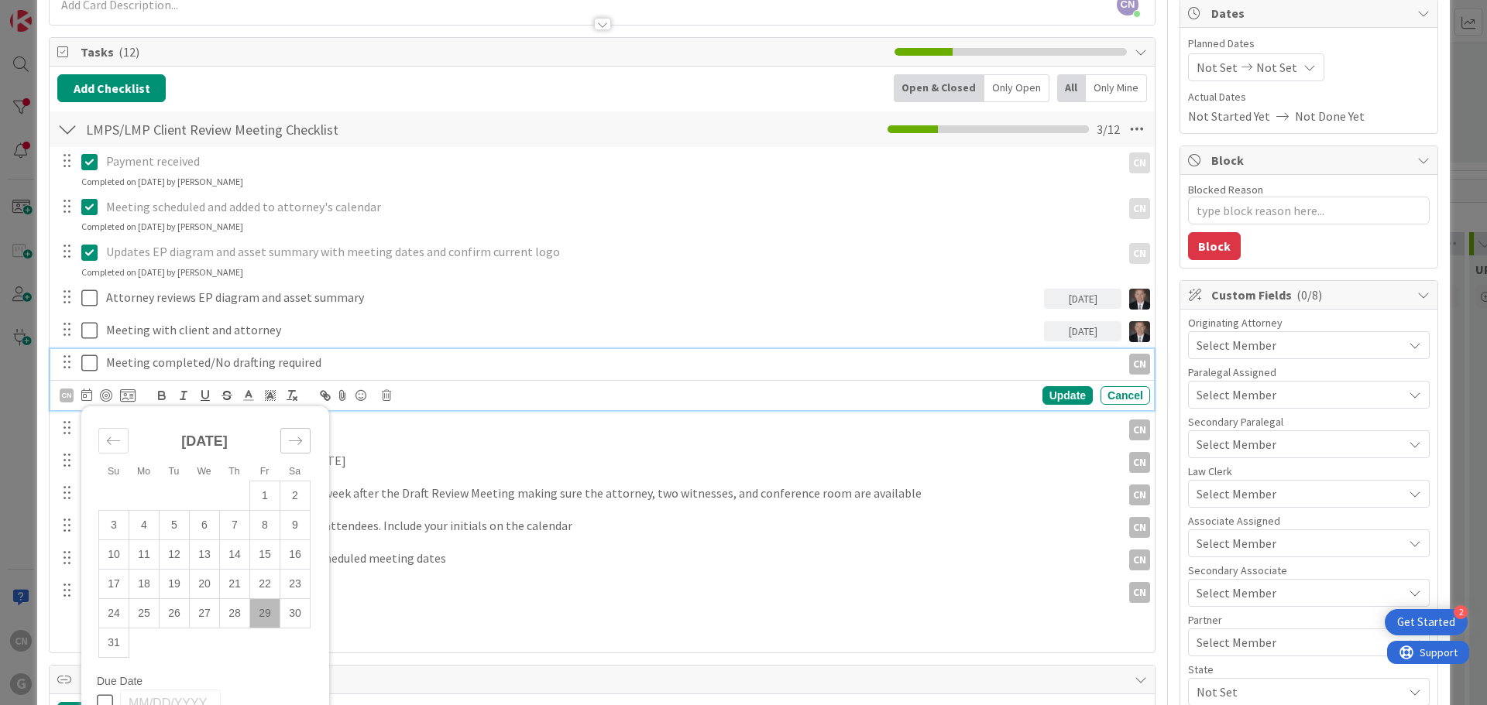
click at [299, 441] on icon "Move forward to switch to the next month." at bounding box center [295, 441] width 15 height 15
click at [147, 615] on td "29" at bounding box center [144, 613] width 30 height 29
type input "09/29/2025"
click at [1060, 399] on div "Update" at bounding box center [1067, 395] width 50 height 19
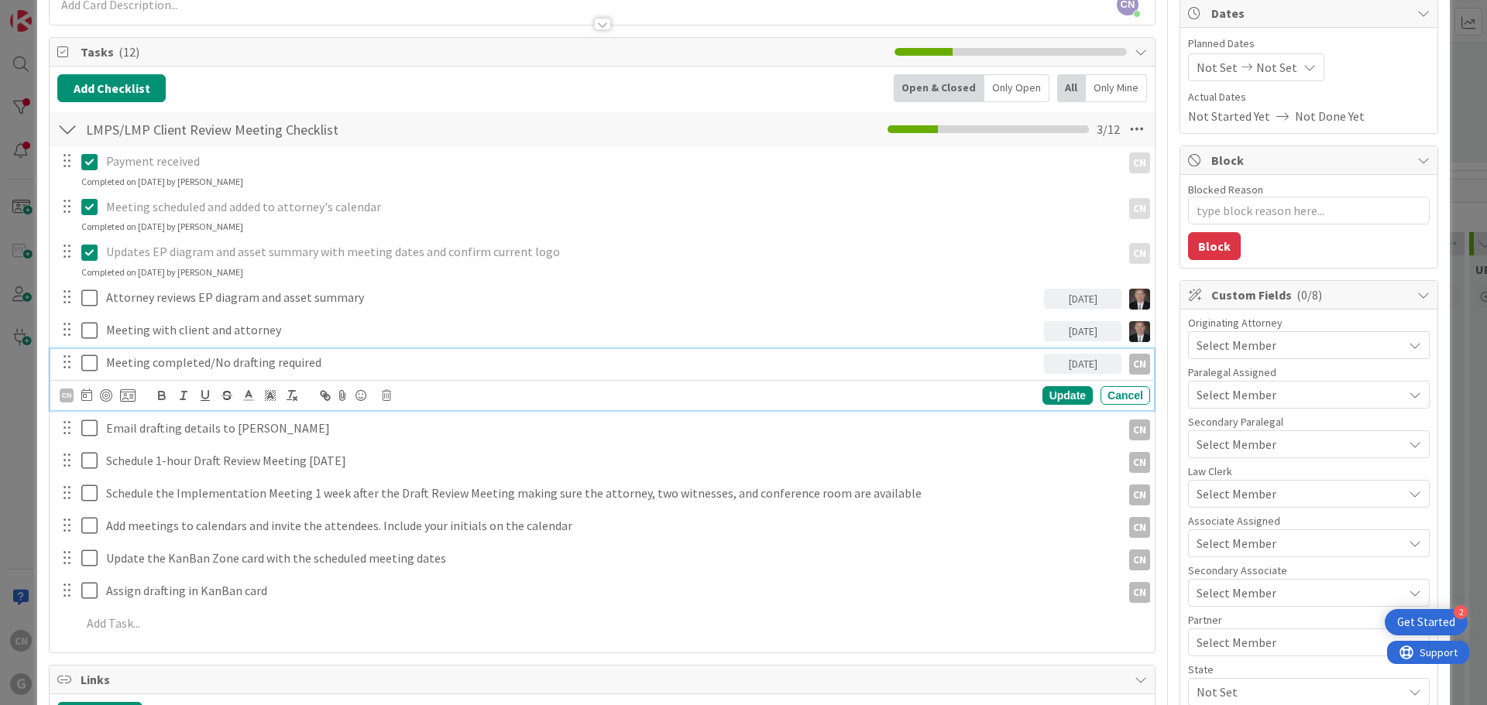
click at [326, 367] on p "Meeting completed/No drafting required" at bounding box center [572, 363] width 932 height 18
click at [63, 397] on div "CN" at bounding box center [67, 396] width 14 height 14
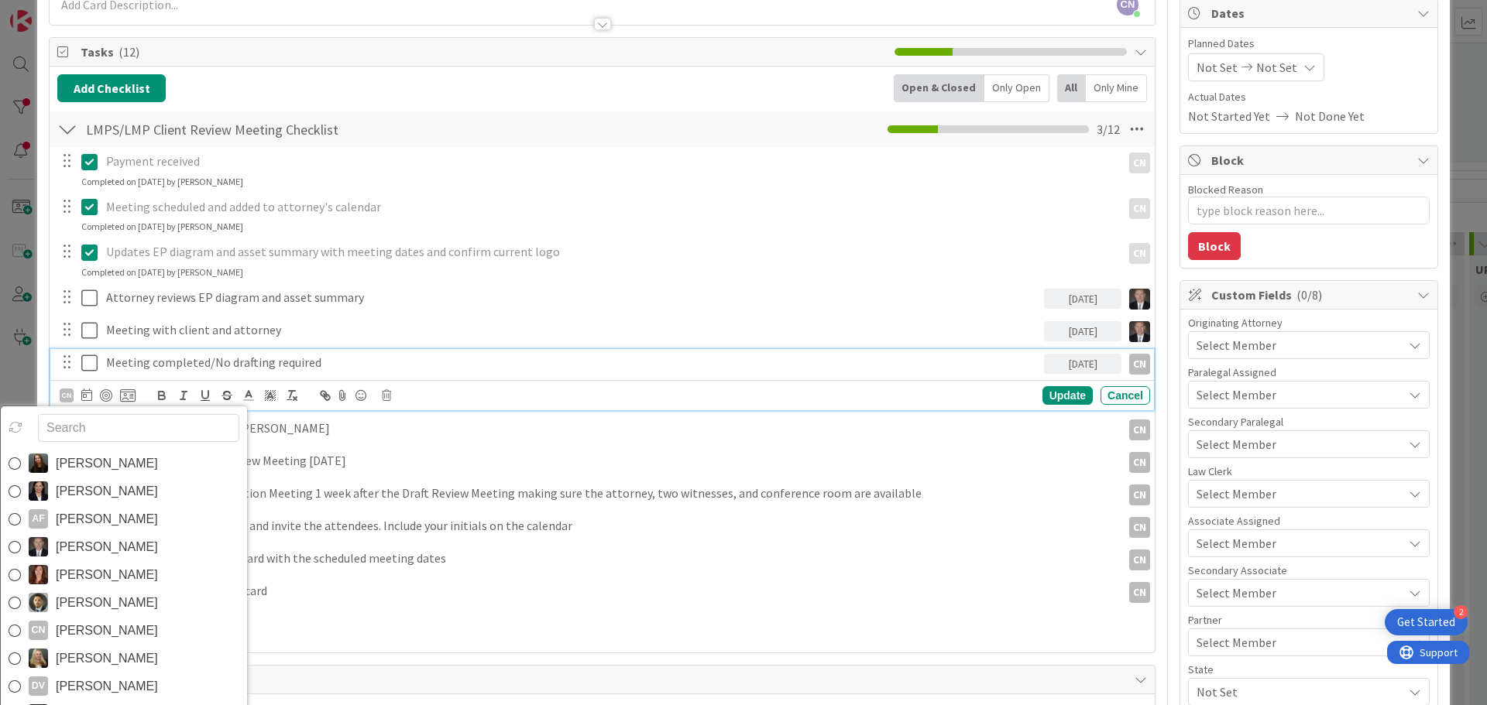
click at [98, 547] on span "Brad Galbraith" at bounding box center [107, 547] width 102 height 23
type textarea "x"
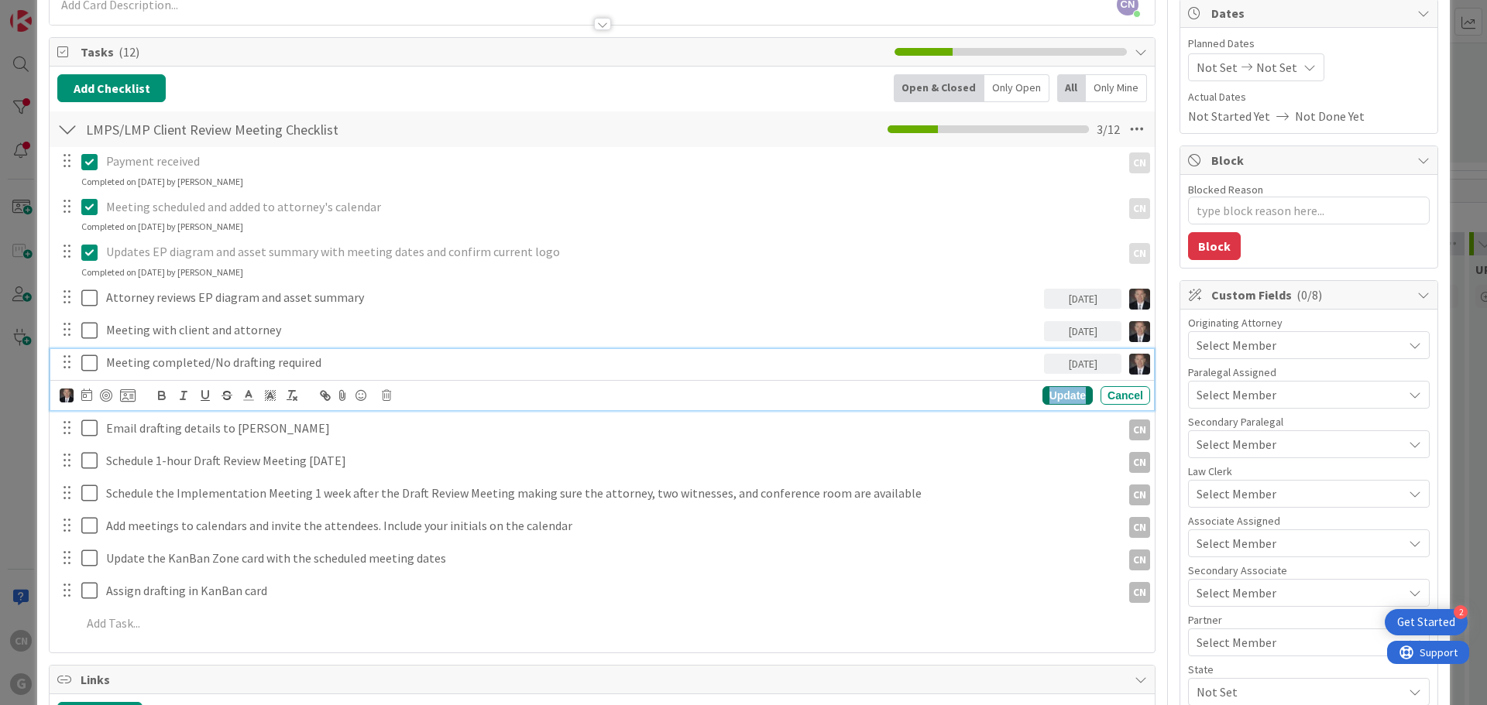
click at [1048, 397] on div "Update" at bounding box center [1067, 395] width 50 height 19
click at [435, 427] on p "Schedule 1-hour Draft Review Meeting 3 weeks later" at bounding box center [610, 428] width 1009 height 18
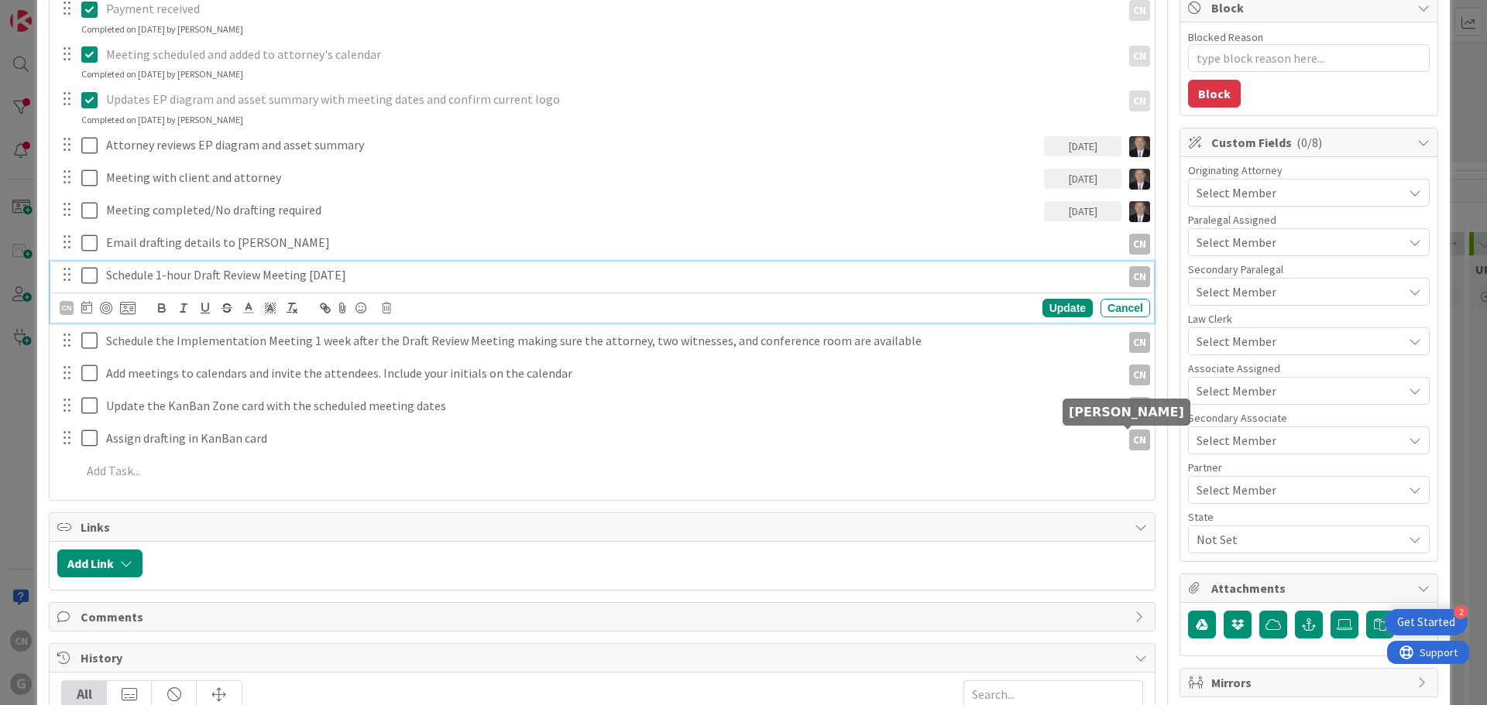
scroll to position [308, 0]
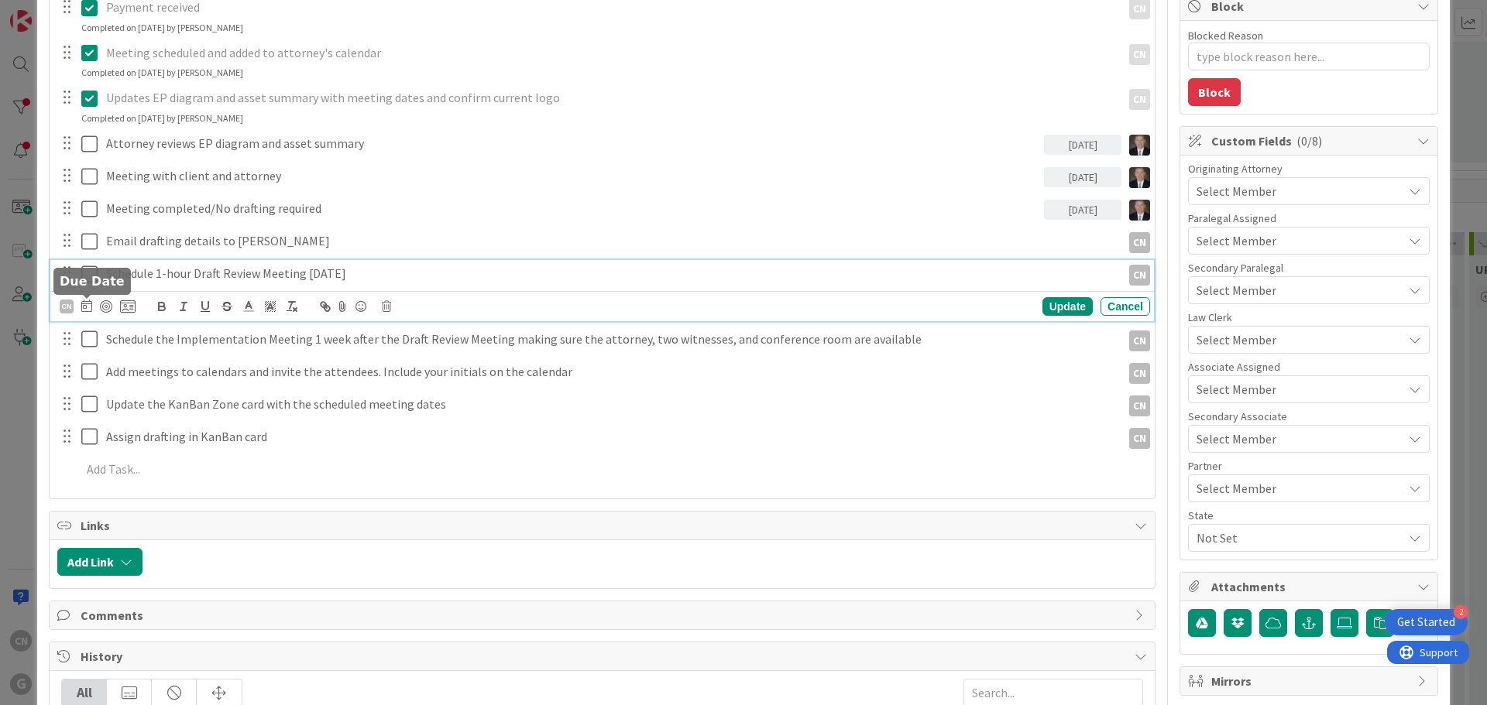
click at [84, 311] on icon at bounding box center [86, 306] width 11 height 12
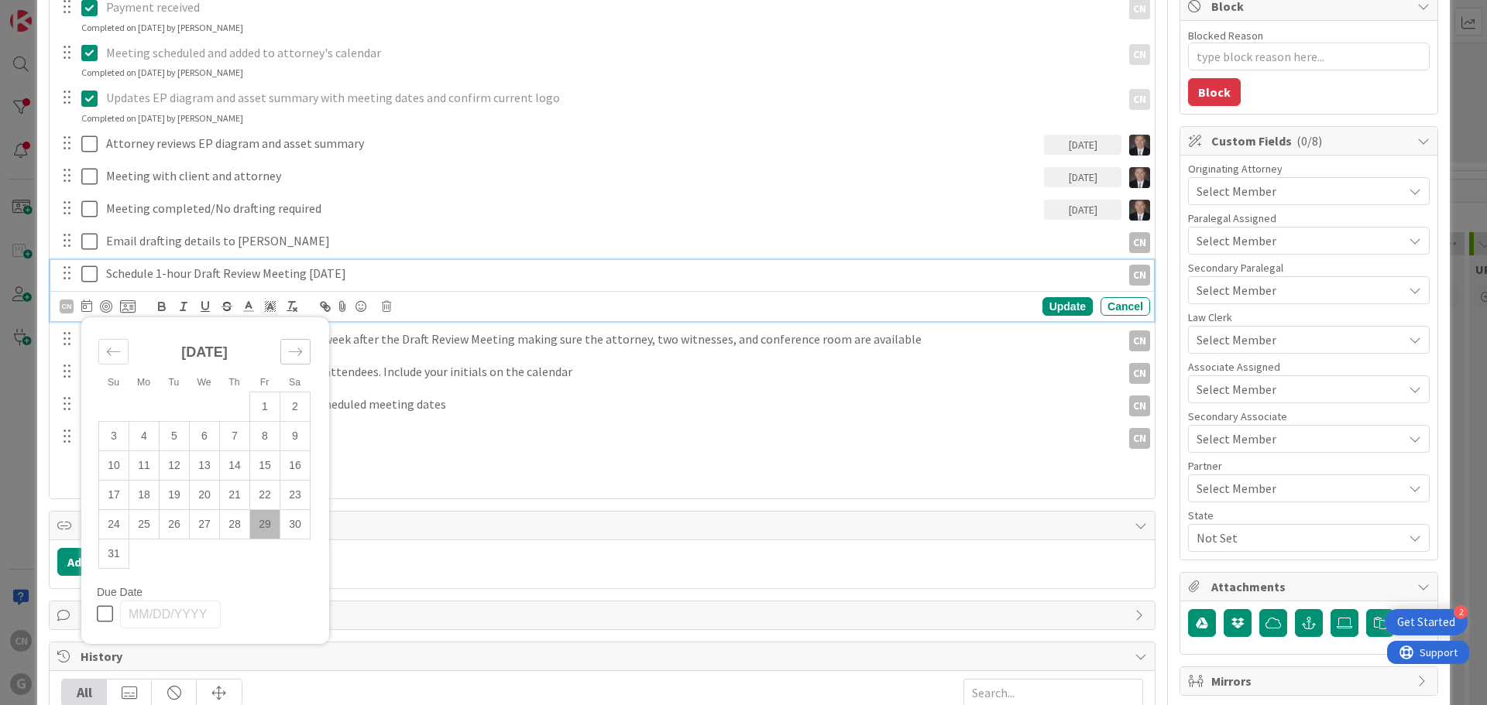
click at [300, 359] on div "Move forward to switch to the next month." at bounding box center [295, 352] width 30 height 26
drag, startPoint x: 149, startPoint y: 523, endPoint x: 441, endPoint y: 434, distance: 305.9
click at [149, 522] on td "29" at bounding box center [144, 524] width 30 height 29
type input "09/29/2025"
type textarea "x"
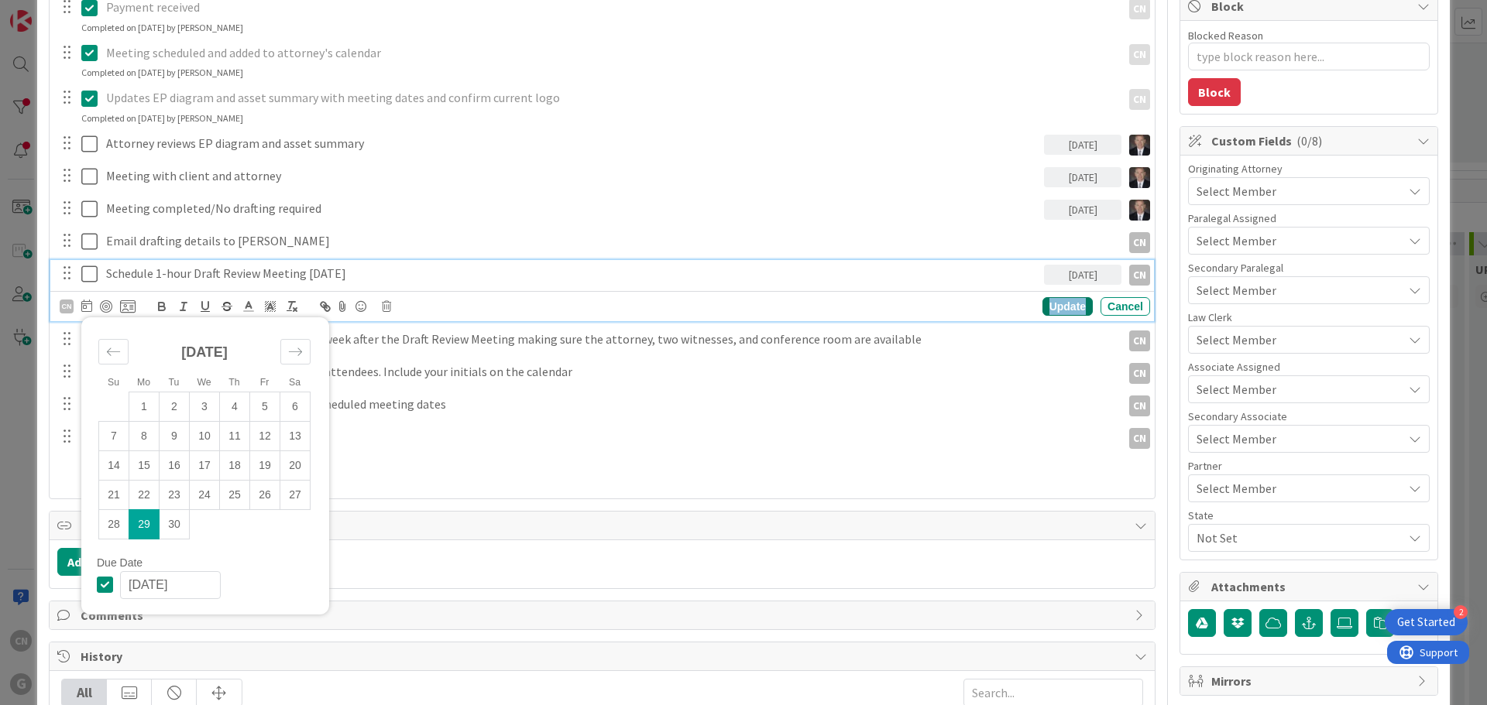
click at [1046, 304] on div "Update" at bounding box center [1067, 306] width 50 height 19
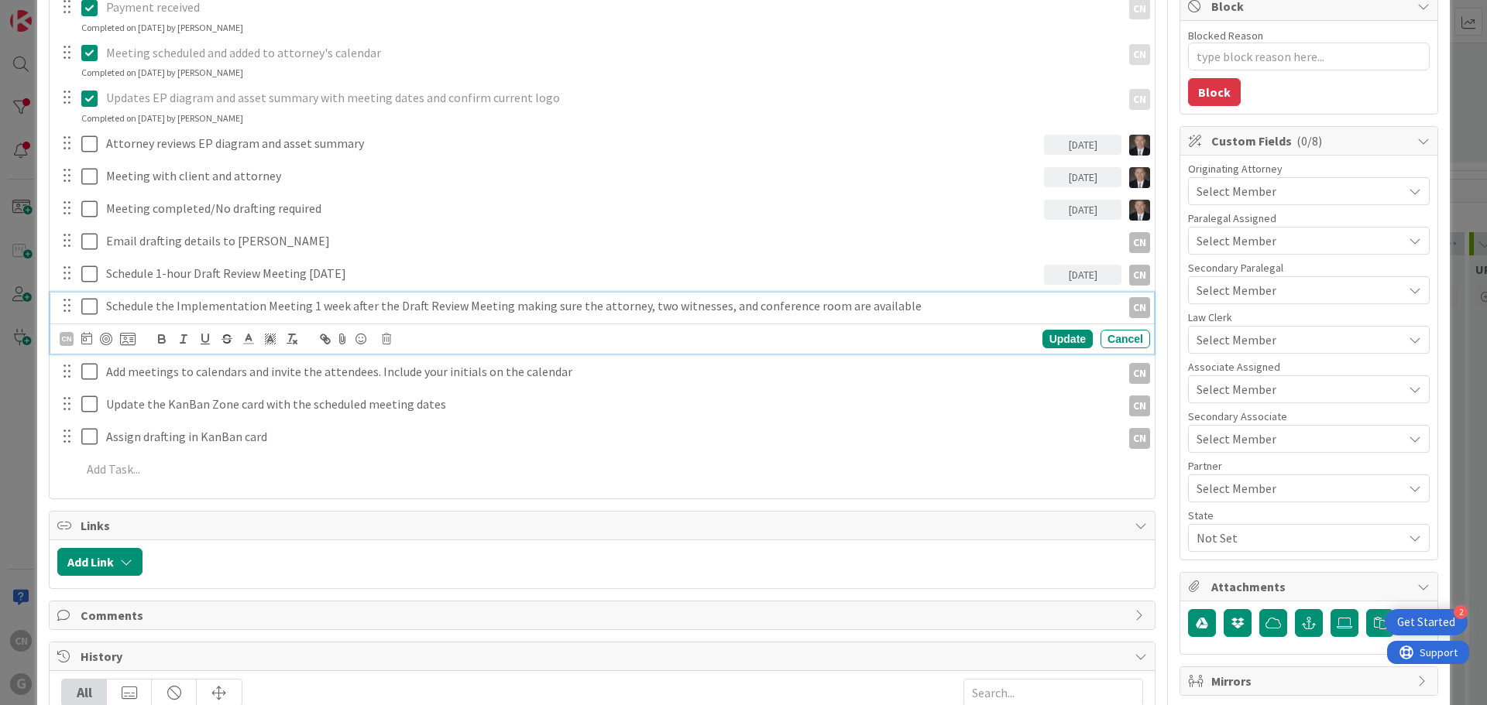
click at [262, 307] on p "Schedule the Implementation Meeting 1 week after the Draft Review Meeting makin…" at bounding box center [610, 306] width 1009 height 18
click at [83, 341] on icon at bounding box center [86, 338] width 11 height 12
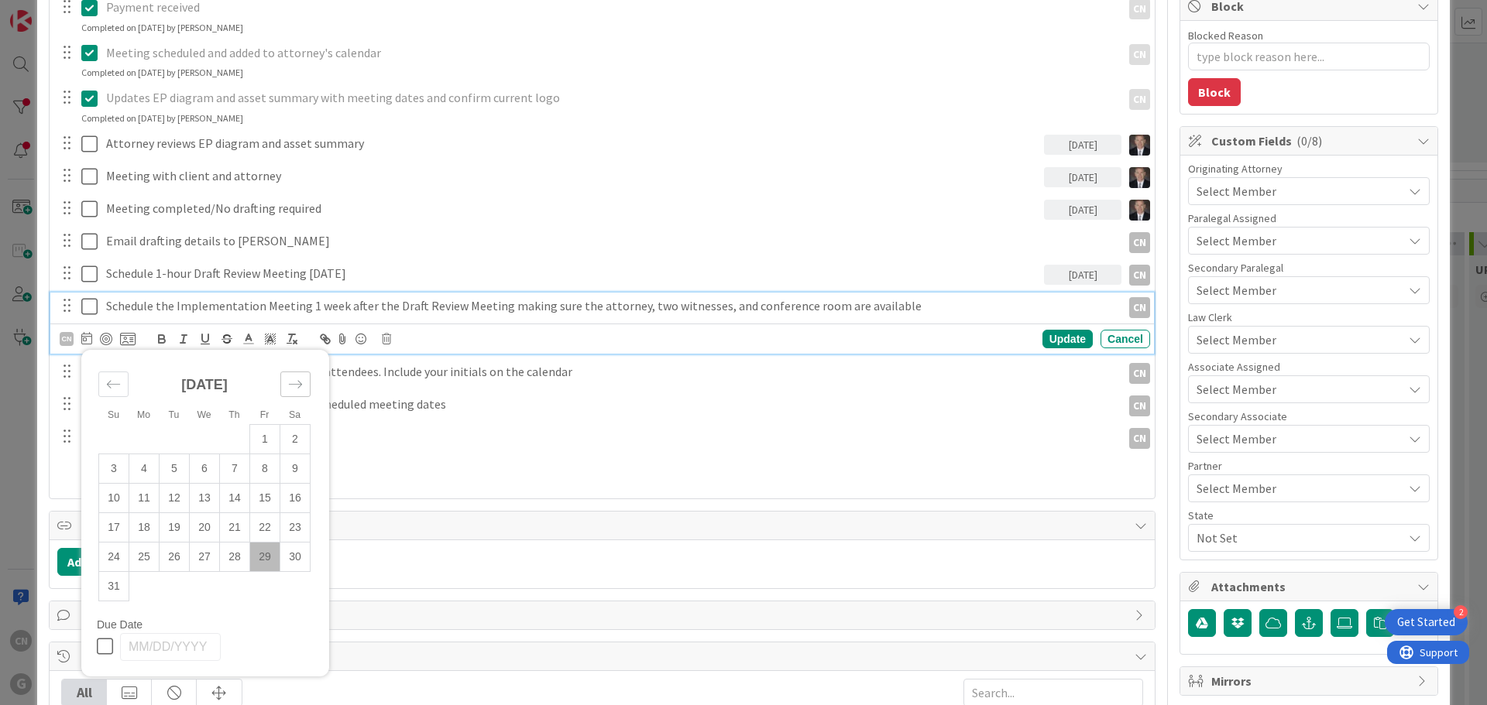
click at [295, 386] on icon "Move forward to switch to the next month." at bounding box center [295, 384] width 15 height 15
click at [146, 554] on td "29" at bounding box center [144, 556] width 30 height 29
type input "09/29/2025"
type textarea "x"
click at [1050, 344] on div "Update" at bounding box center [1067, 339] width 50 height 19
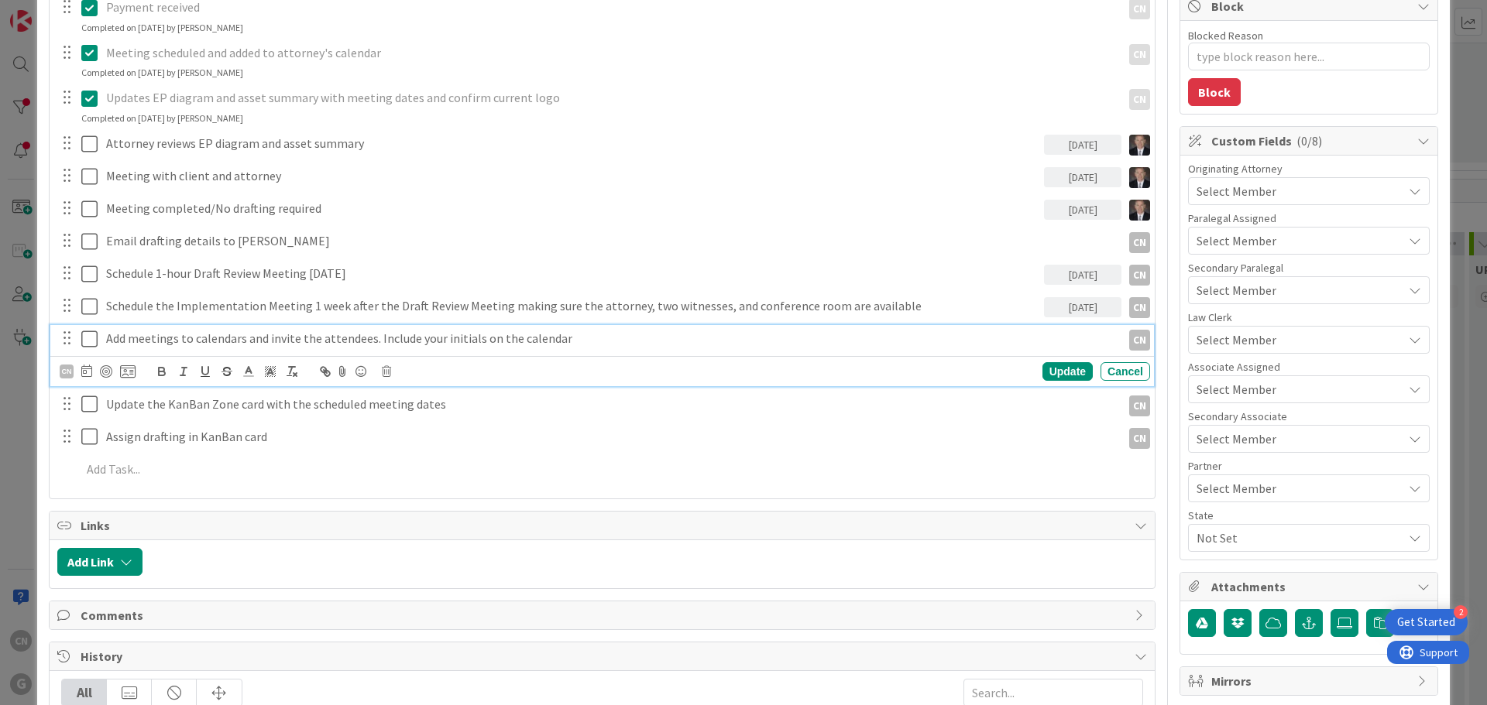
click at [342, 341] on p "Add meetings to calendars and invite the attendees. Include your initials on th…" at bounding box center [610, 339] width 1009 height 18
click at [85, 375] on icon at bounding box center [86, 371] width 11 height 12
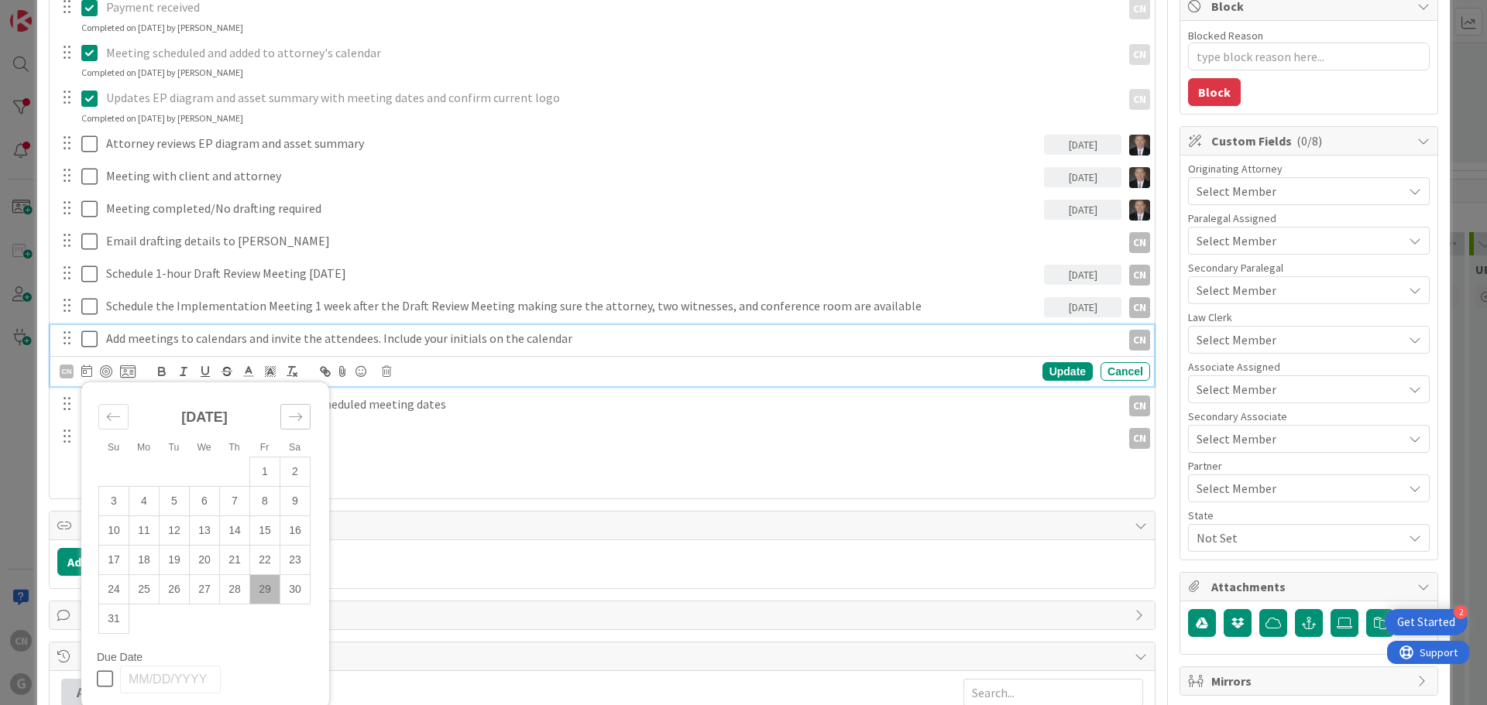
click at [296, 420] on icon "Move forward to switch to the next month." at bounding box center [295, 417] width 15 height 15
click at [147, 590] on td "29" at bounding box center [144, 589] width 30 height 29
type input "09/29/2025"
type textarea "x"
click at [1068, 374] on div "Update" at bounding box center [1067, 371] width 50 height 19
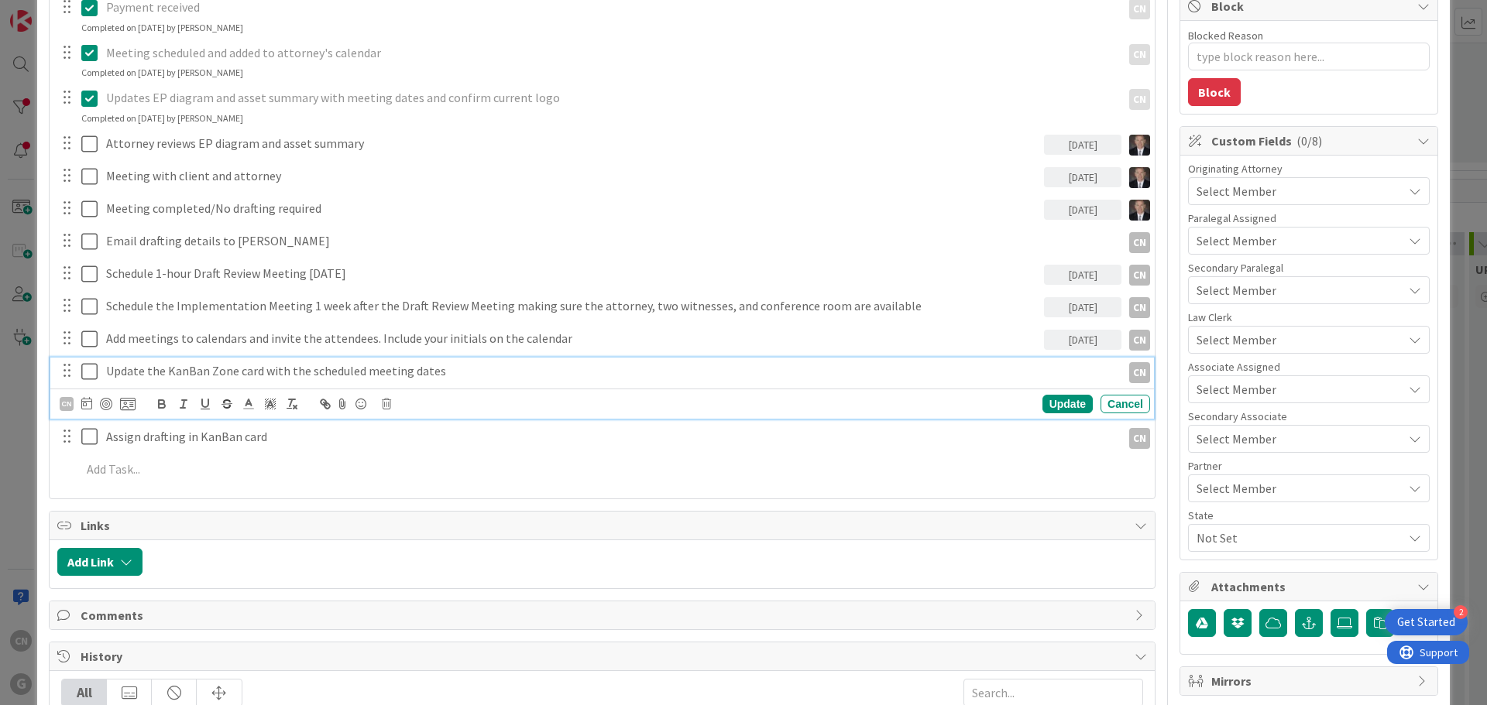
click at [472, 375] on p "Update the KanBan Zone card with the scheduled meeting dates" at bounding box center [610, 371] width 1009 height 18
click at [84, 406] on icon at bounding box center [86, 403] width 11 height 12
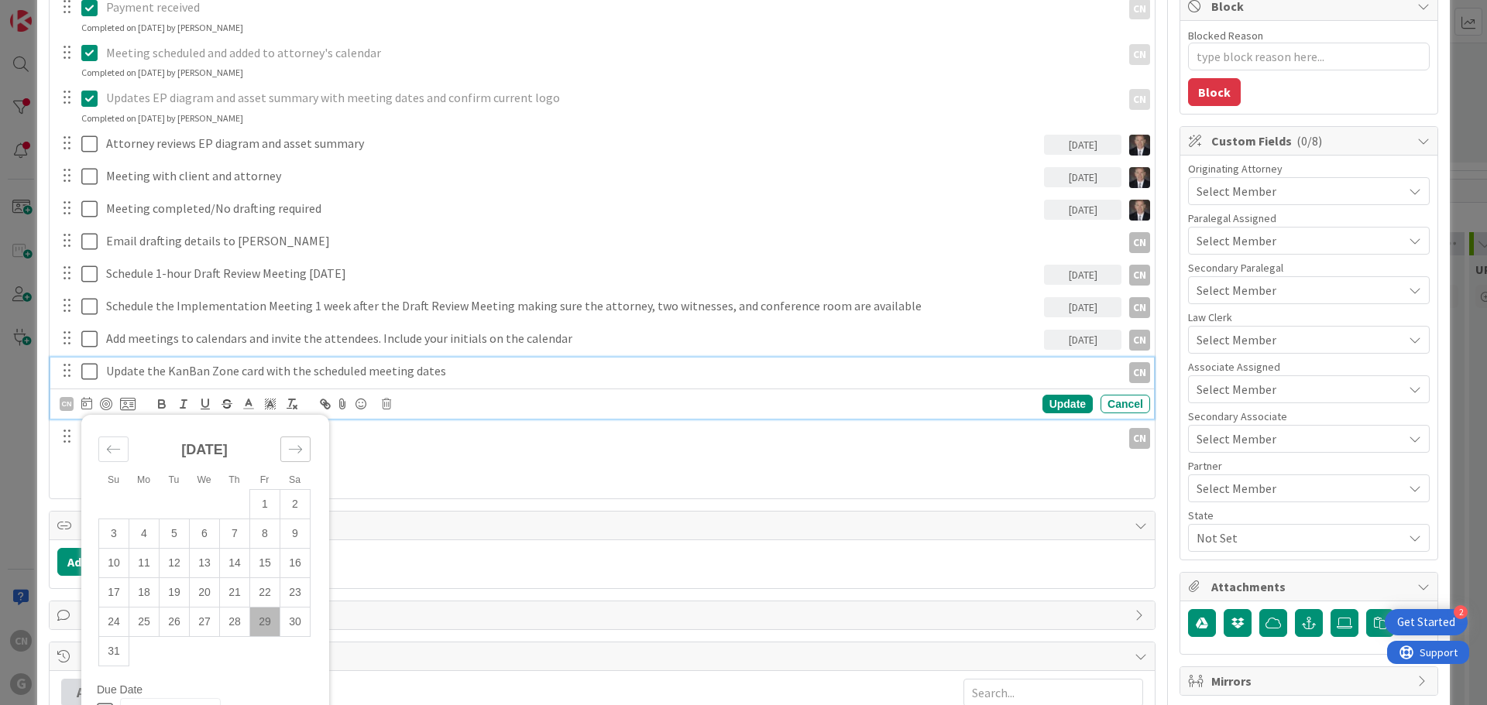
click at [297, 451] on icon "Move forward to switch to the next month." at bounding box center [295, 449] width 15 height 15
click at [148, 619] on td "29" at bounding box center [144, 621] width 30 height 29
type input "09/29/2025"
drag, startPoint x: 1047, startPoint y: 401, endPoint x: 982, endPoint y: 431, distance: 71.4
click at [1046, 401] on div "Update" at bounding box center [1067, 404] width 50 height 19
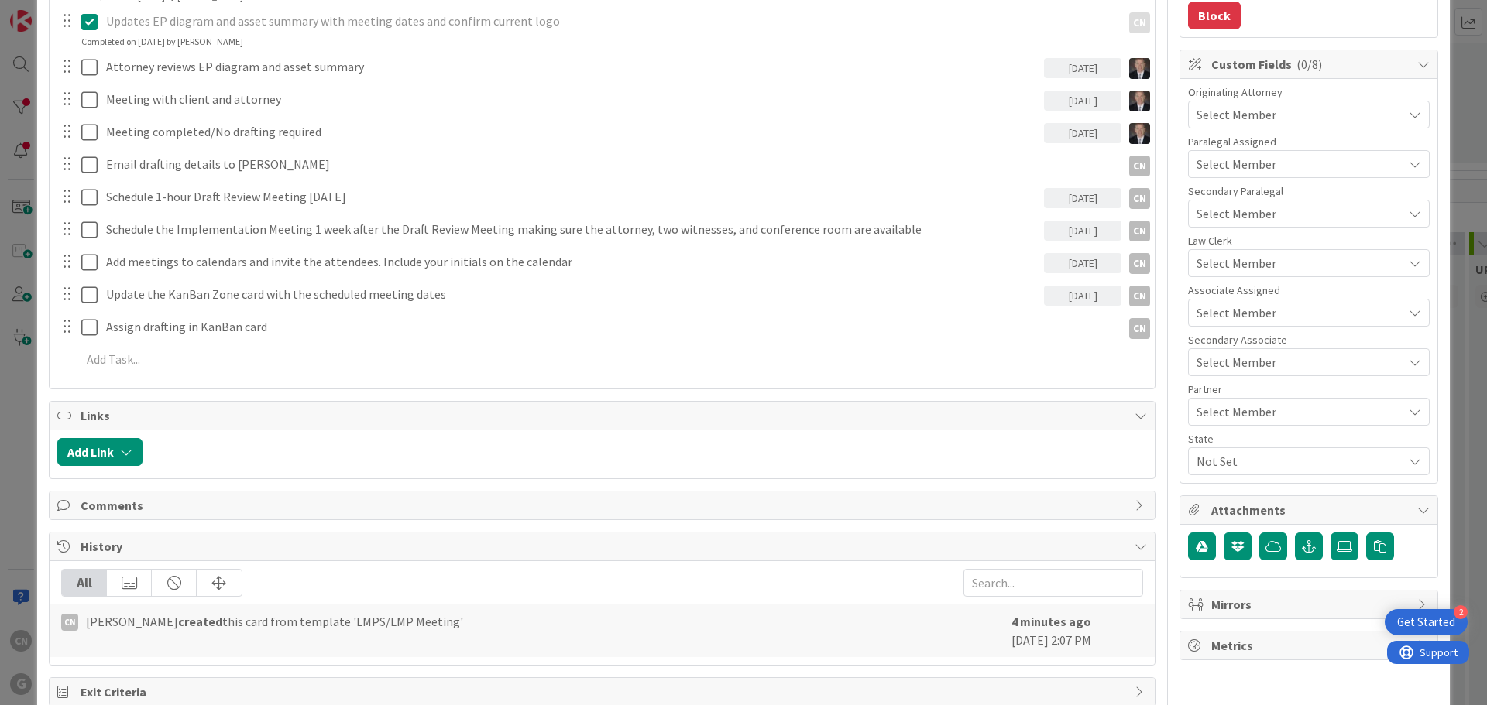
scroll to position [386, 0]
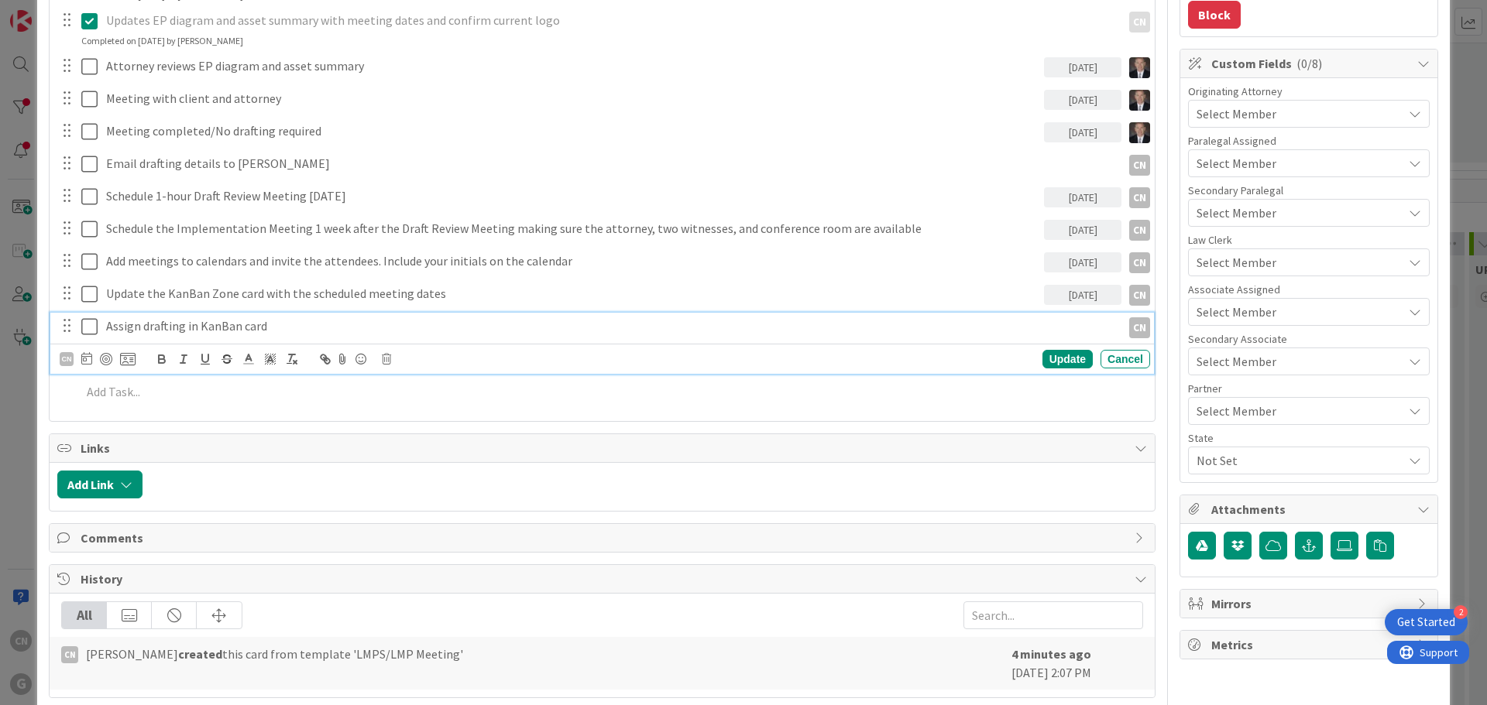
click at [312, 324] on p "Assign drafting in KanBan card" at bounding box center [610, 326] width 1009 height 18
click at [68, 360] on div "CN" at bounding box center [67, 359] width 14 height 14
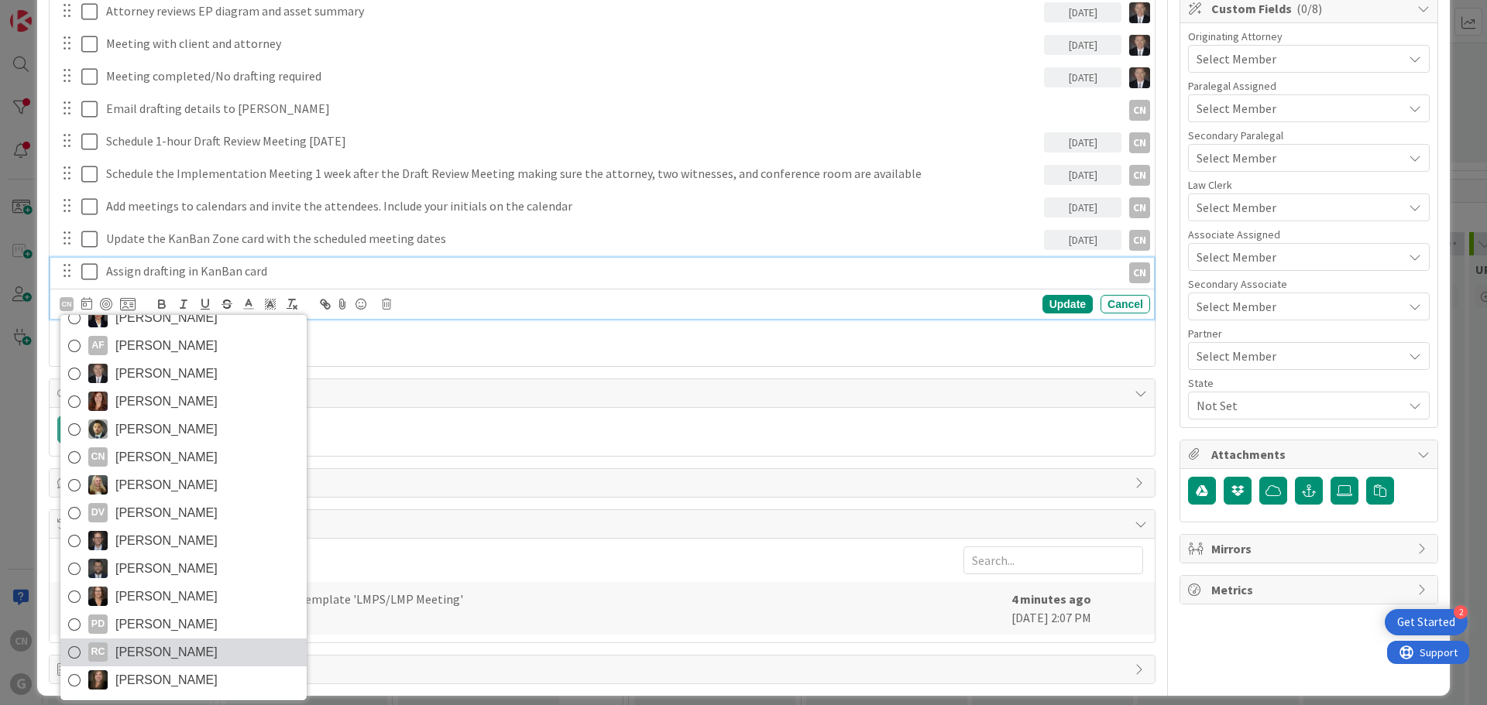
scroll to position [453, 0]
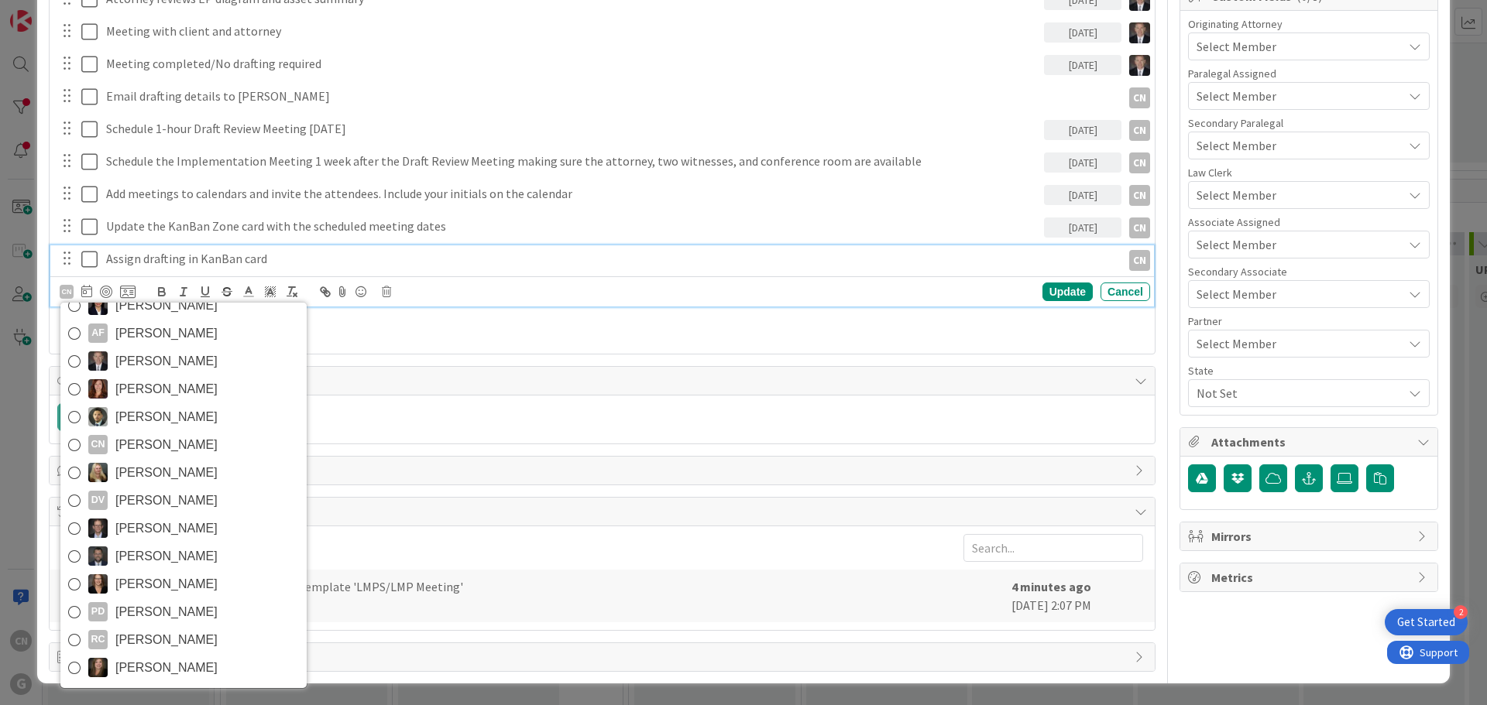
drag, startPoint x: 163, startPoint y: 663, endPoint x: 176, endPoint y: 434, distance: 229.6
click at [162, 662] on span "Shari Brousseau" at bounding box center [166, 668] width 102 height 23
type textarea "x"
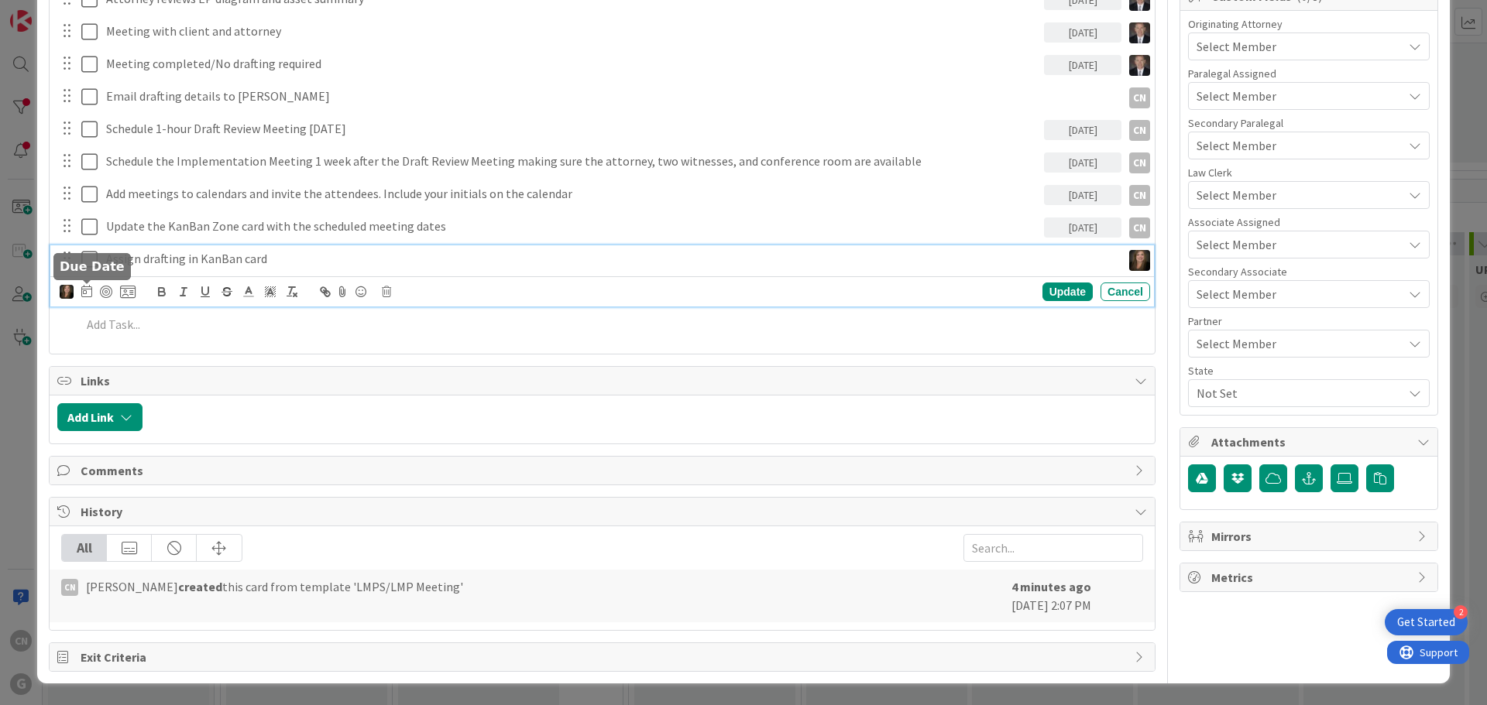
click at [86, 292] on icon at bounding box center [86, 291] width 11 height 12
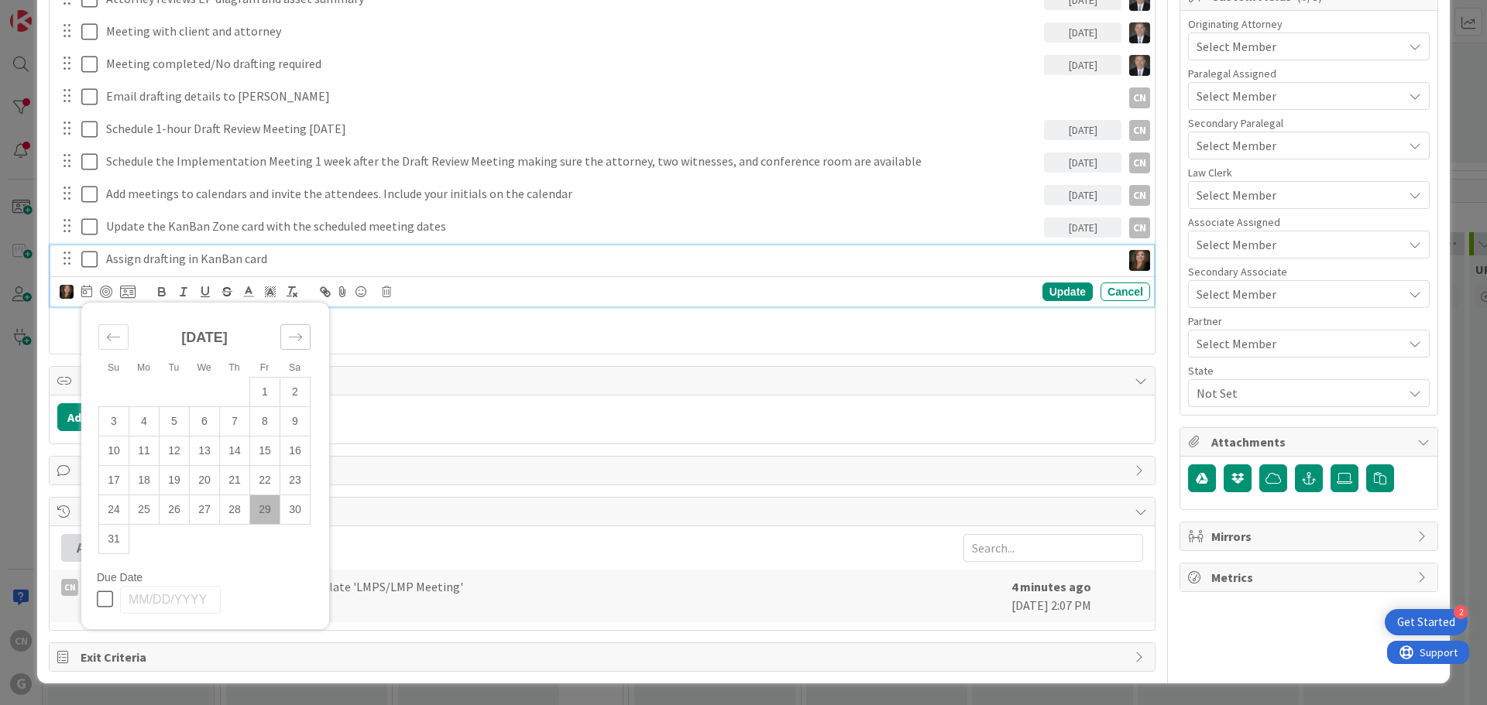
click at [287, 345] on div "Move forward to switch to the next month." at bounding box center [295, 337] width 30 height 26
click at [142, 509] on td "29" at bounding box center [144, 509] width 30 height 29
type input "09/29/2025"
click at [142, 509] on td "29" at bounding box center [144, 509] width 30 height 29
type textarea "x"
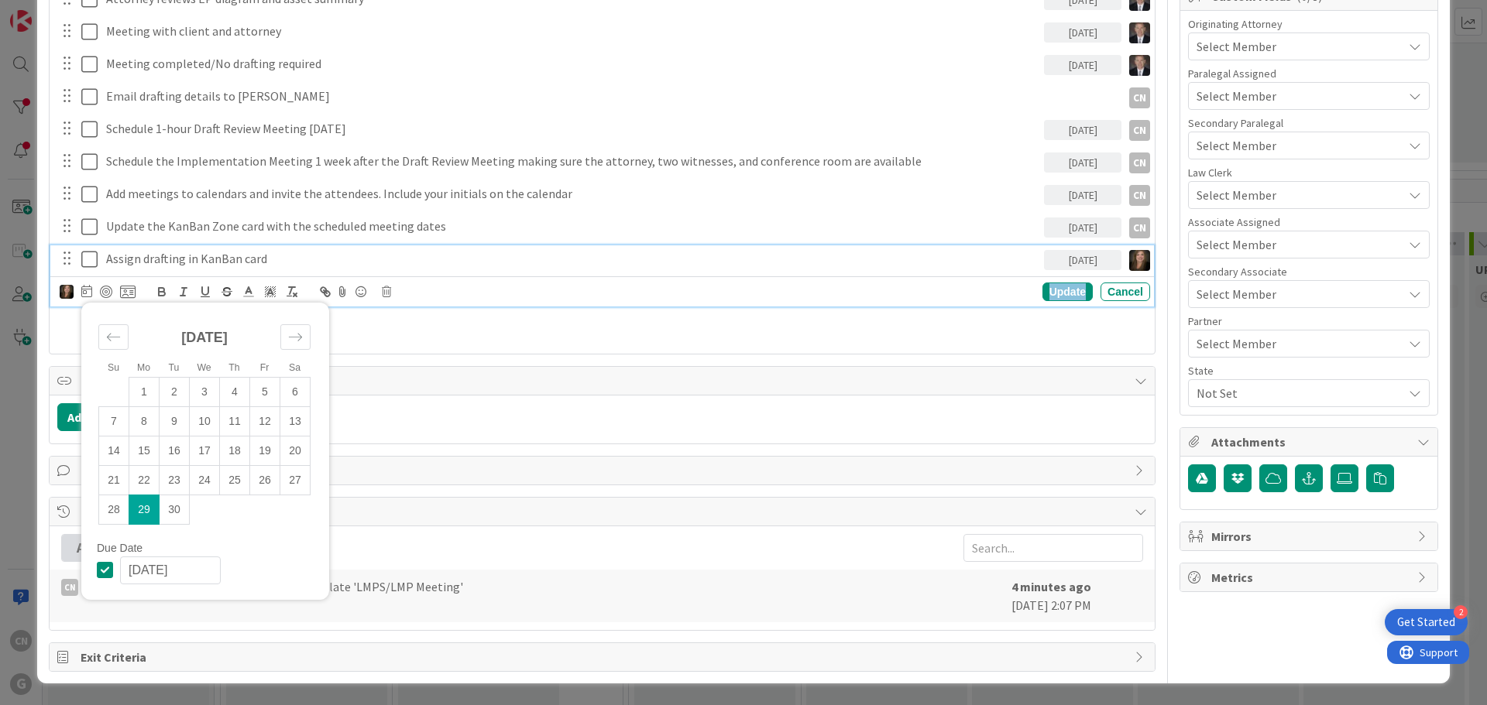
drag, startPoint x: 1036, startPoint y: 296, endPoint x: 1027, endPoint y: 308, distance: 15.5
click at [1042, 296] on div "Update" at bounding box center [1067, 292] width 50 height 19
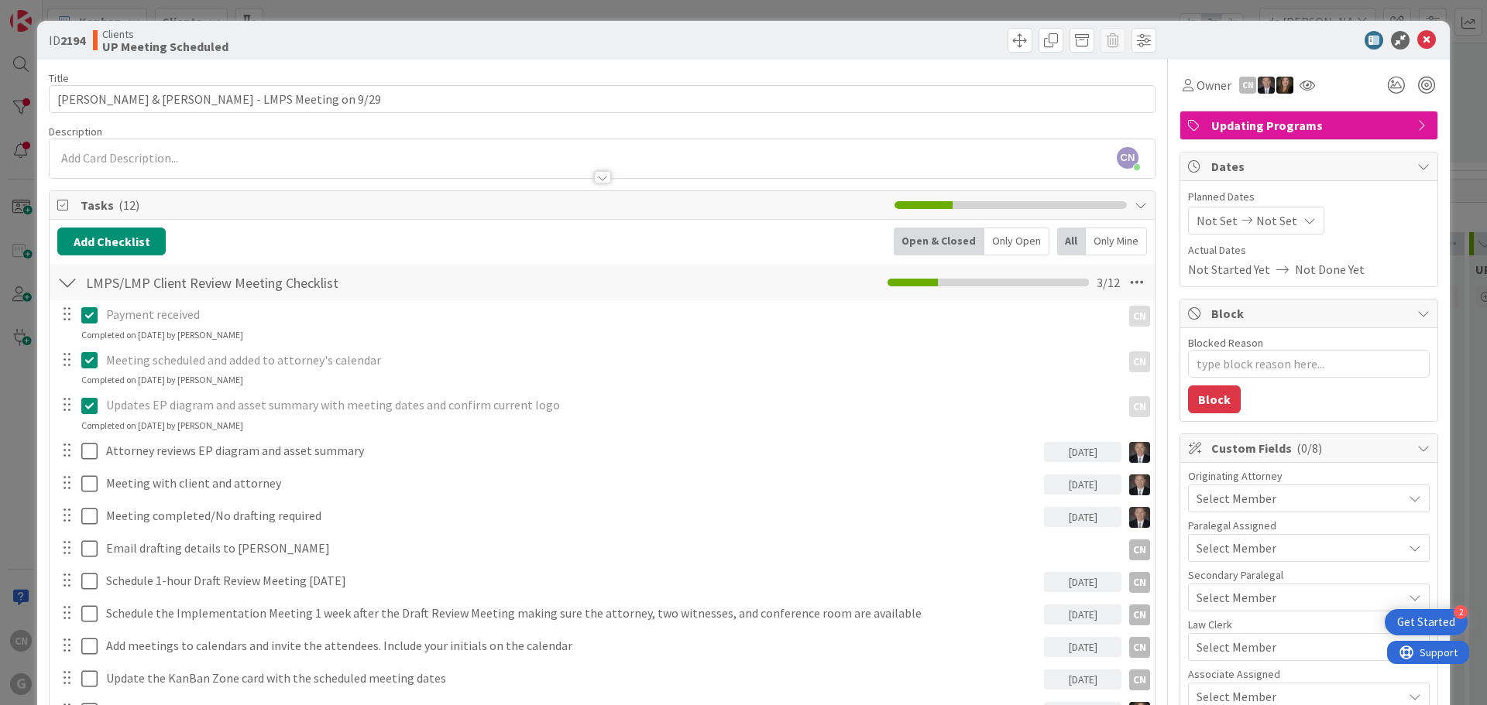
scroll to position [0, 0]
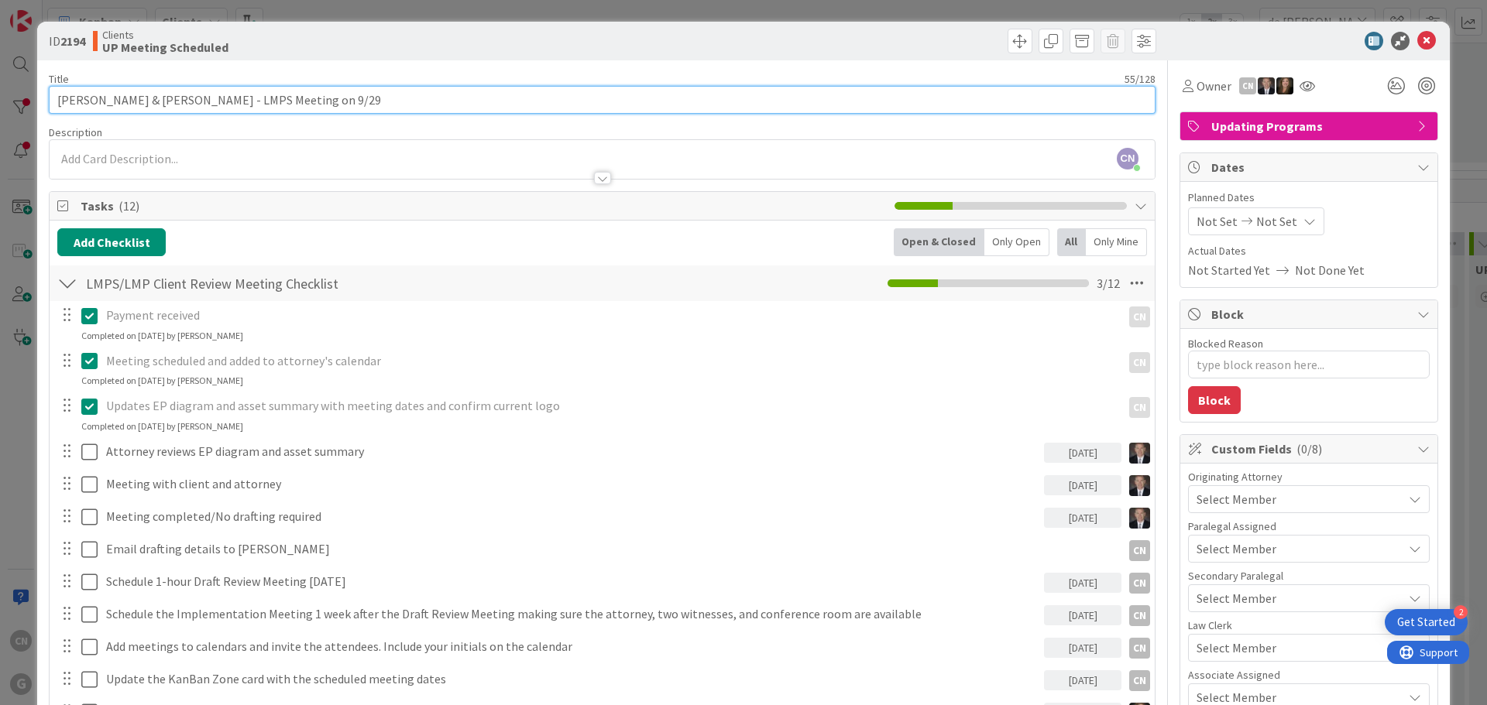
click at [416, 105] on input "De Yong, David & Cornell, Alison - LMPS Meeting on 9/29" at bounding box center [602, 100] width 1107 height 28
type input "De Yong, David & Cornell, Alison - LMPS Meeting on 9/29 w/BAG"
type textarea "x"
type input "De Yong, David & Cornell, Alison - LMPS Meeting on 9/29 w/BAG"
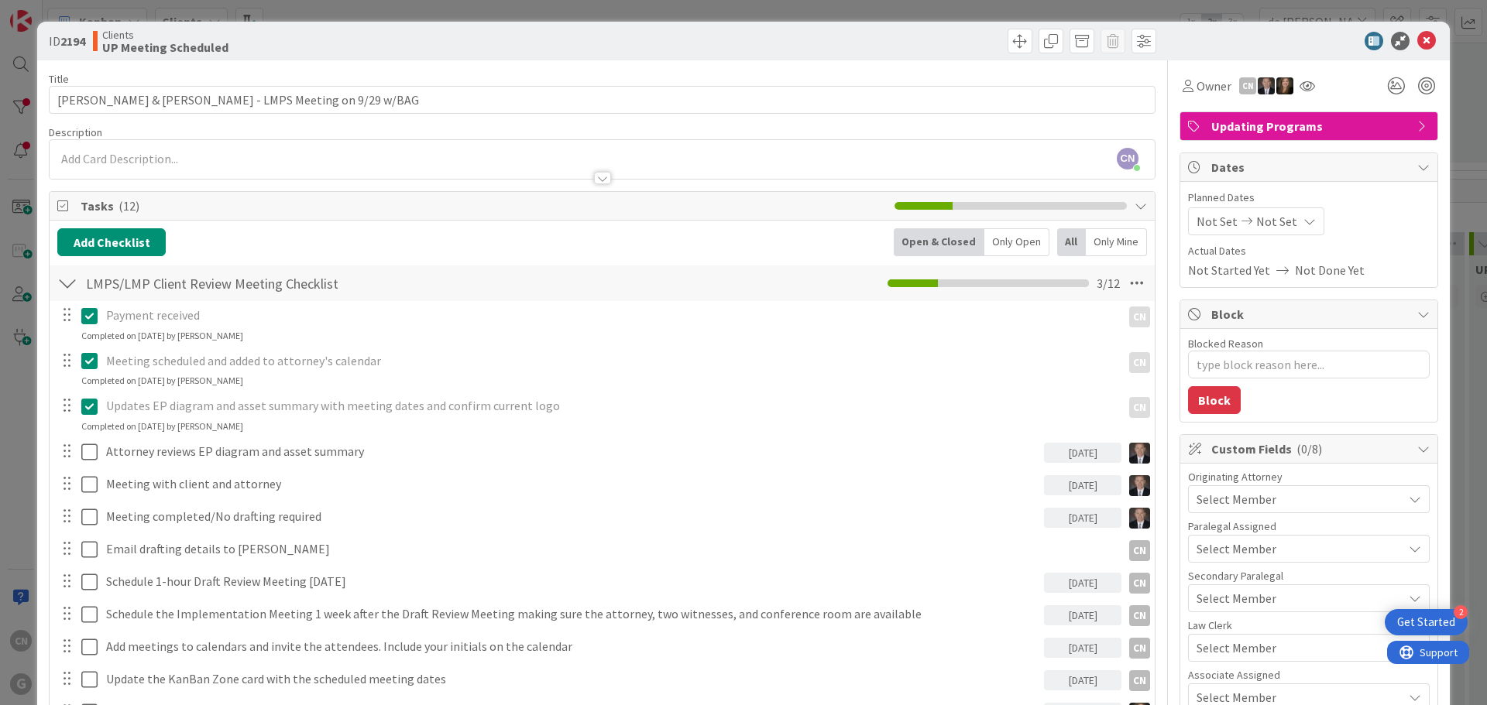
click at [437, 156] on div "CN Cindy Negron Vitilio joined 3 m ago" at bounding box center [602, 159] width 1105 height 39
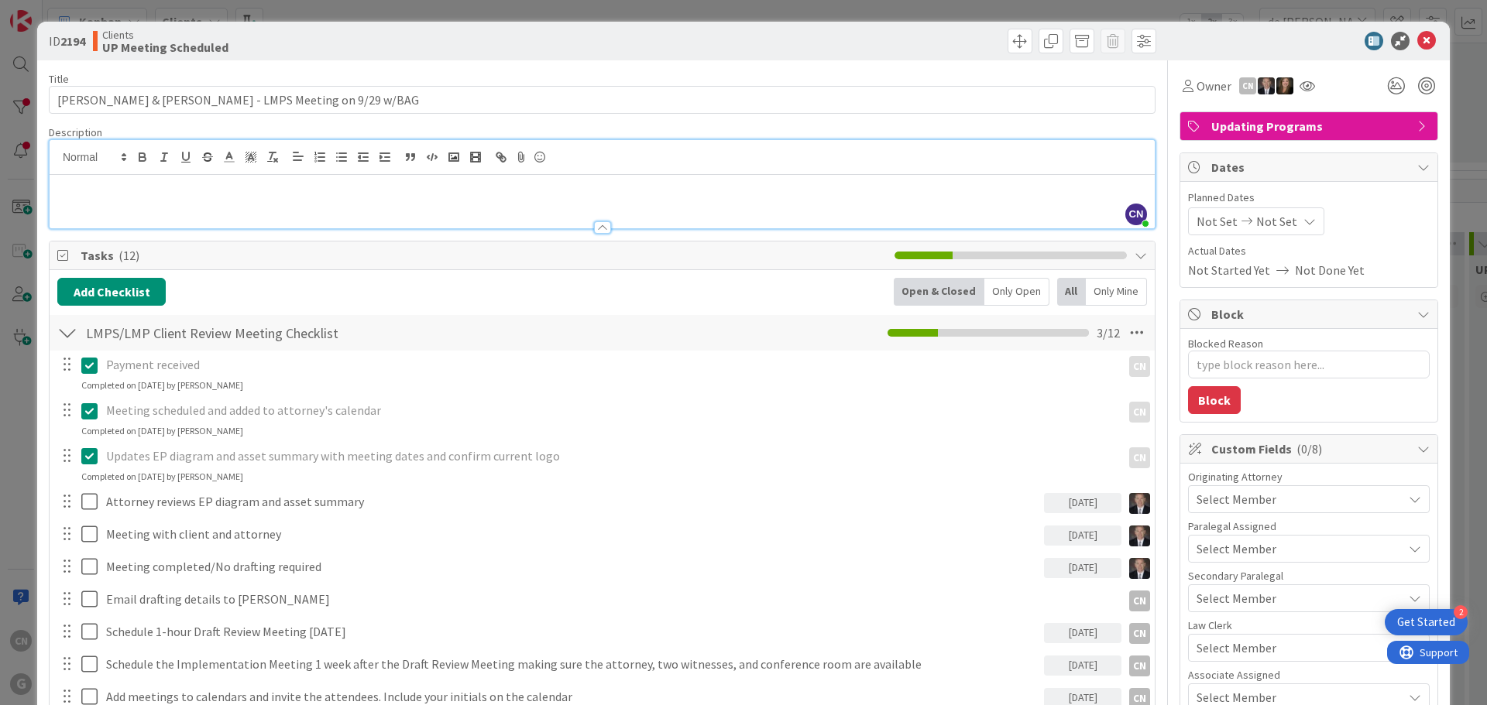
click at [160, 201] on p at bounding box center [601, 205] width 1089 height 18
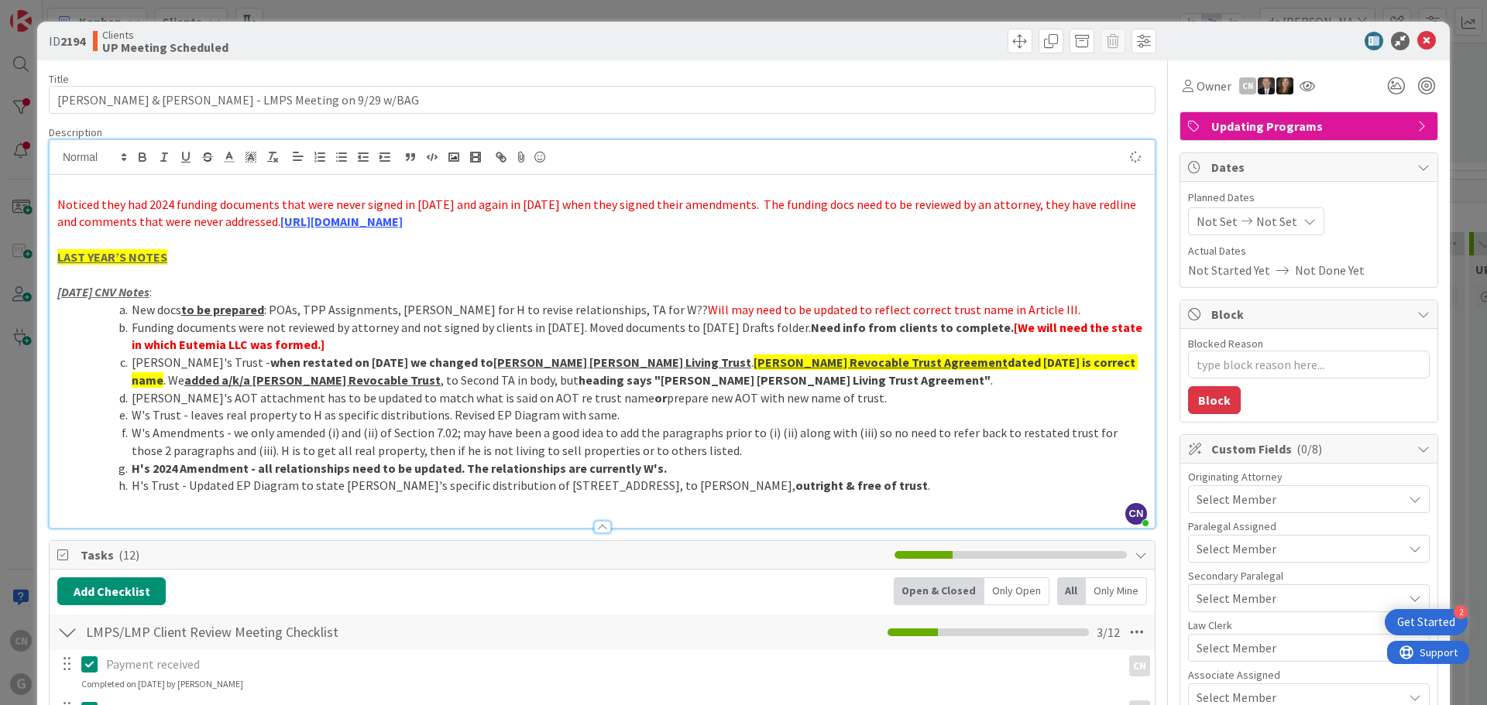
type textarea "x"
click at [57, 207] on span "Noticed they had 2024 funding documents that were never signed in 2023 and agai…" at bounding box center [597, 213] width 1081 height 33
drag, startPoint x: 152, startPoint y: 204, endPoint x: 53, endPoint y: 210, distance: 99.3
click at [53, 210] on div "8.29.25 CNV Notes: Noticed they had 2024 funding documents that were never sign…" at bounding box center [602, 351] width 1105 height 353
drag, startPoint x: 186, startPoint y: 159, endPoint x: 123, endPoint y: 160, distance: 62.7
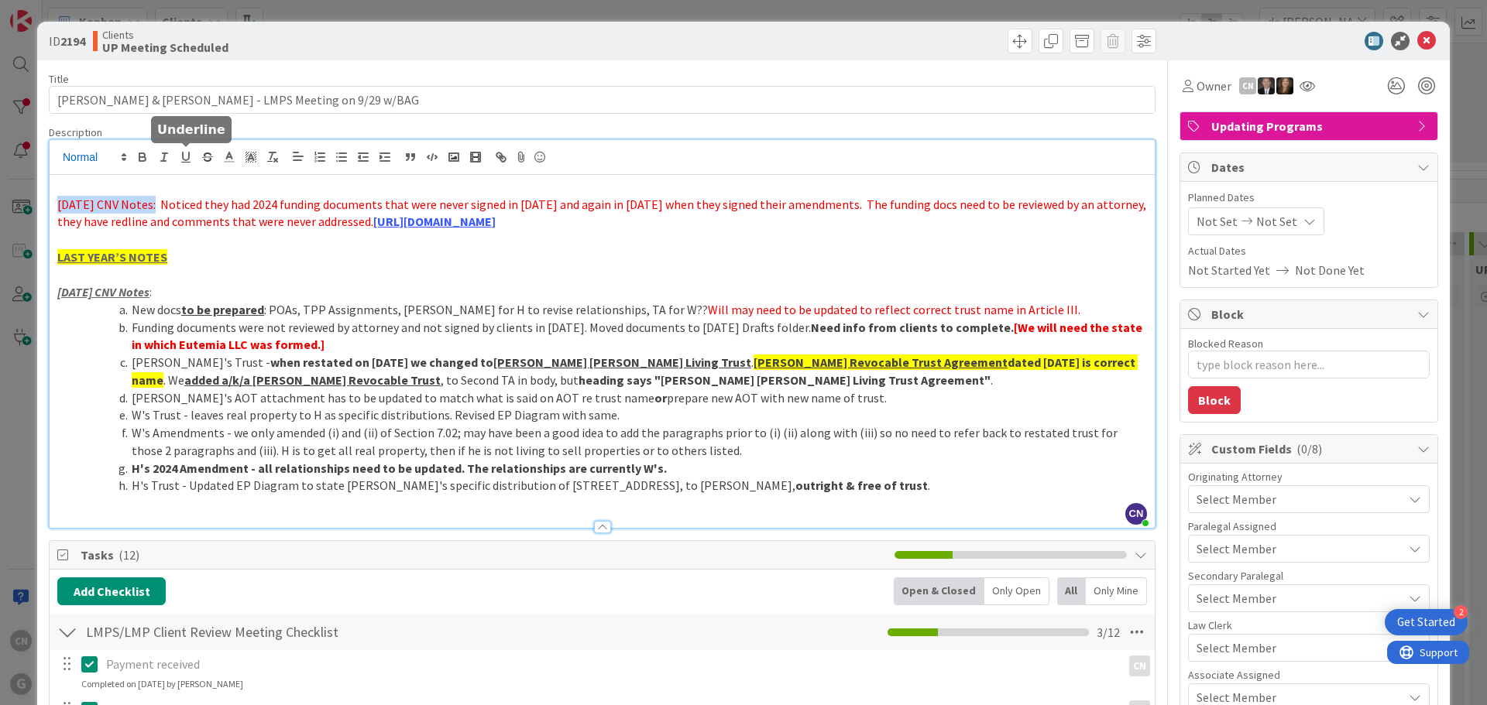
click at [184, 159] on icon "button" at bounding box center [186, 157] width 14 height 14
click at [139, 160] on icon "button" at bounding box center [142, 159] width 6 height 4
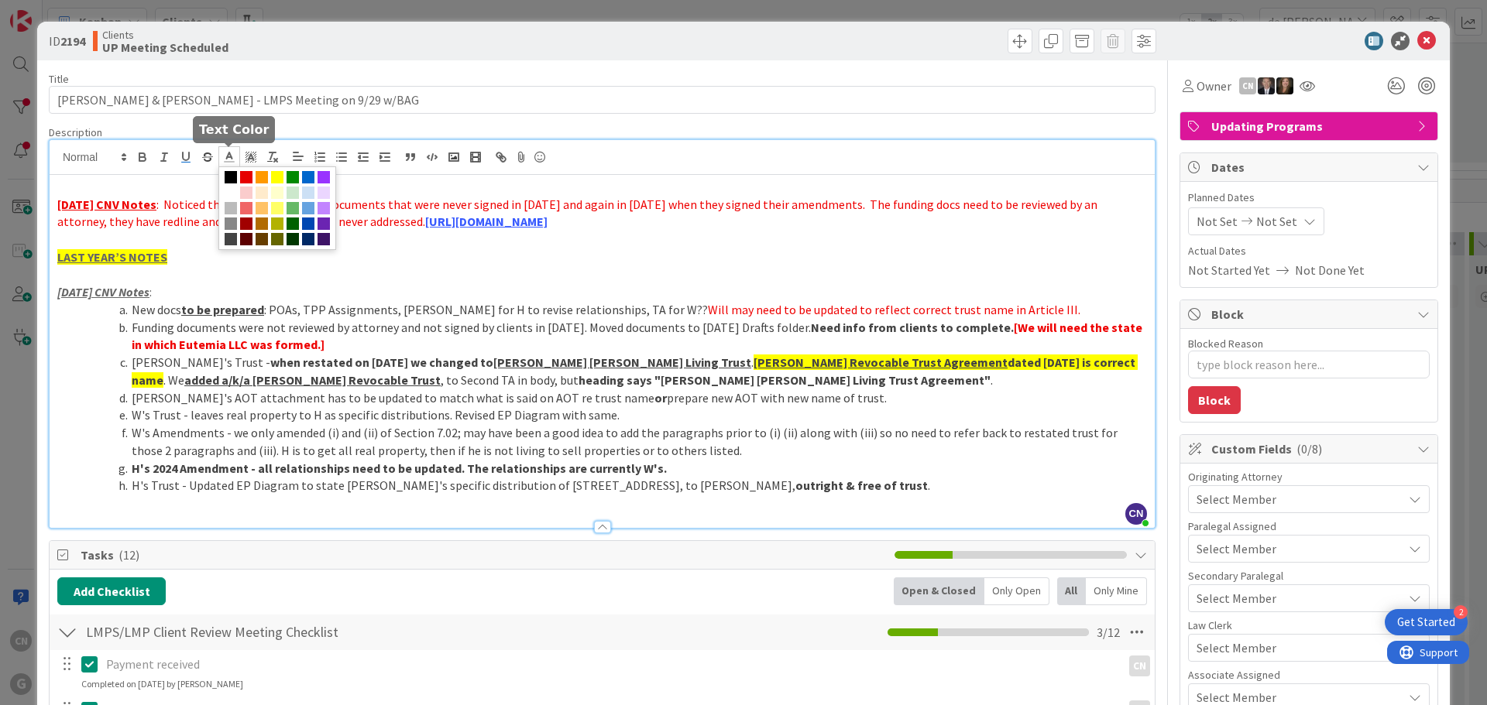
click at [231, 157] on line at bounding box center [229, 157] width 4 height 0
click at [232, 173] on span at bounding box center [231, 177] width 12 height 12
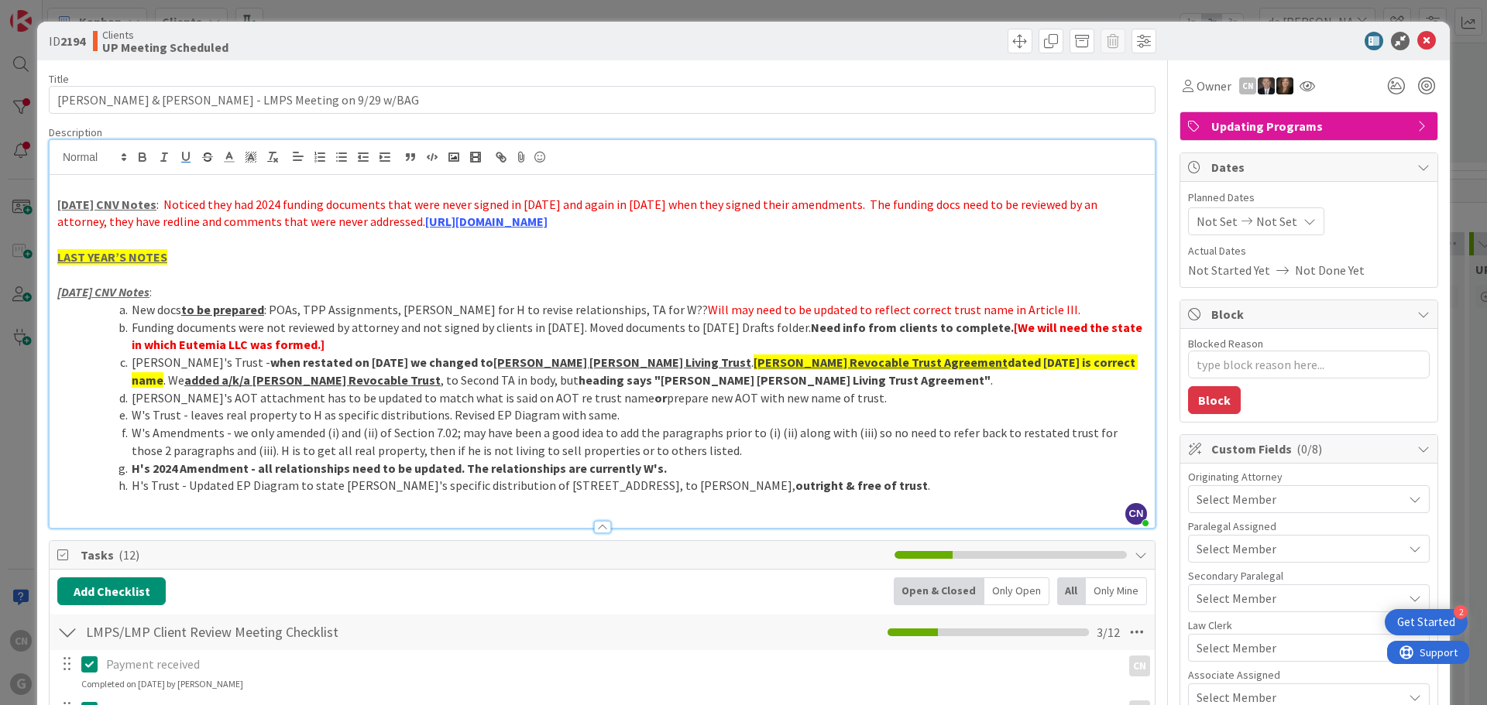
click at [235, 254] on p "LAST YEAR’S NOTES" at bounding box center [601, 258] width 1089 height 18
click at [252, 157] on icon at bounding box center [251, 157] width 14 height 14
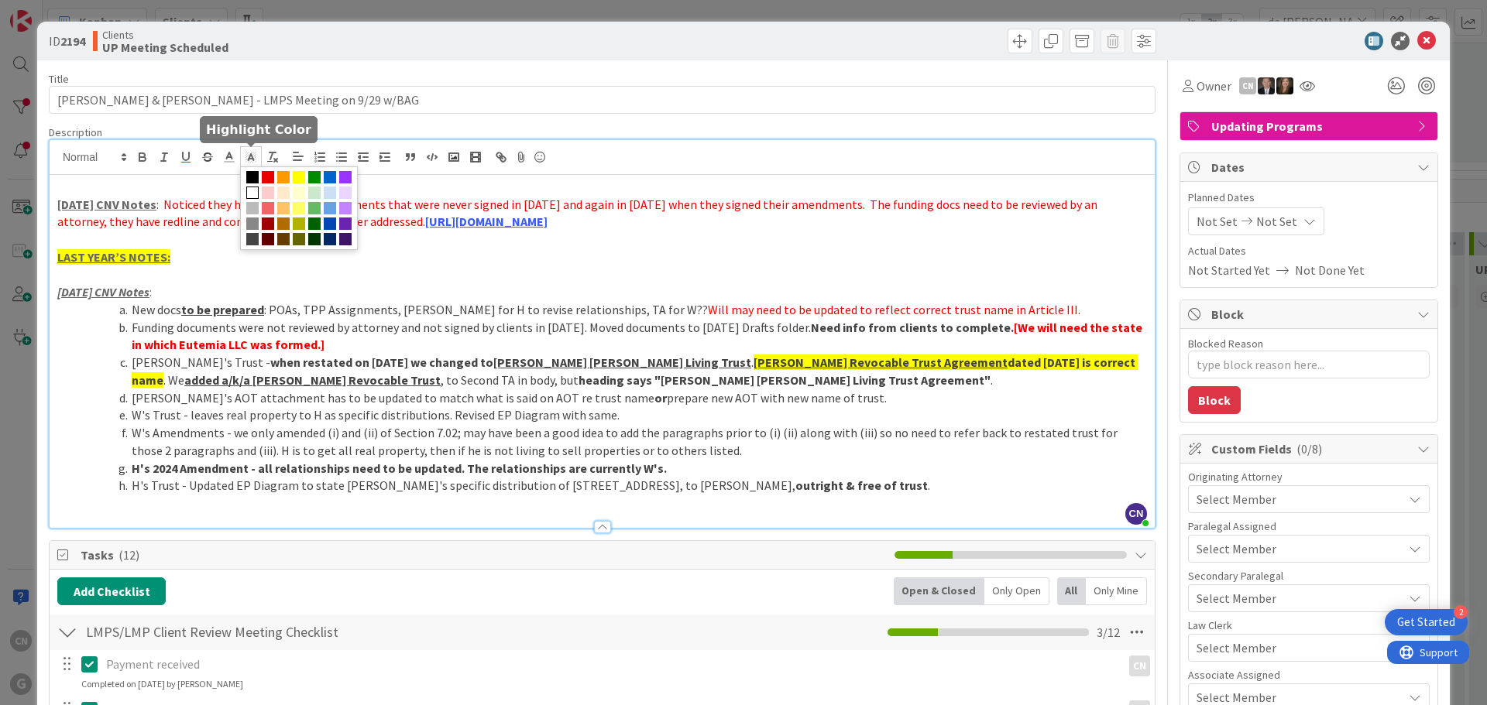
click at [251, 194] on span at bounding box center [252, 193] width 12 height 12
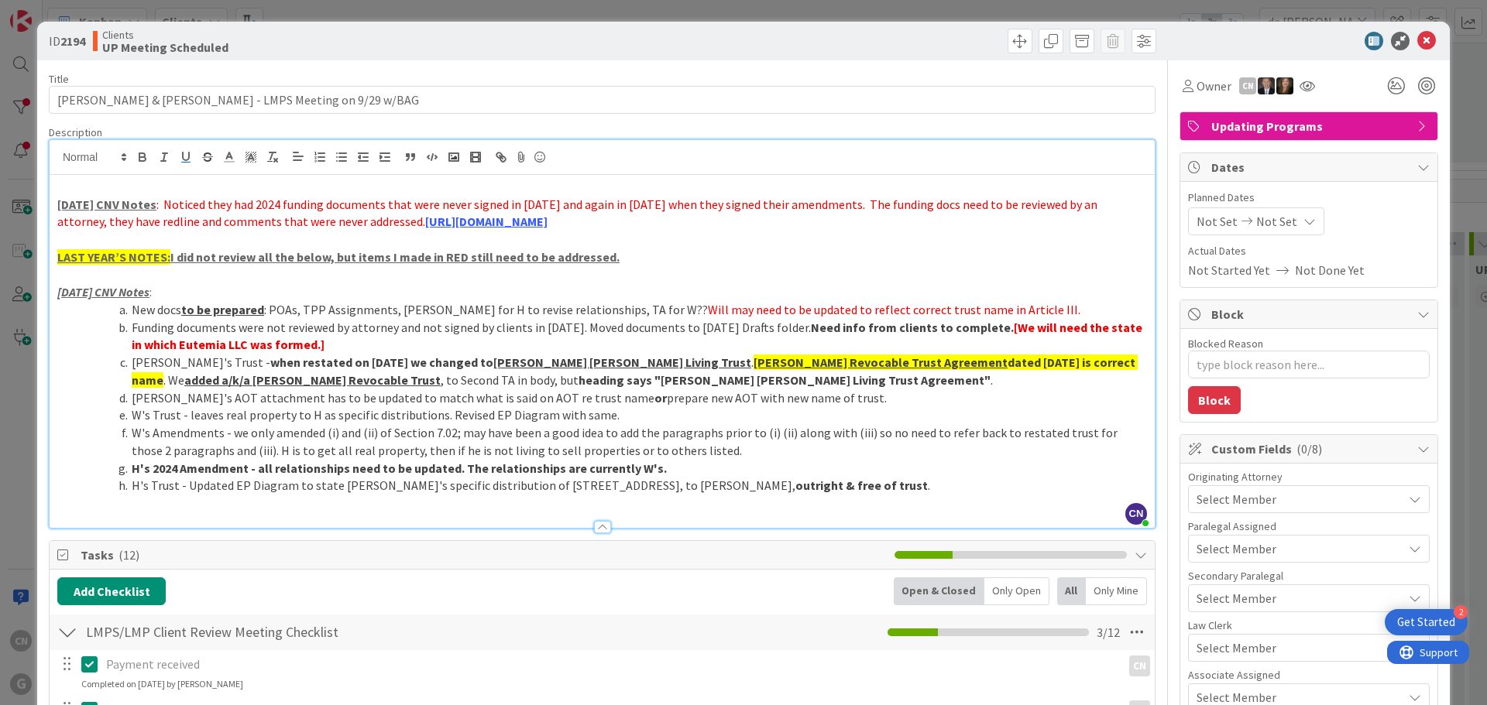
drag, startPoint x: 622, startPoint y: 256, endPoint x: 170, endPoint y: 260, distance: 451.5
click at [170, 260] on p "LAST YEAR’S NOTES: I did not review all the below, but items I made in RED stil…" at bounding box center [601, 258] width 1089 height 18
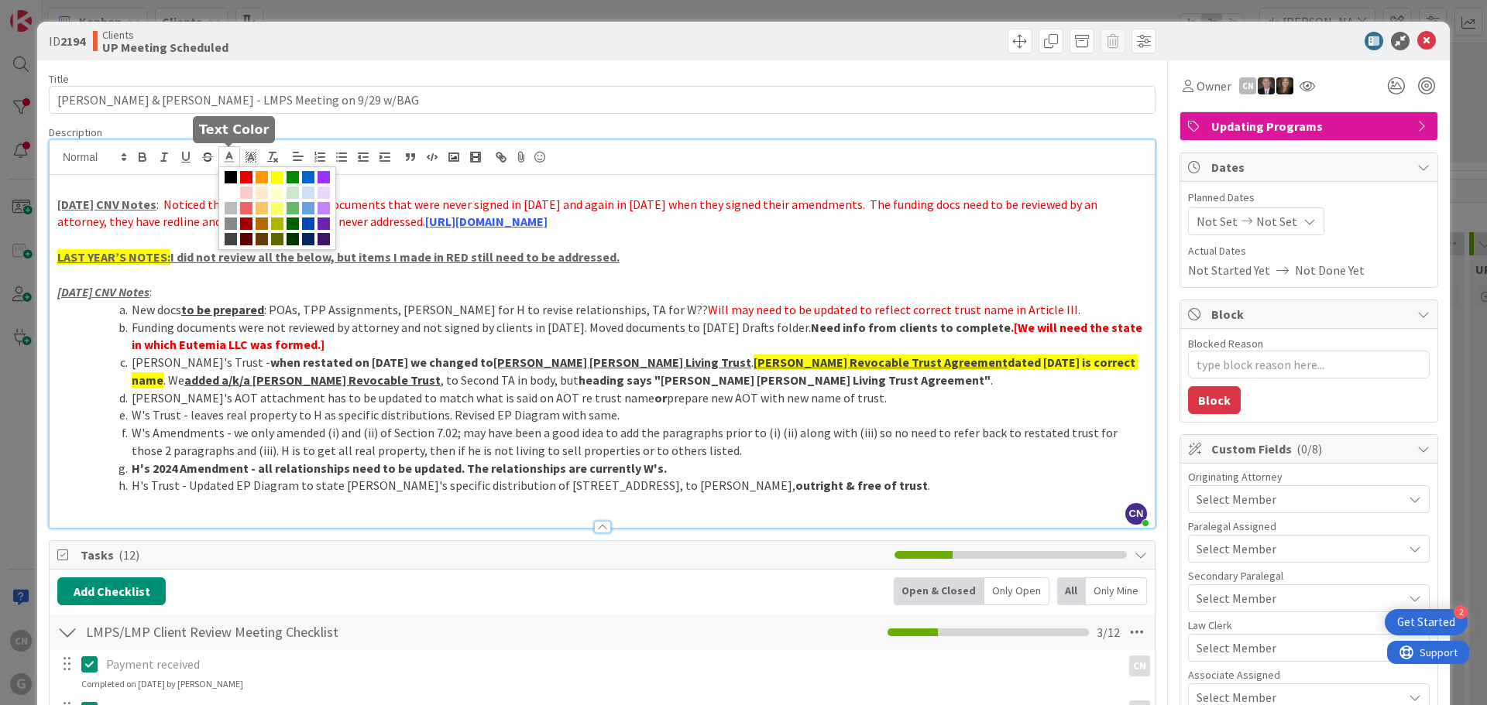
click at [228, 156] on polyline at bounding box center [229, 156] width 5 height 6
click at [245, 180] on span at bounding box center [246, 177] width 12 height 12
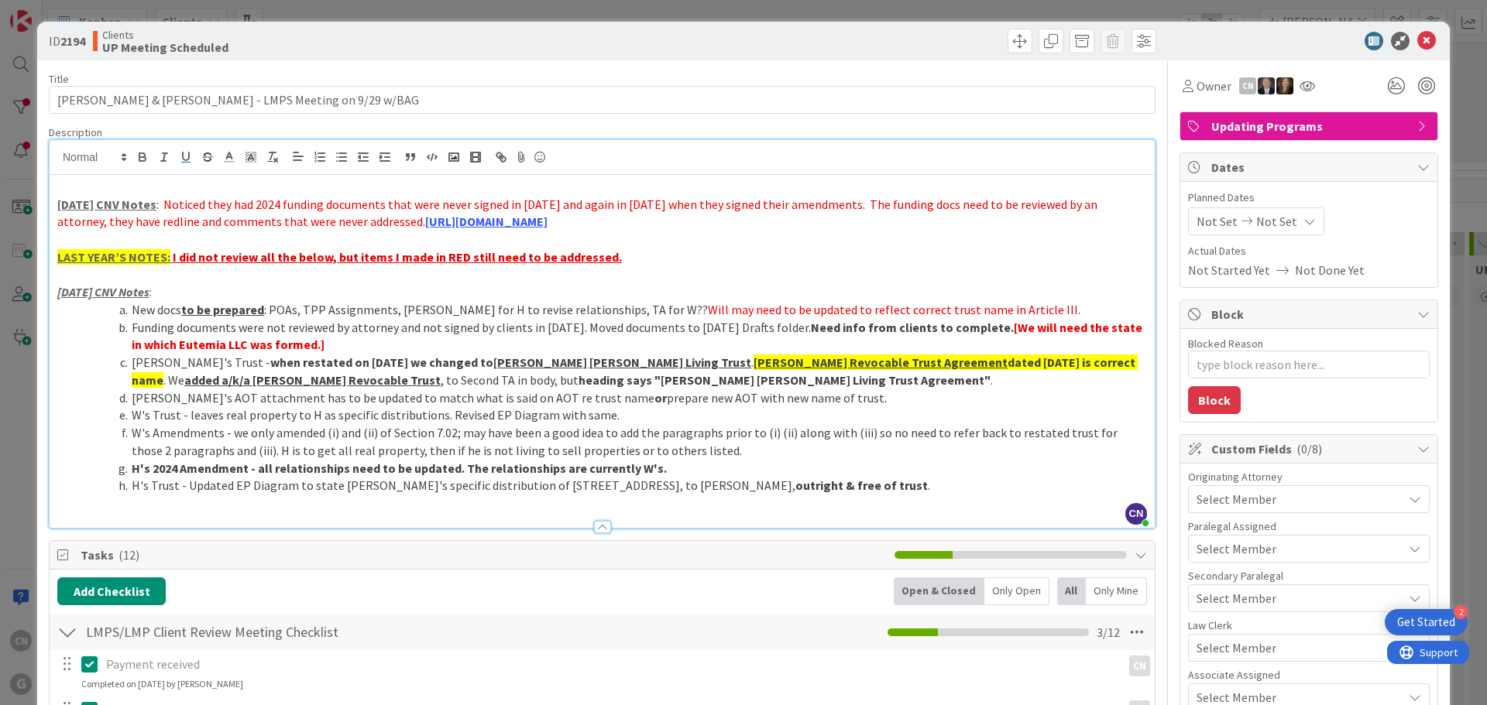
click at [654, 274] on p at bounding box center [601, 275] width 1089 height 18
drag, startPoint x: 990, startPoint y: 311, endPoint x: 651, endPoint y: 311, distance: 339.2
click at [651, 311] on li "New docs to be prepared : POAs, TPP Assignments, Wills, TA for H to revise rela…" at bounding box center [611, 310] width 1071 height 18
click at [142, 158] on icon "button" at bounding box center [142, 159] width 6 height 4
drag, startPoint x: 420, startPoint y: 308, endPoint x: 397, endPoint y: 309, distance: 23.2
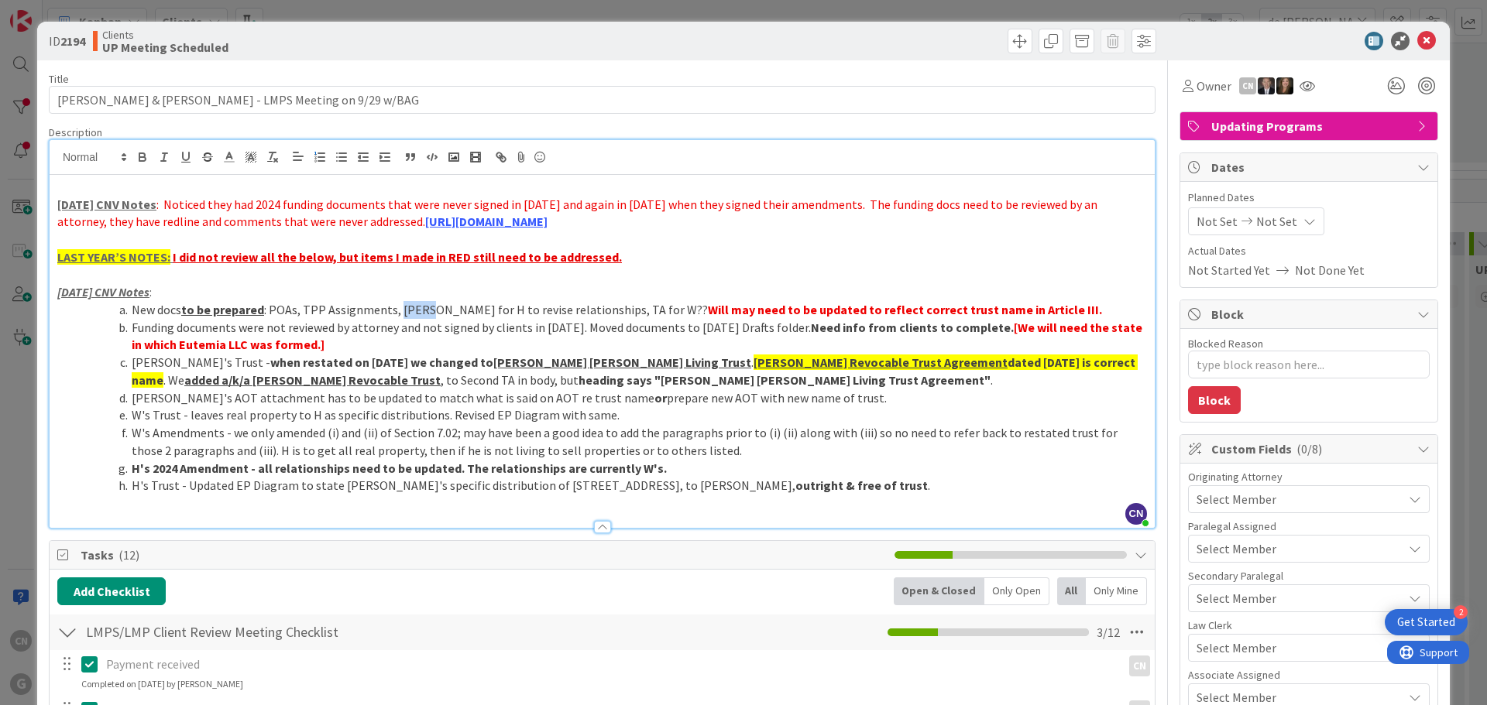
click at [397, 309] on li "New docs to be prepared : POAs, TPP Assignments, Wills, TA for H to revise rela…" at bounding box center [611, 310] width 1071 height 18
drag, startPoint x: 828, startPoint y: 400, endPoint x: 132, endPoint y: 400, distance: 696.1
click at [132, 400] on li "Alison's AOT attachment has to be updated to match what is said on AOT re trust…" at bounding box center [611, 398] width 1071 height 18
click at [226, 156] on icon at bounding box center [229, 157] width 14 height 14
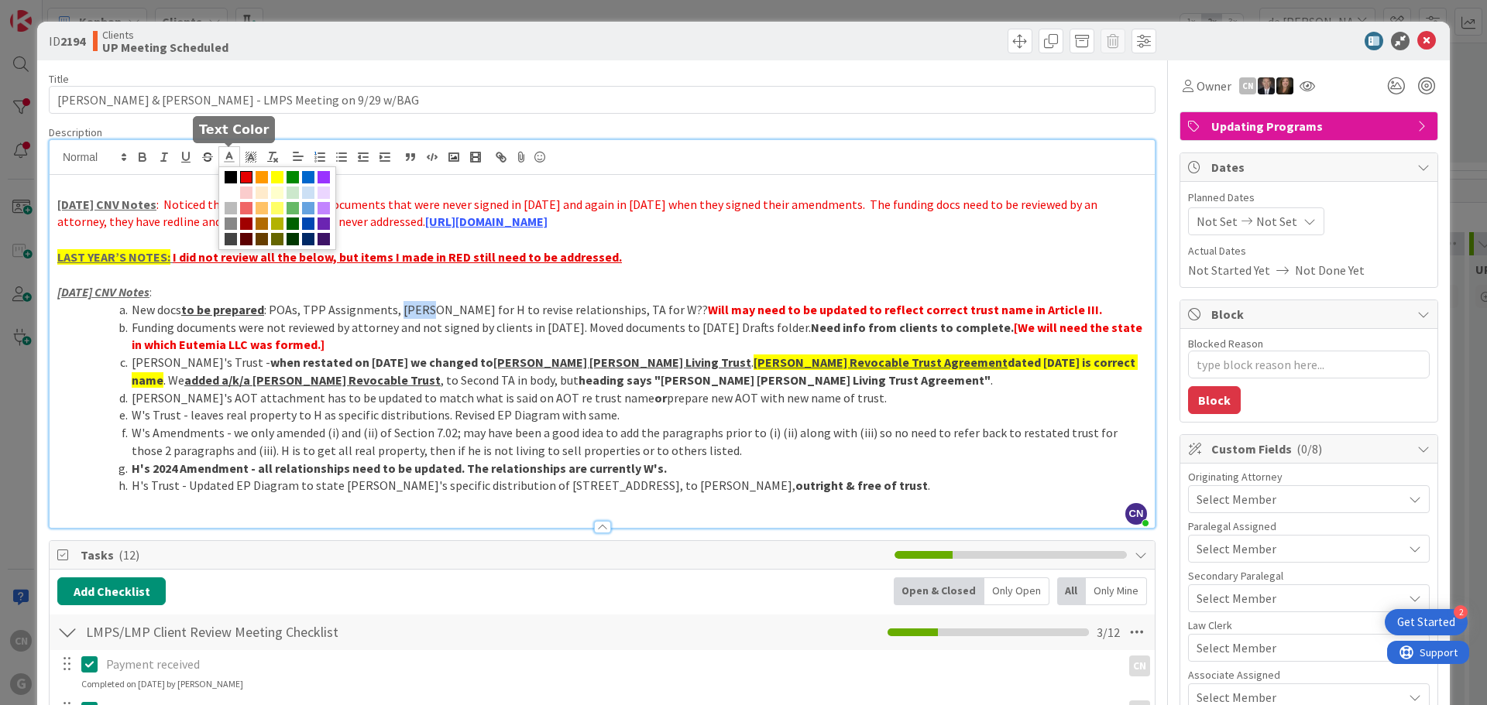
click at [245, 173] on span at bounding box center [246, 177] width 12 height 12
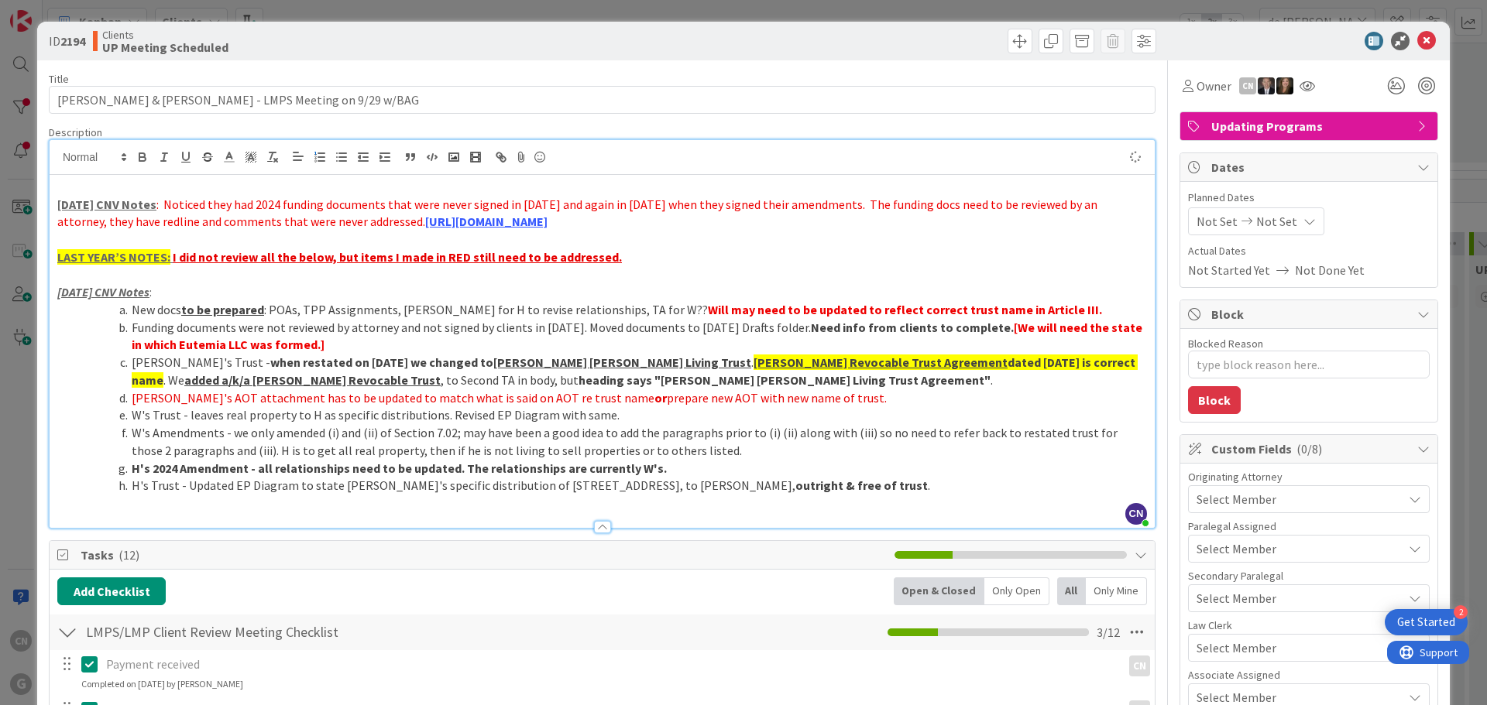
click at [81, 455] on li "W's Amendments - we only amended (i) and (ii) of Section 7.02; may have been a …" at bounding box center [611, 441] width 1071 height 35
click at [654, 261] on p "LAST YEAR’S NOTES: I did not review all the below, but items I made in RED stil…" at bounding box center [601, 258] width 1089 height 18
click at [163, 204] on span ": Noticed they had 2024 funding documents that were never signed in 2023 and ag…" at bounding box center [578, 213] width 1042 height 33
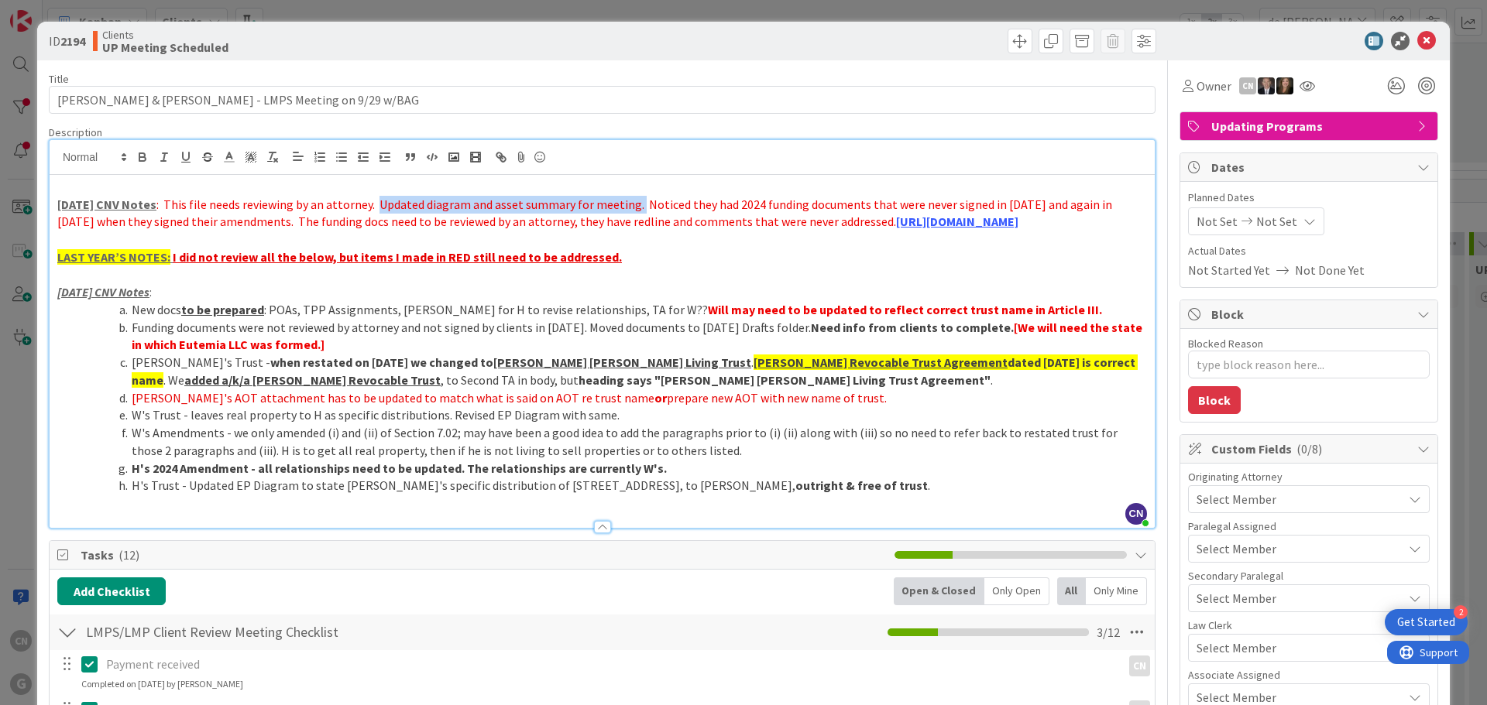
drag, startPoint x: 635, startPoint y: 206, endPoint x: 376, endPoint y: 202, distance: 258.7
click at [376, 202] on span ": This file needs reviewing by an attorney. Updated diagram and asset summary f…" at bounding box center [585, 213] width 1057 height 33
click at [232, 160] on icon at bounding box center [229, 157] width 14 height 14
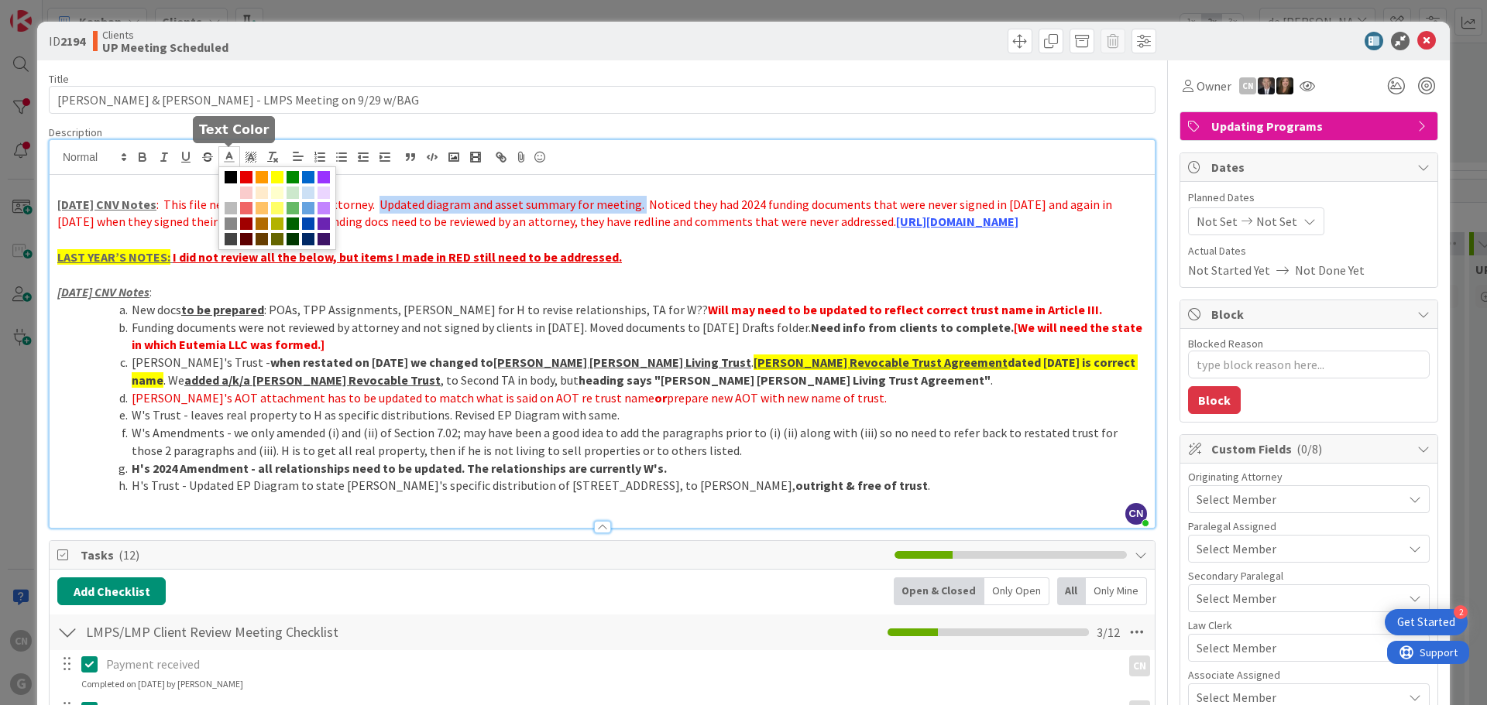
click at [232, 176] on span at bounding box center [231, 177] width 12 height 12
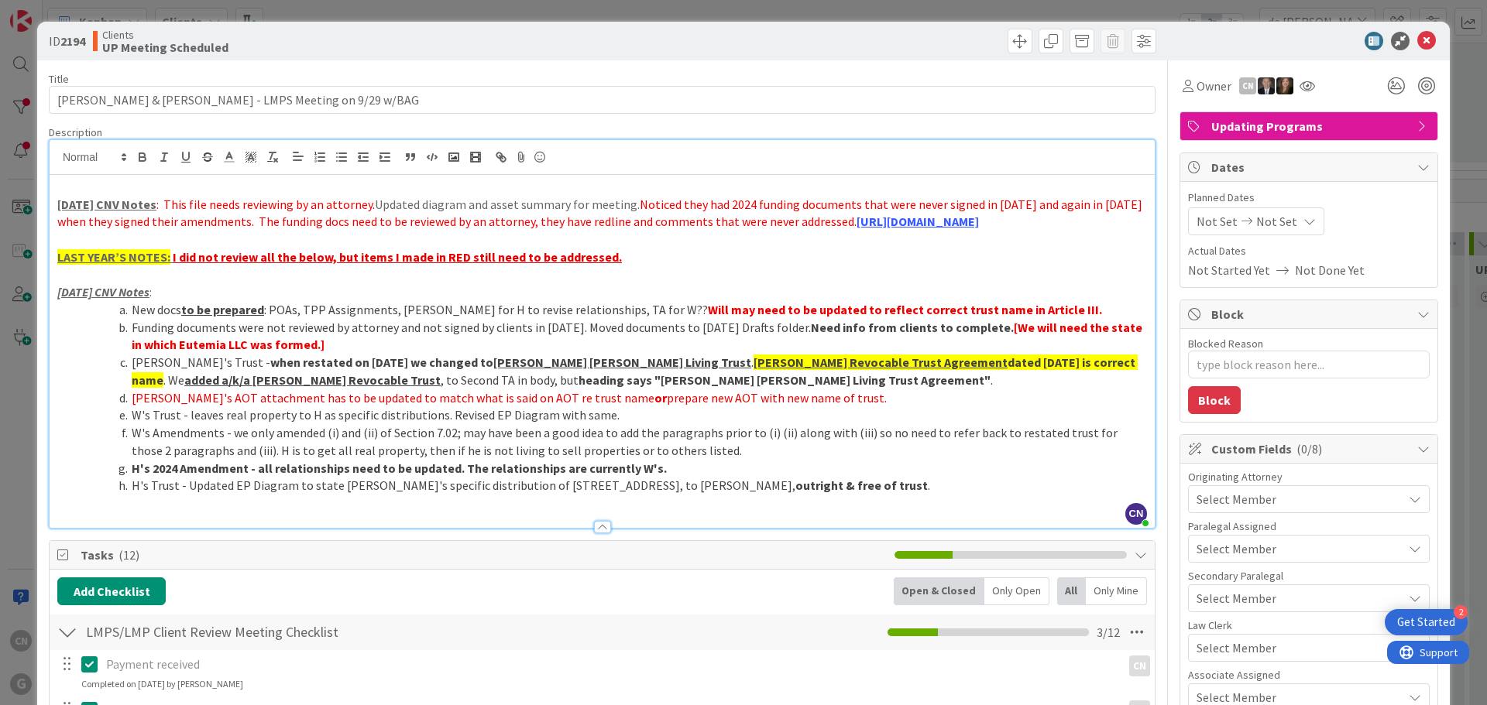
click at [561, 249] on p at bounding box center [601, 240] width 1089 height 18
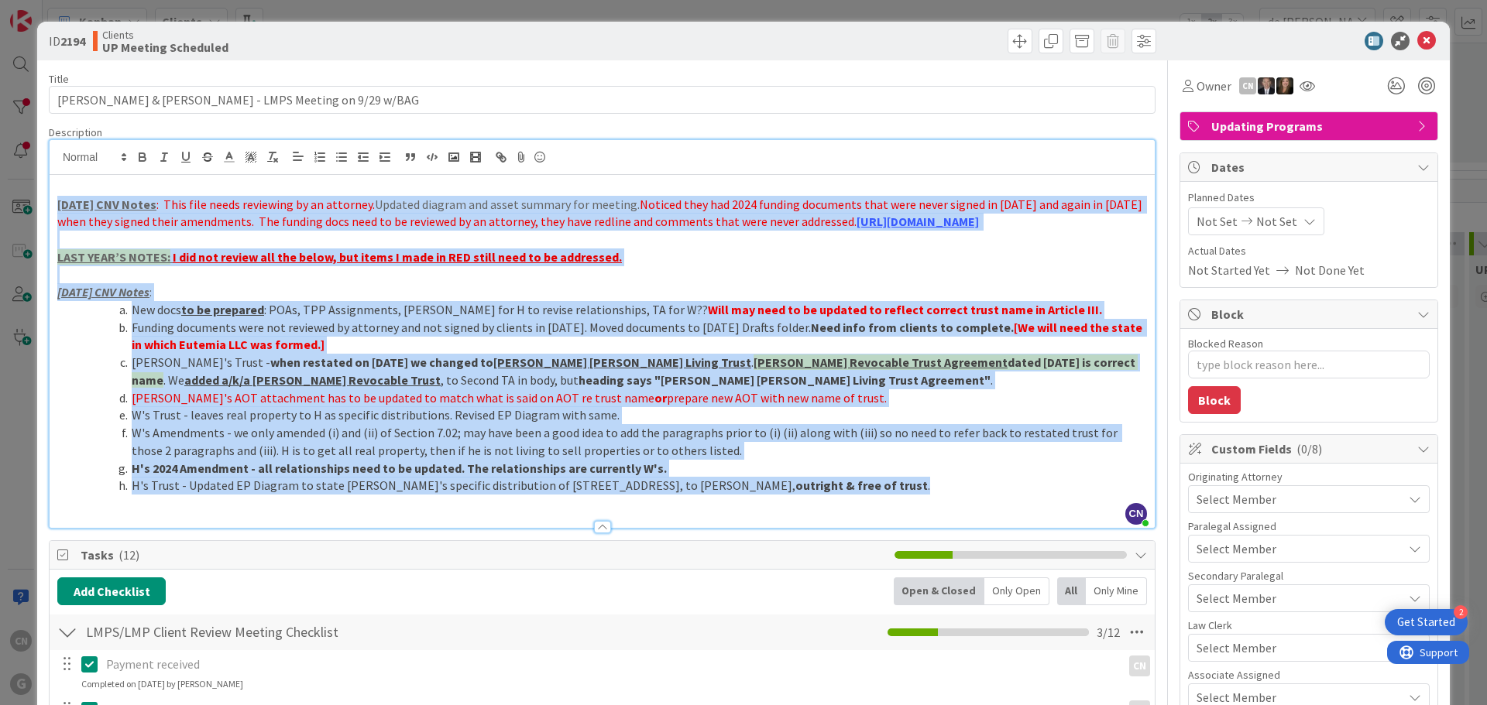
drag, startPoint x: 803, startPoint y: 506, endPoint x: 46, endPoint y: 196, distance: 818.5
click at [50, 196] on div "8.29.25 CNV Notes : This file needs reviewing by an attorney. Updated diagram a…" at bounding box center [602, 351] width 1105 height 353
copy div "8.29.25 CNV Notes : This file needs reviewing by an attorney. Updated diagram a…"
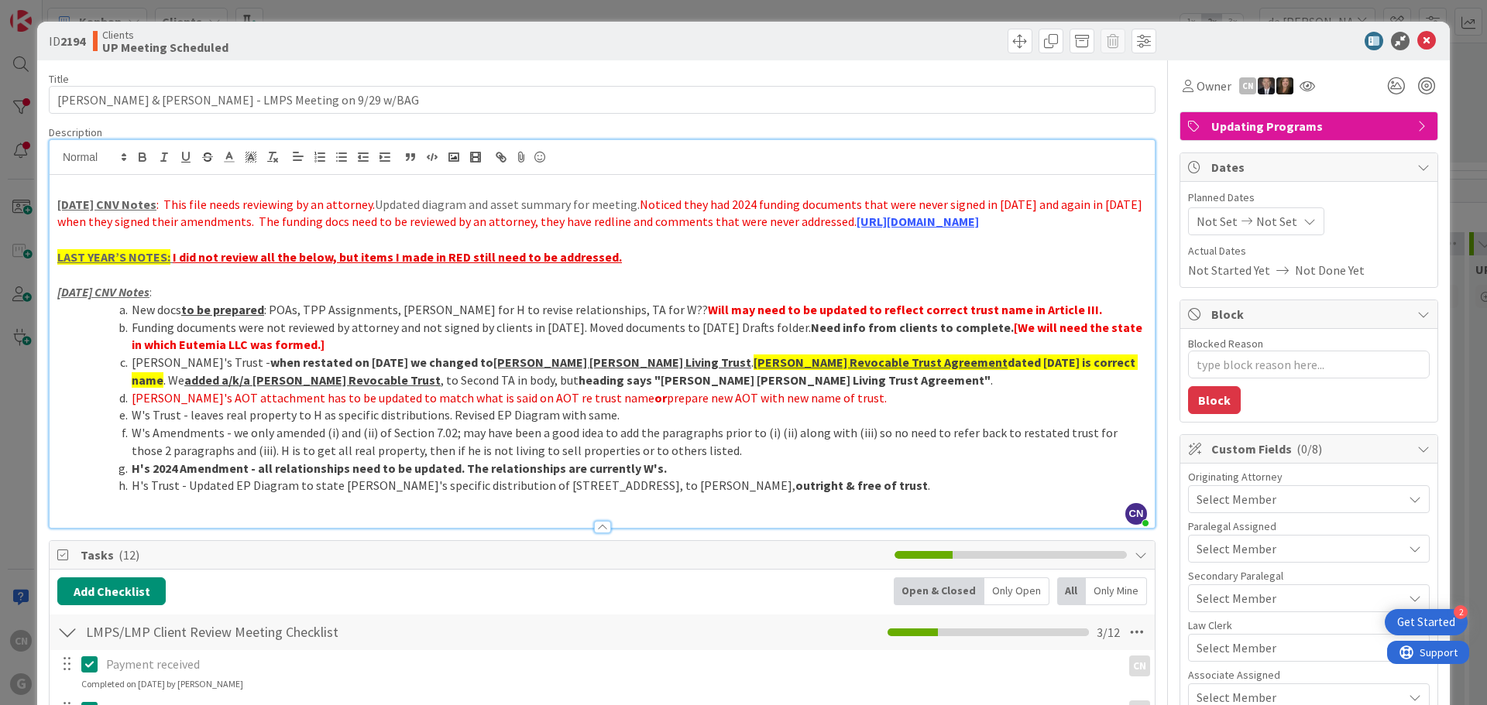
click at [844, 513] on p at bounding box center [601, 504] width 1089 height 18
click at [639, 205] on span "Noticed they had 2024 funding documents that were never signed in 2023 and agai…" at bounding box center [600, 213] width 1087 height 33
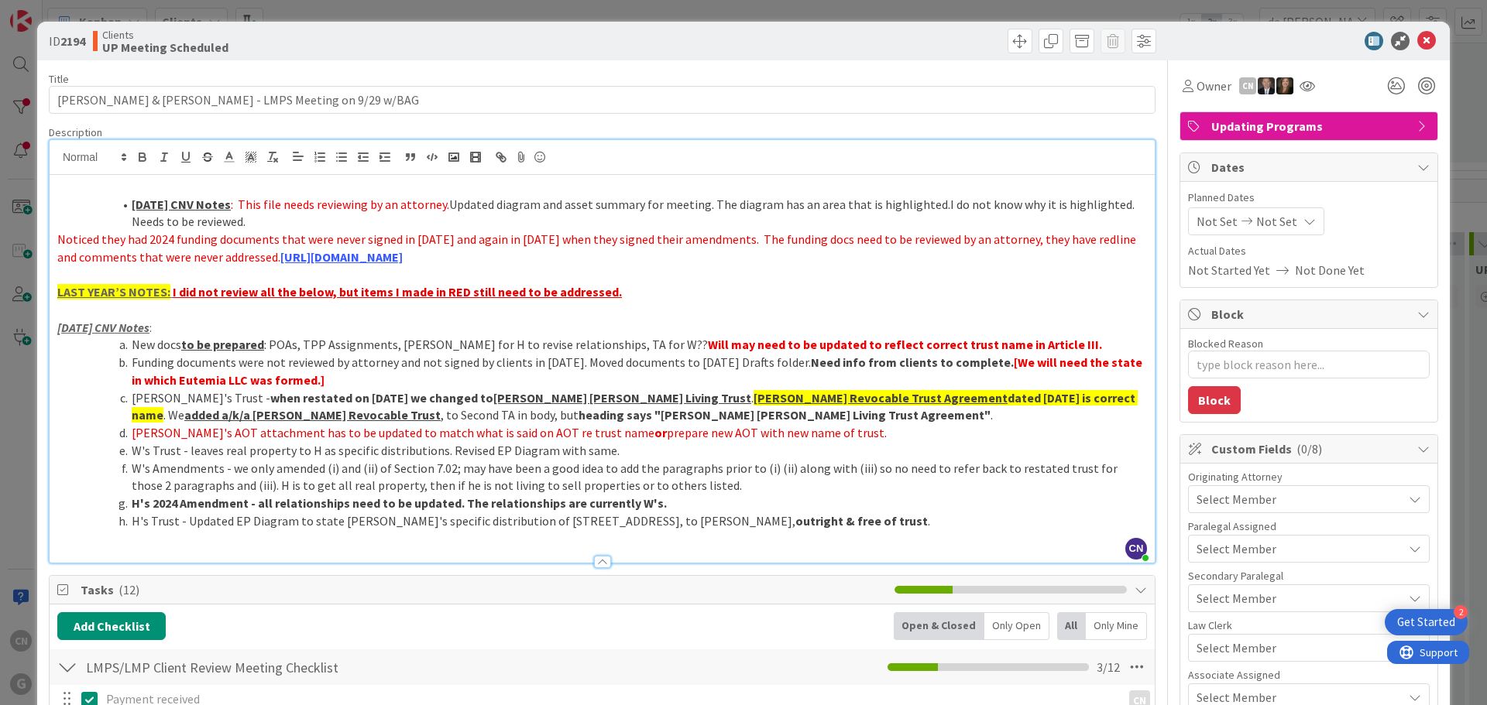
click at [938, 205] on li "8.29.25 CNV Notes : This file needs reviewing by an attorney. Updated diagram a…" at bounding box center [611, 213] width 1071 height 35
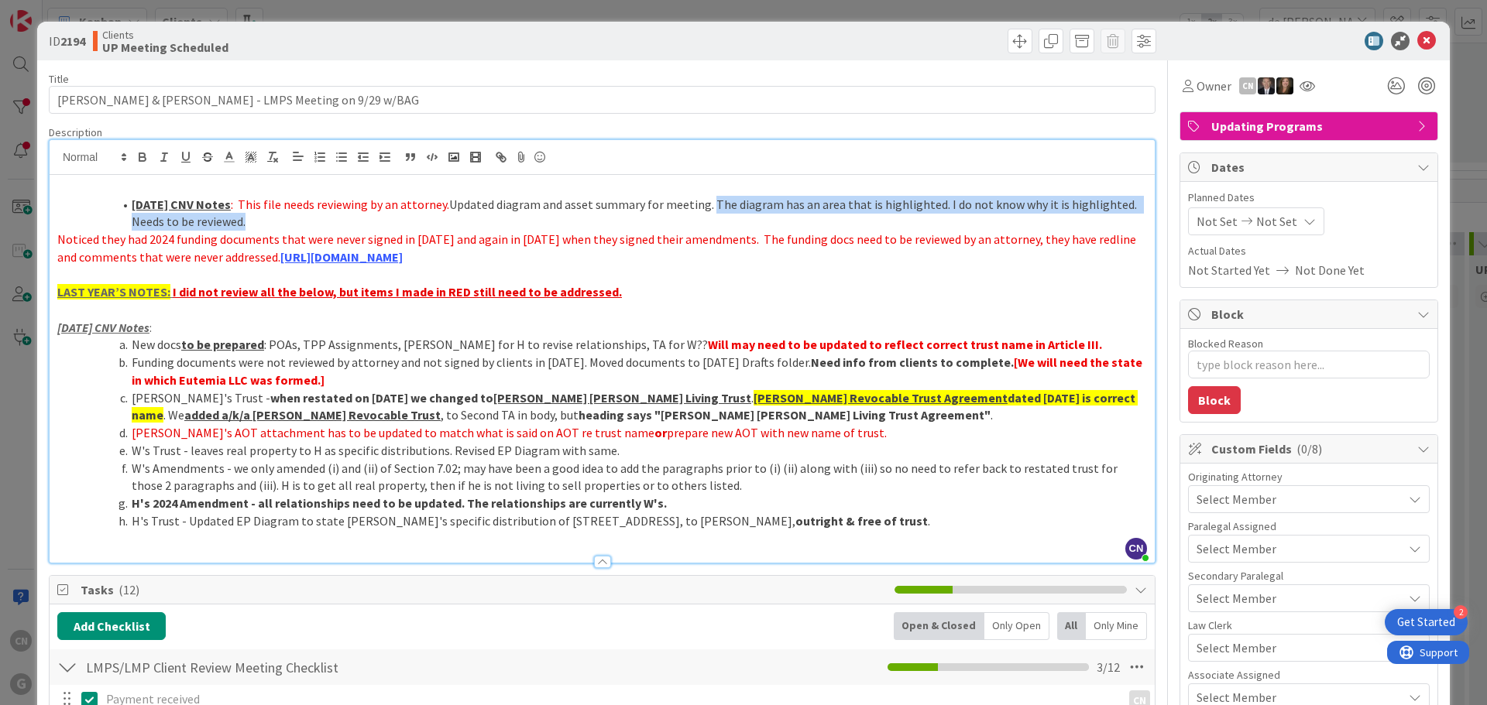
drag, startPoint x: 712, startPoint y: 204, endPoint x: 719, endPoint y: 222, distance: 19.8
click at [719, 222] on li "8.29.25 CNV Notes : This file needs reviewing by an attorney. Updated diagram a…" at bounding box center [611, 213] width 1071 height 35
click at [227, 162] on line at bounding box center [229, 162] width 9 height 0
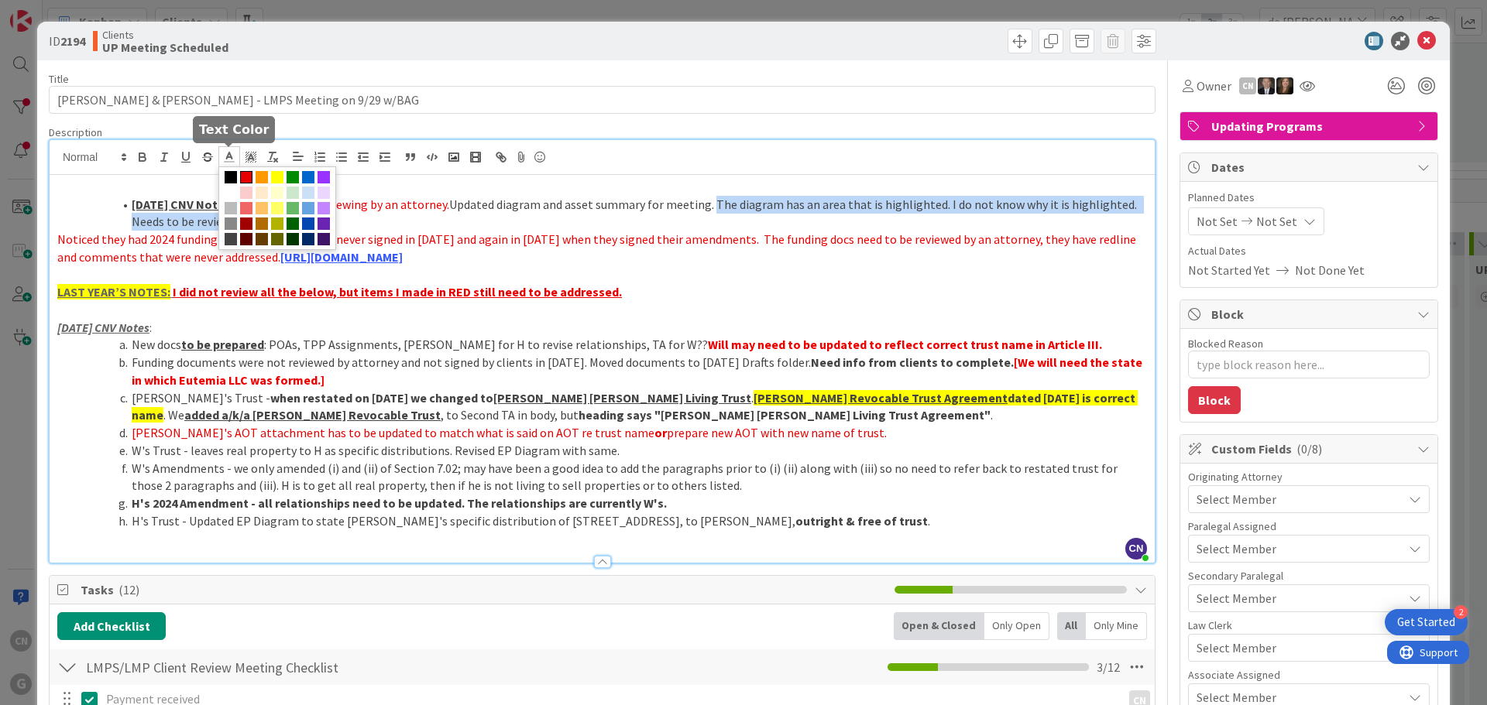
click at [245, 178] on span at bounding box center [246, 177] width 12 height 12
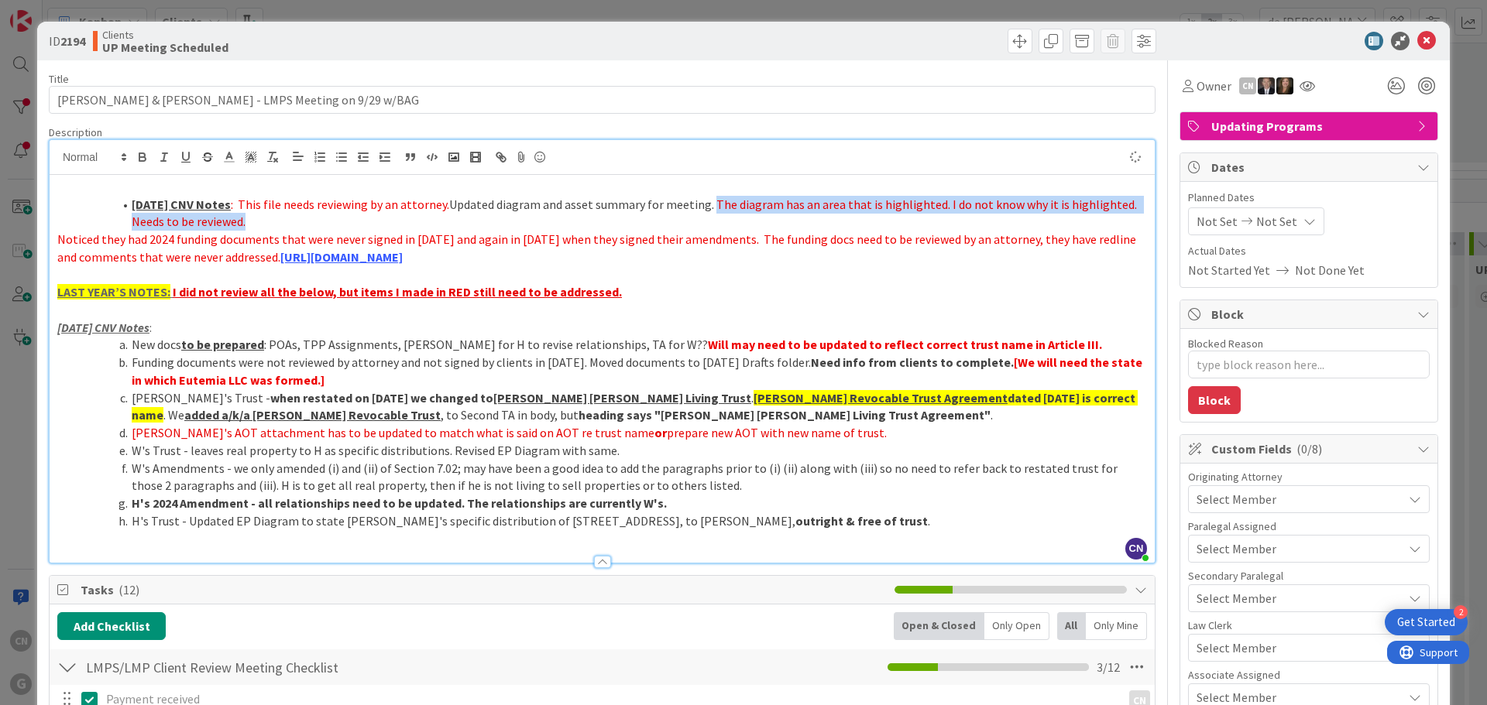
click at [559, 214] on li "8.29.25 CNV Notes : This file needs reviewing by an attorney. Updated diagram a…" at bounding box center [611, 213] width 1071 height 35
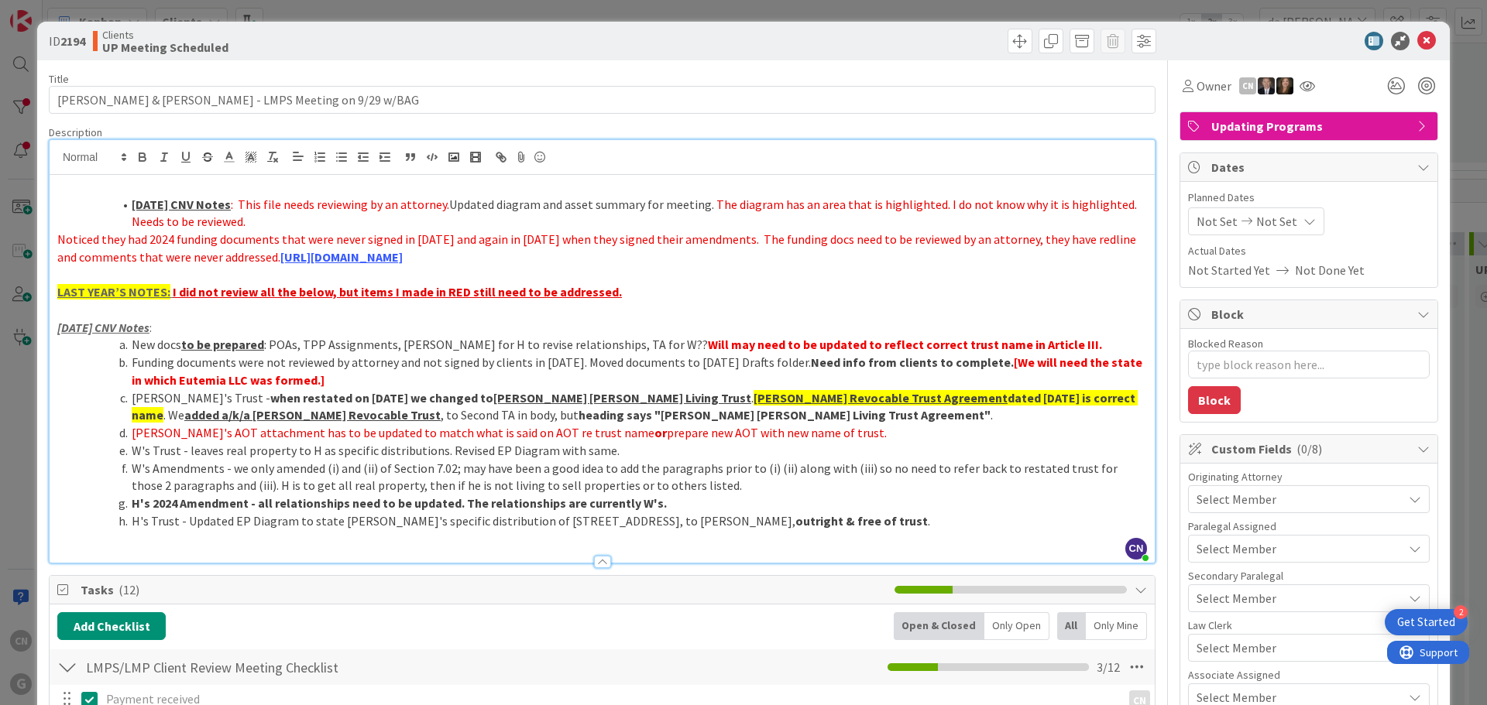
click at [448, 206] on span ": This file needs reviewing by an attorney." at bounding box center [340, 204] width 218 height 15
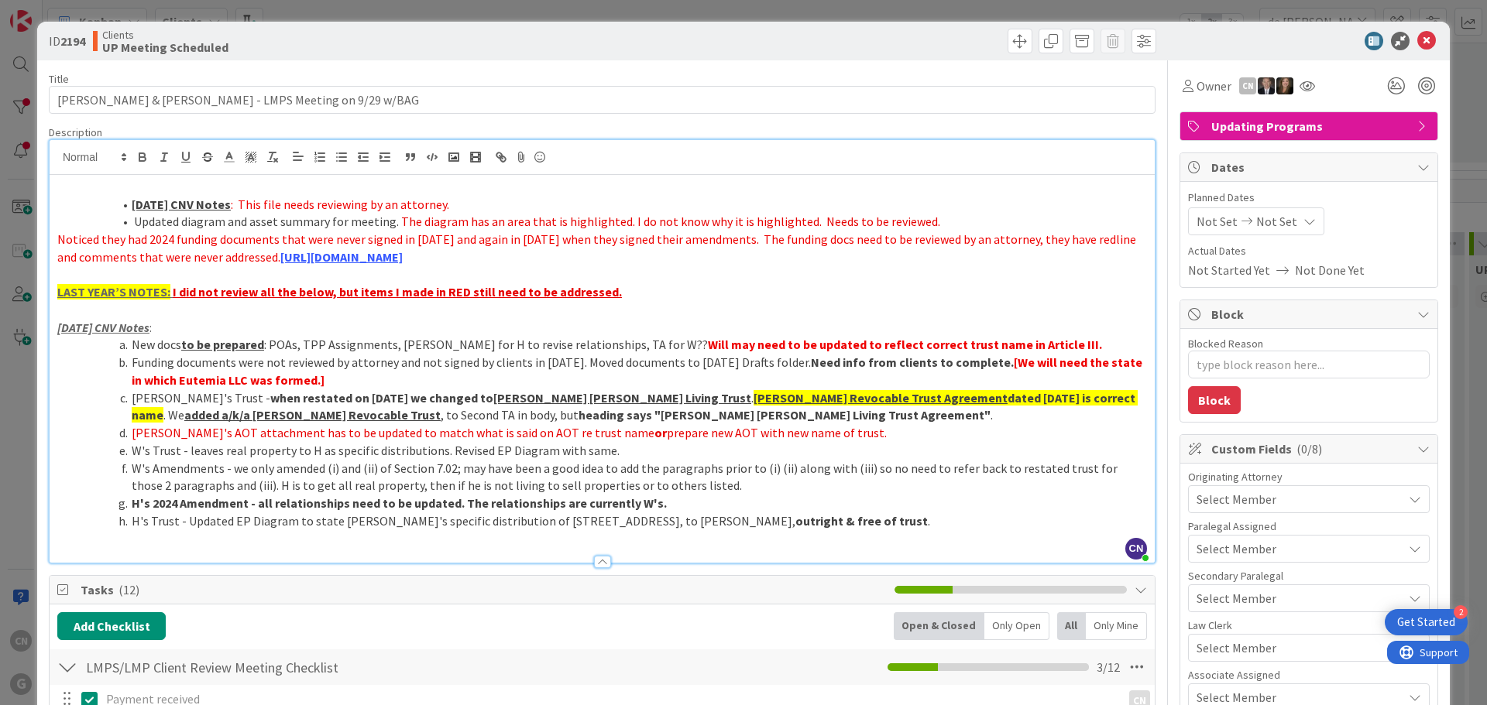
click at [238, 202] on span ": This file needs reviewing by an attorney." at bounding box center [340, 204] width 218 height 15
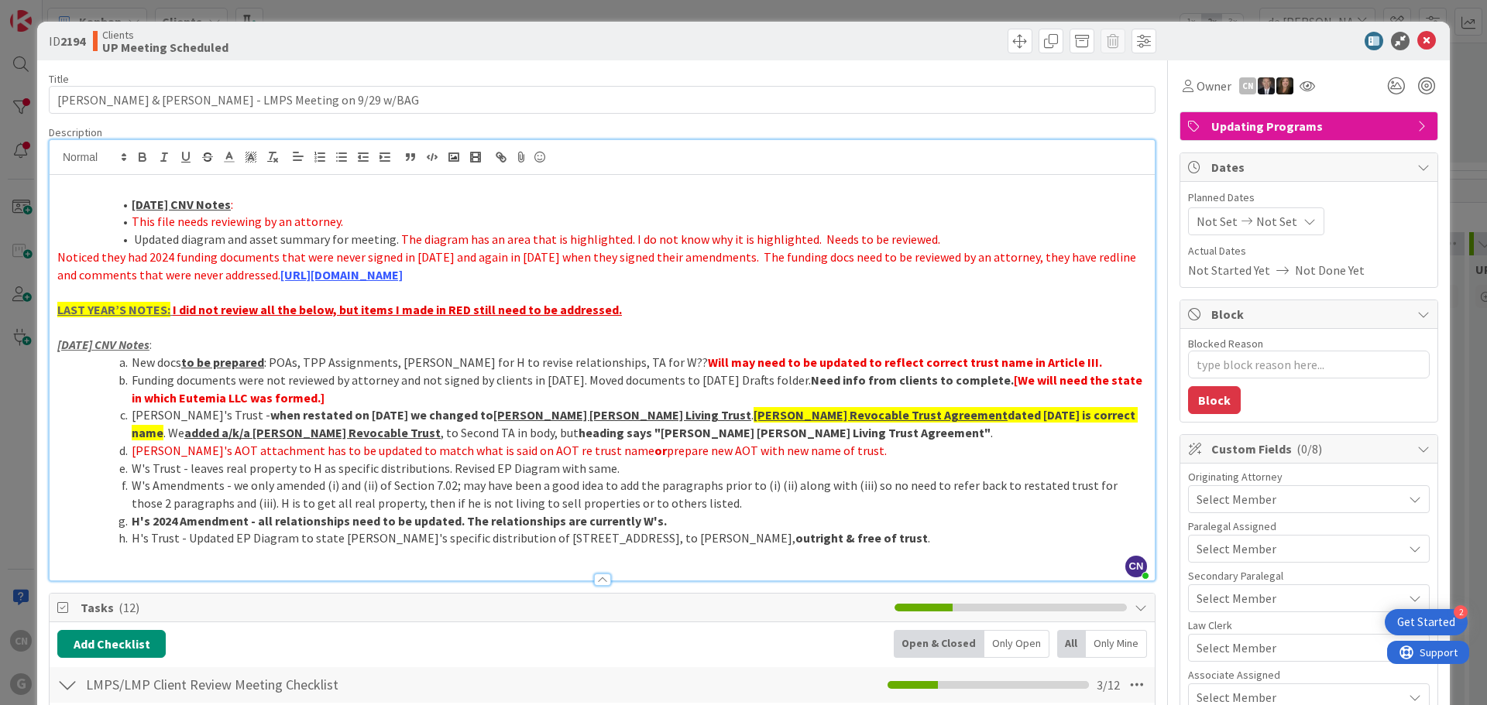
click at [57, 258] on span "Noticed they had 2024 funding documents that were never signed in 2023 and agai…" at bounding box center [597, 265] width 1081 height 33
click at [340, 159] on icon "button" at bounding box center [342, 157] width 14 height 14
type textarea "x"
click at [774, 285] on p at bounding box center [601, 292] width 1089 height 18
drag, startPoint x: 1417, startPoint y: 43, endPoint x: 1391, endPoint y: 43, distance: 25.6
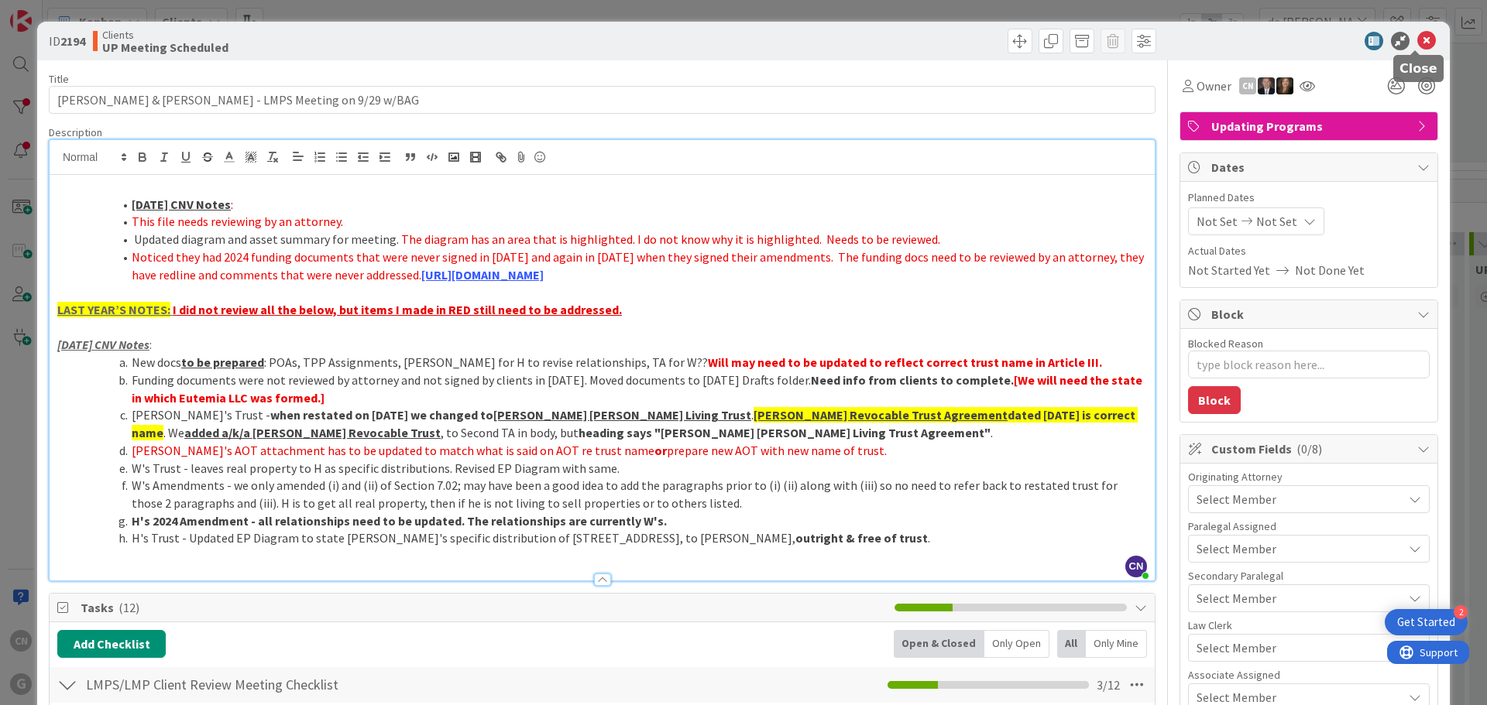
click at [1417, 43] on icon at bounding box center [1426, 41] width 19 height 19
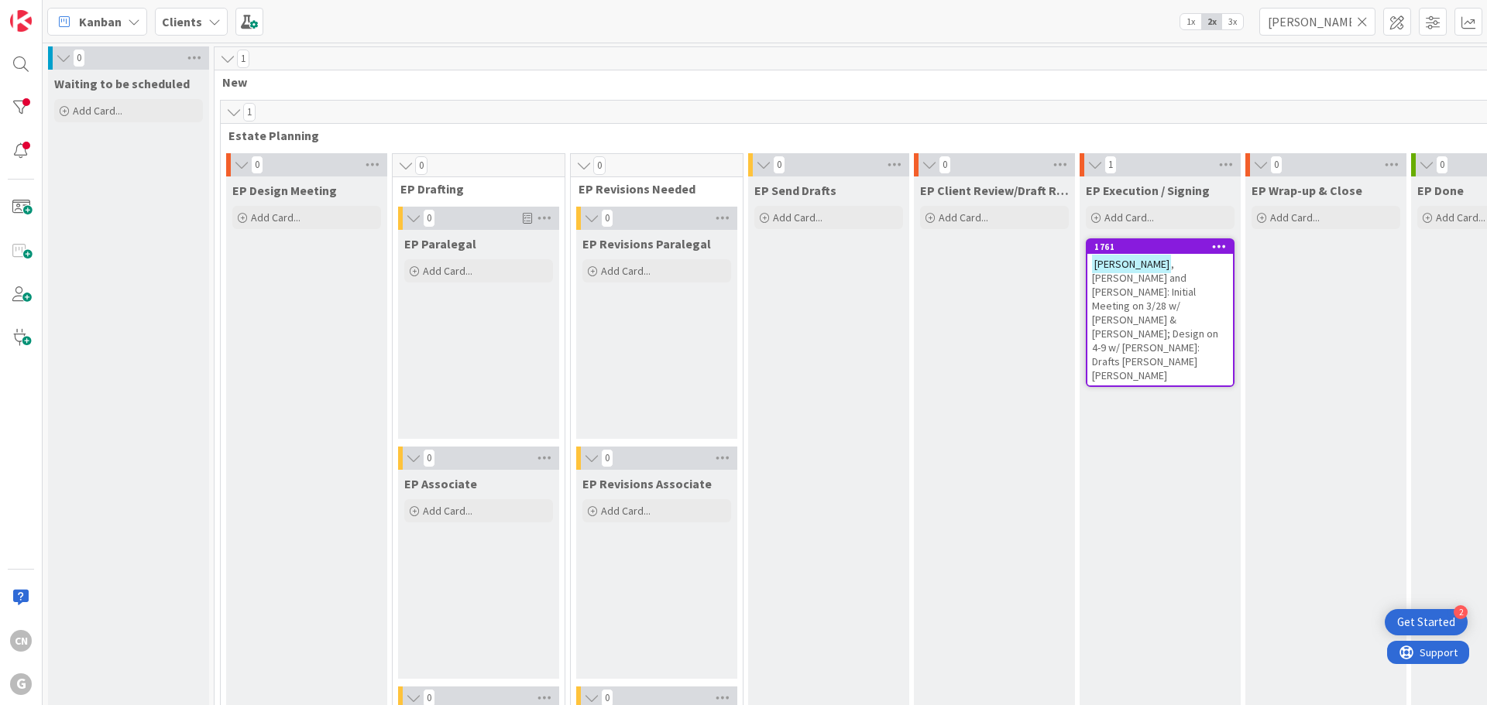
click at [1180, 299] on span ", [PERSON_NAME] and [PERSON_NAME]: Initial Meeting on 3/28 w/ [PERSON_NAME] & […" at bounding box center [1155, 319] width 126 height 125
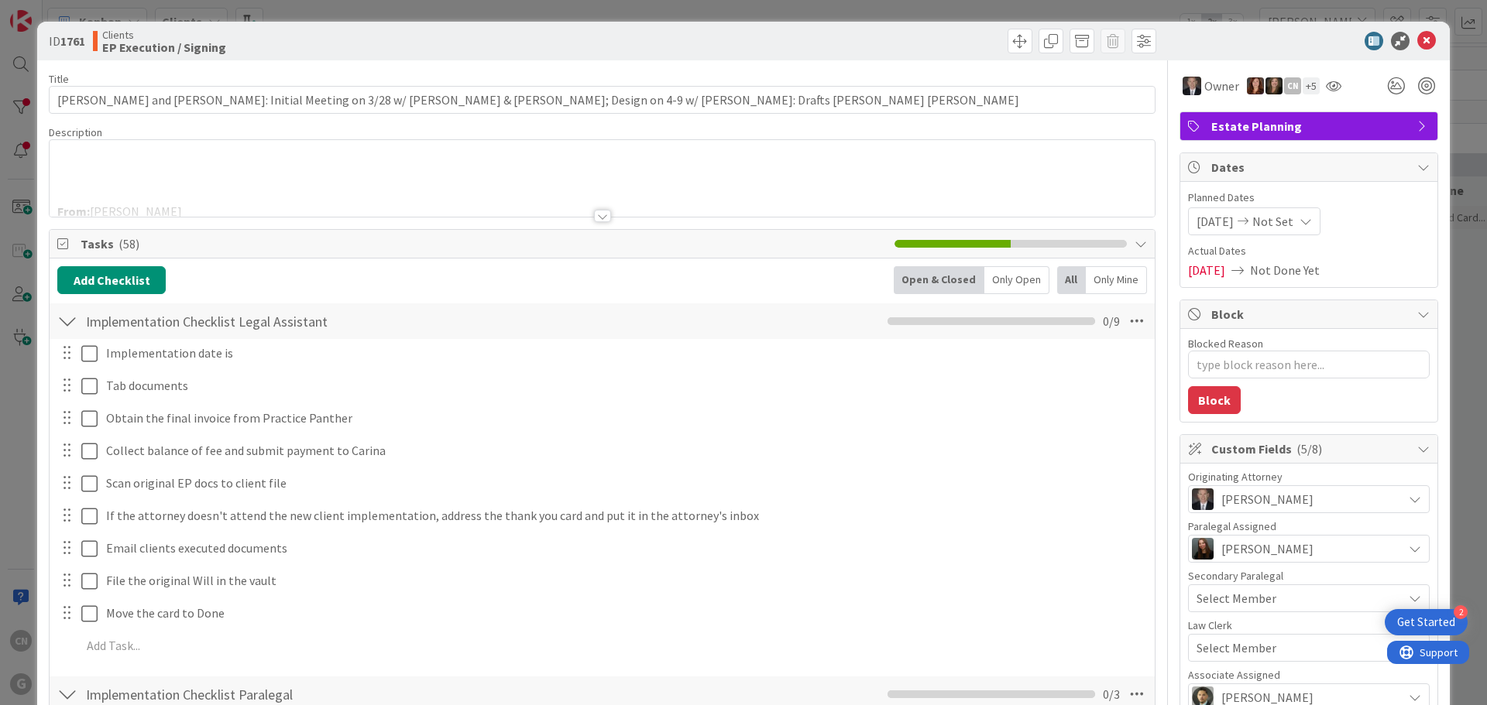
type textarea "x"
click at [266, 177] on div "From: Cindy Negron Sent: Thursday, August 28, 2025 10:09 AM To: Gerry Wenzke < …" at bounding box center [602, 182] width 1105 height 70
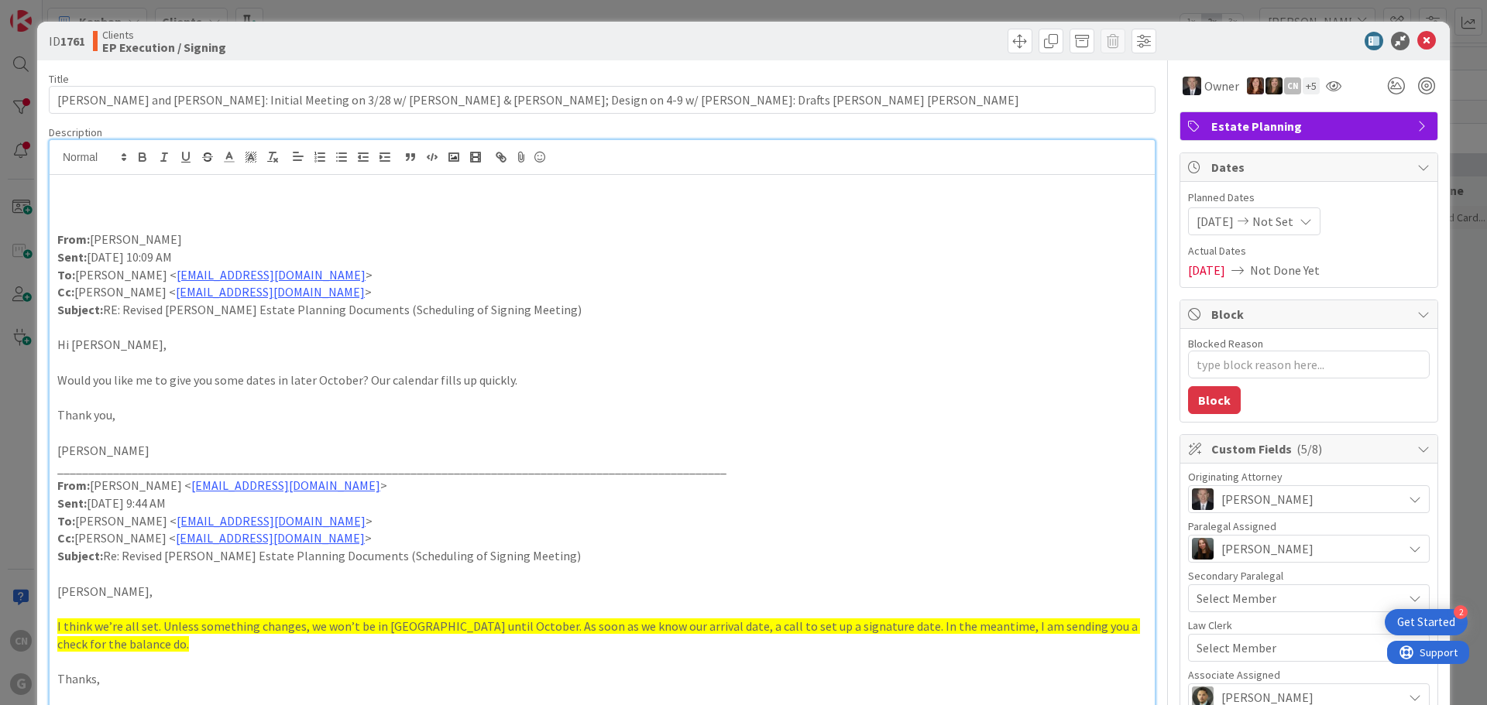
click at [85, 220] on p at bounding box center [601, 222] width 1089 height 18
type textarea "x"
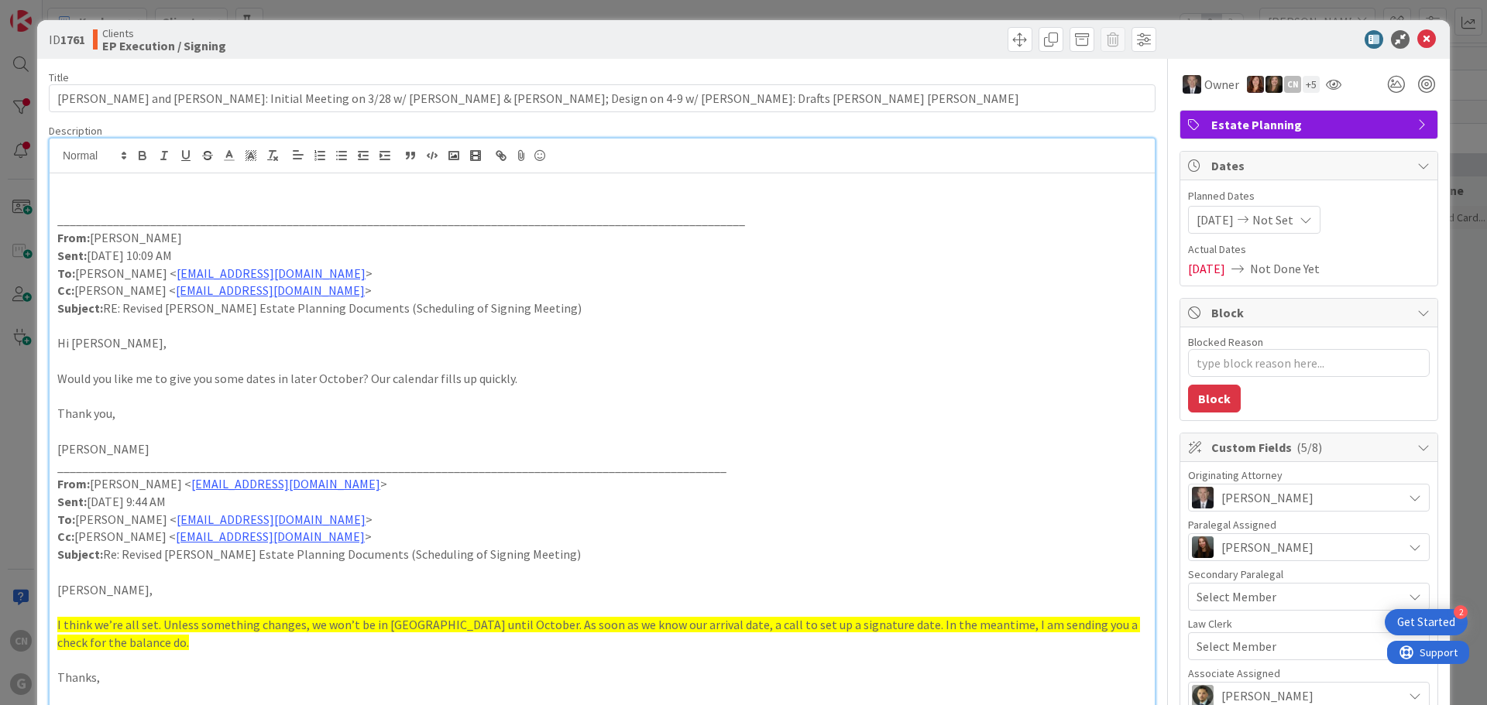
scroll to position [1, 0]
click at [110, 208] on p at bounding box center [601, 204] width 1089 height 18
click at [1417, 41] on icon at bounding box center [1426, 40] width 19 height 19
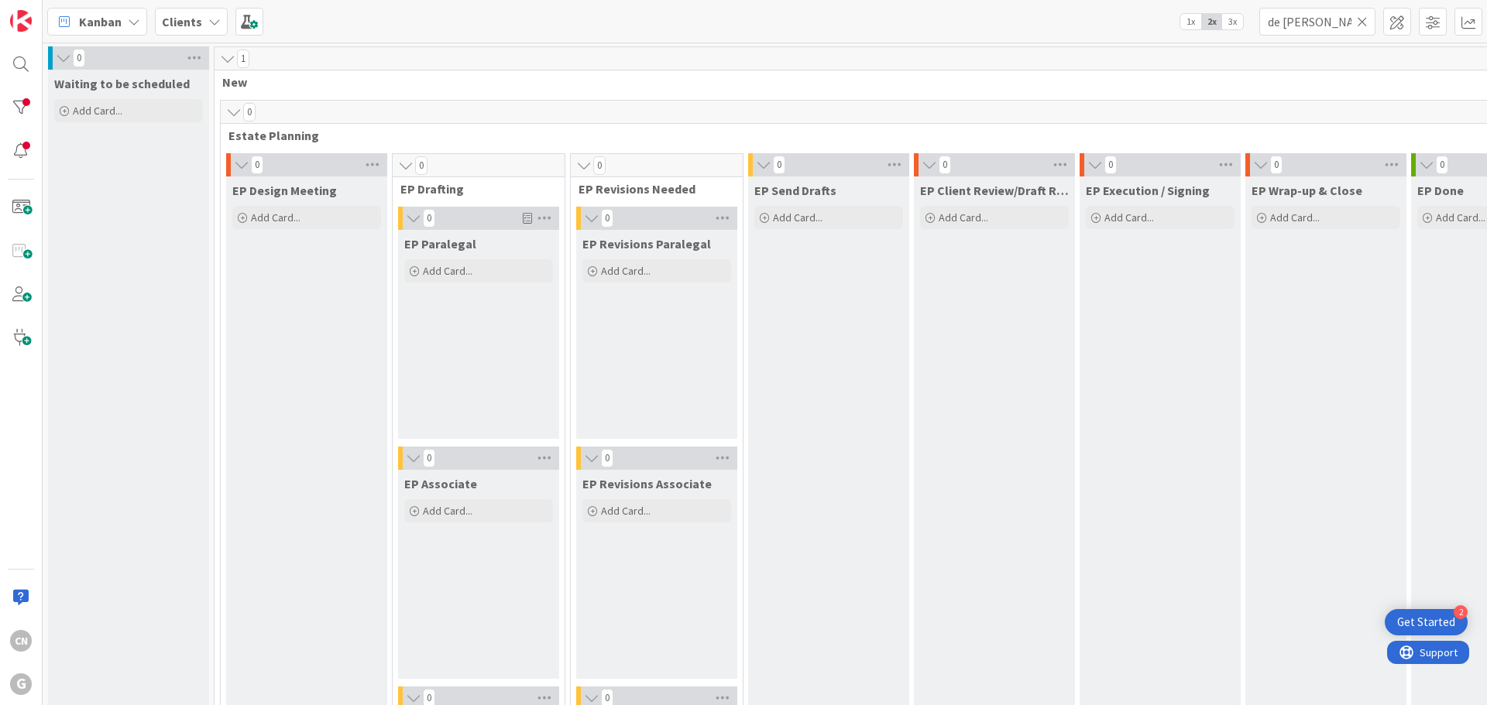
scroll to position [2089, 0]
